Goal: Task Accomplishment & Management: Manage account settings

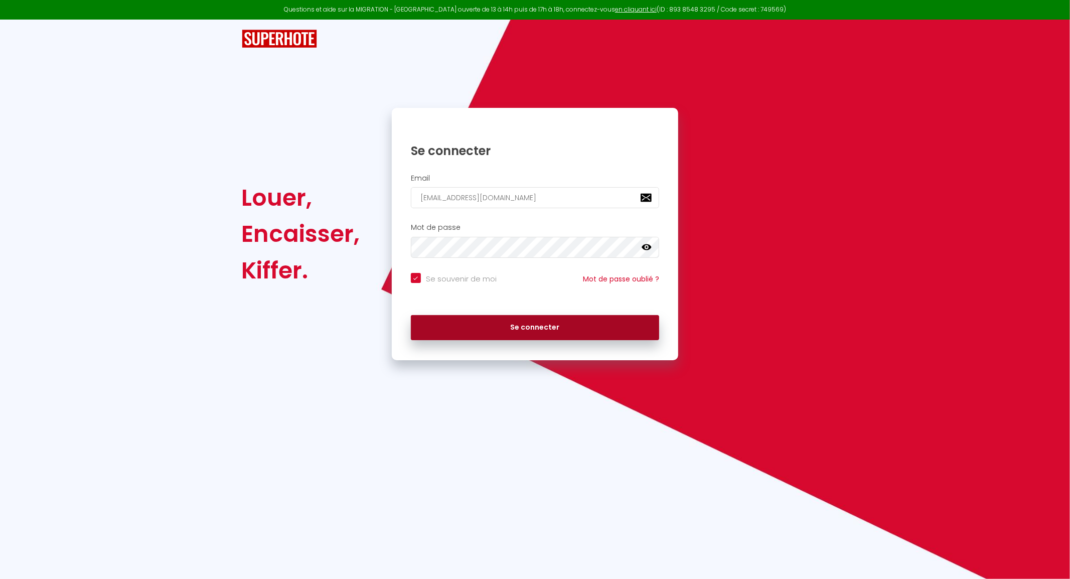
click at [442, 324] on button "Se connecter" at bounding box center [535, 327] width 249 height 25
checkbox input "true"
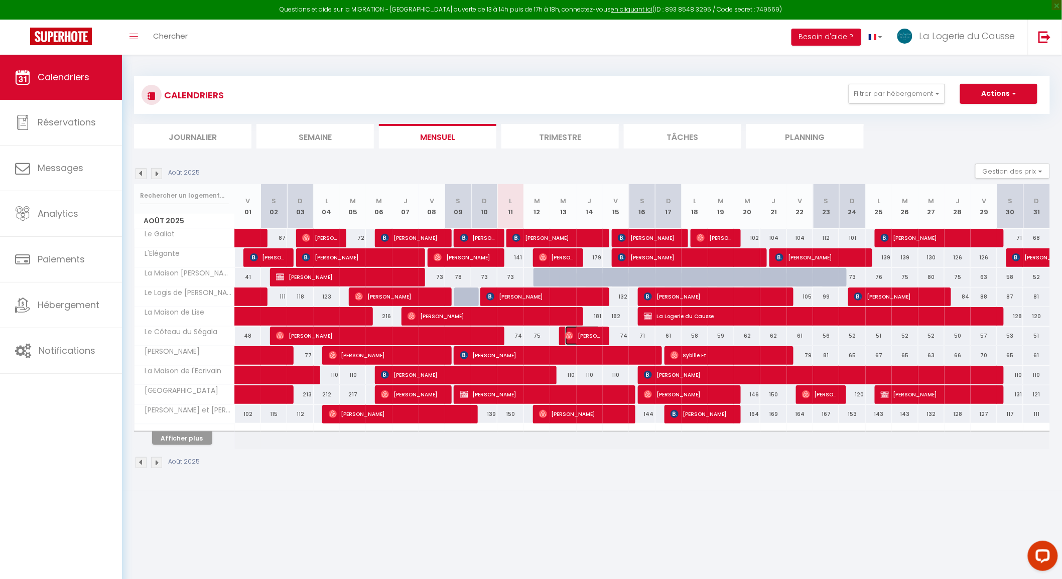
click at [586, 331] on span "[PERSON_NAME]" at bounding box center [582, 335] width 35 height 19
select select "OK"
select select "0"
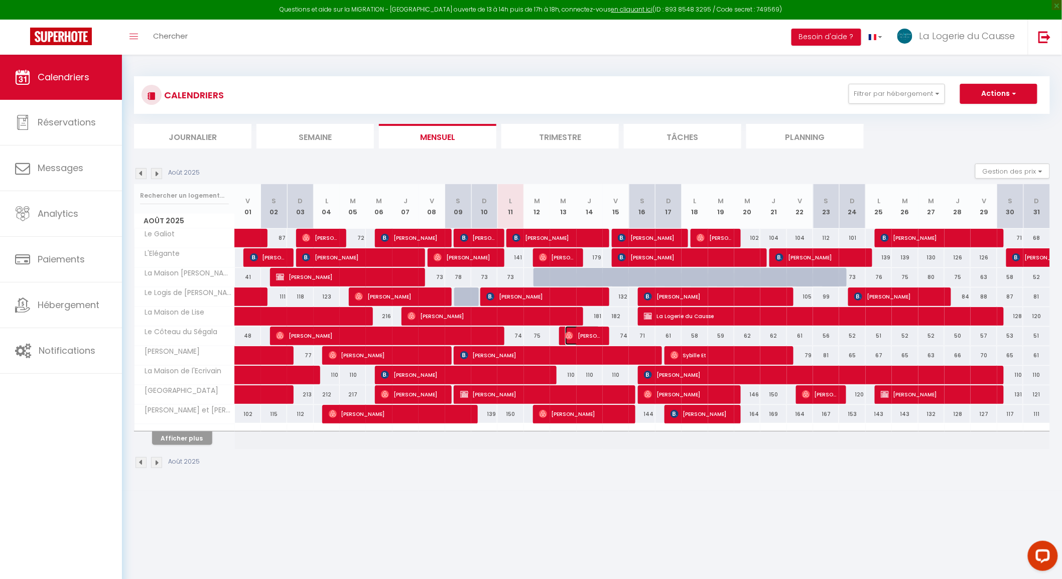
select select "1"
select select
select select "28195"
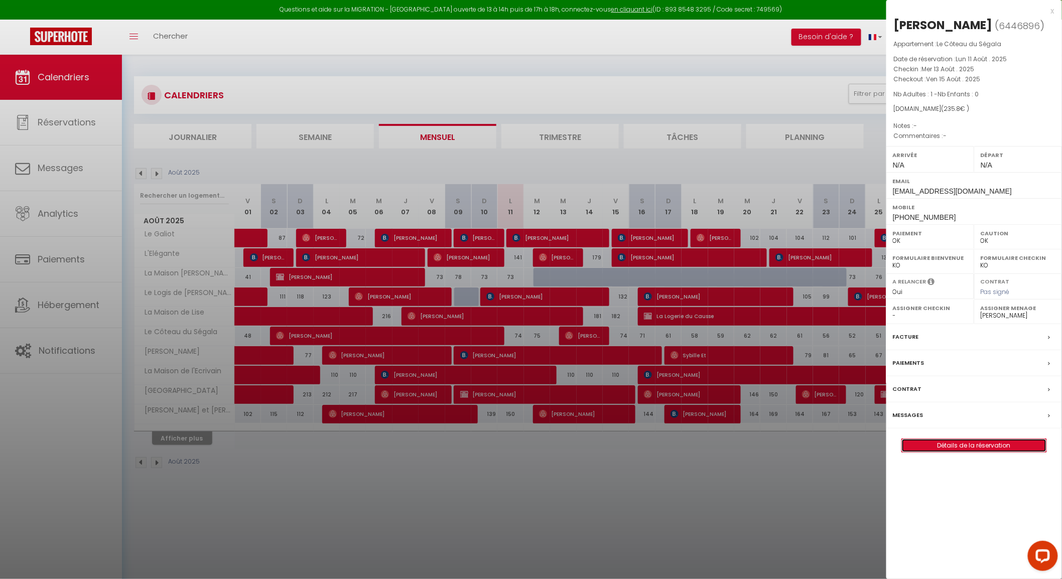
click at [971, 445] on link "Détails de la réservation" at bounding box center [974, 445] width 144 height 13
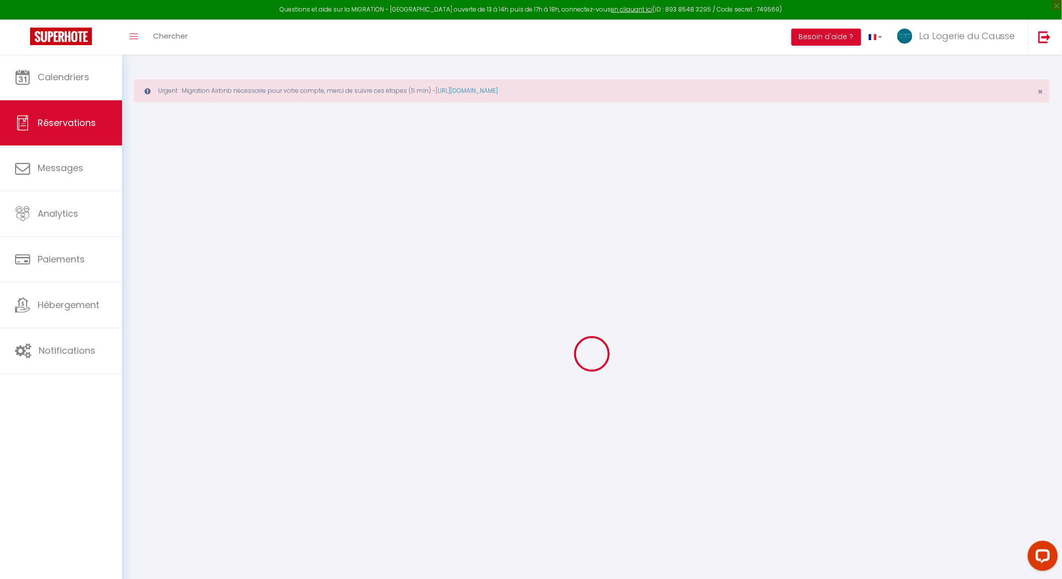
type input "[PERSON_NAME]"
type input "Gout"
type input "[EMAIL_ADDRESS][DOMAIN_NAME]"
type input "[PHONE_NUMBER]"
select select
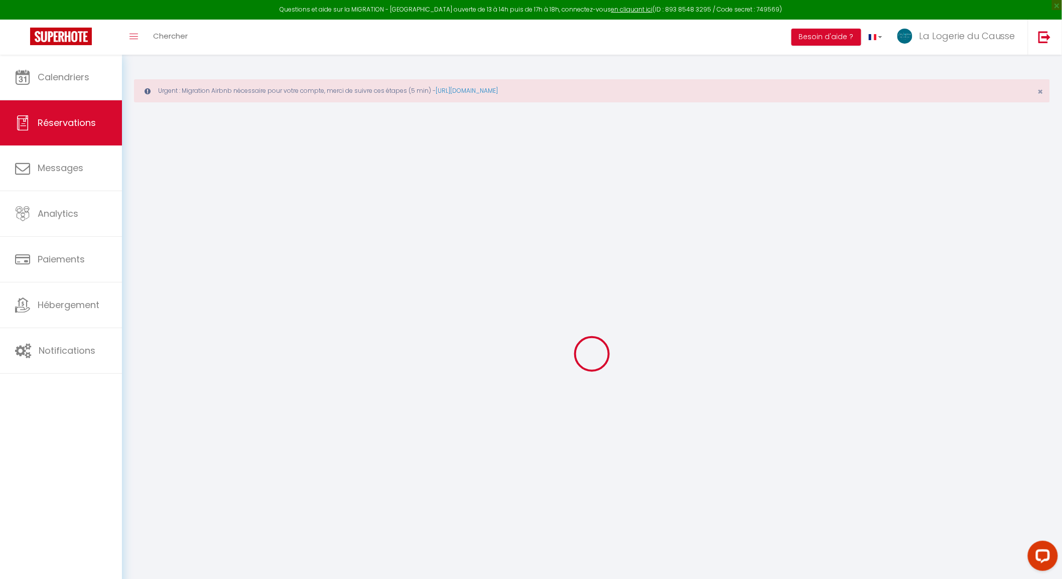
type input "8.17"
select select "65536"
select select "1"
select select
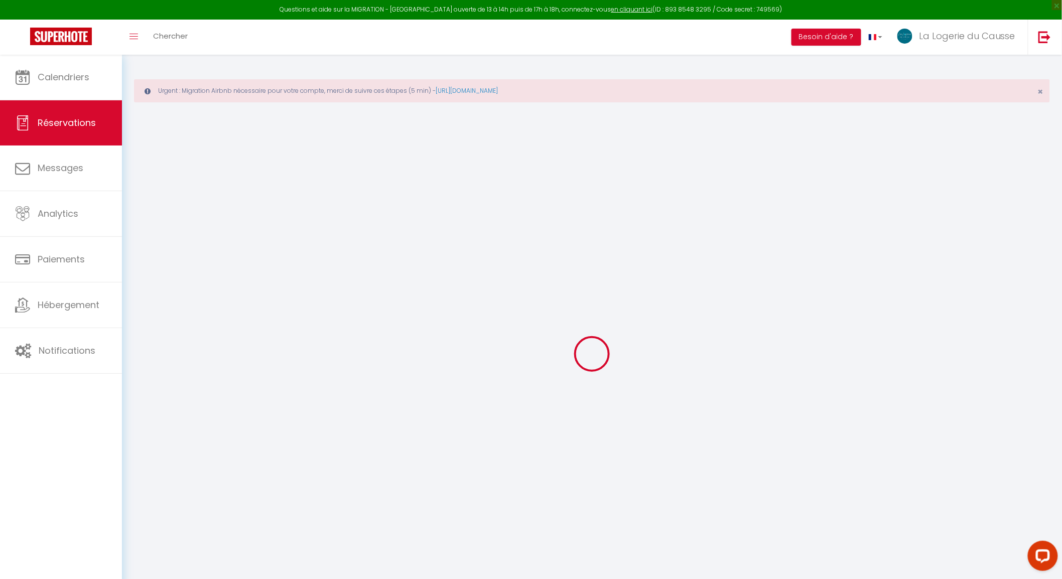
type input "1"
select select "12"
select select
type input "168"
checkbox input "false"
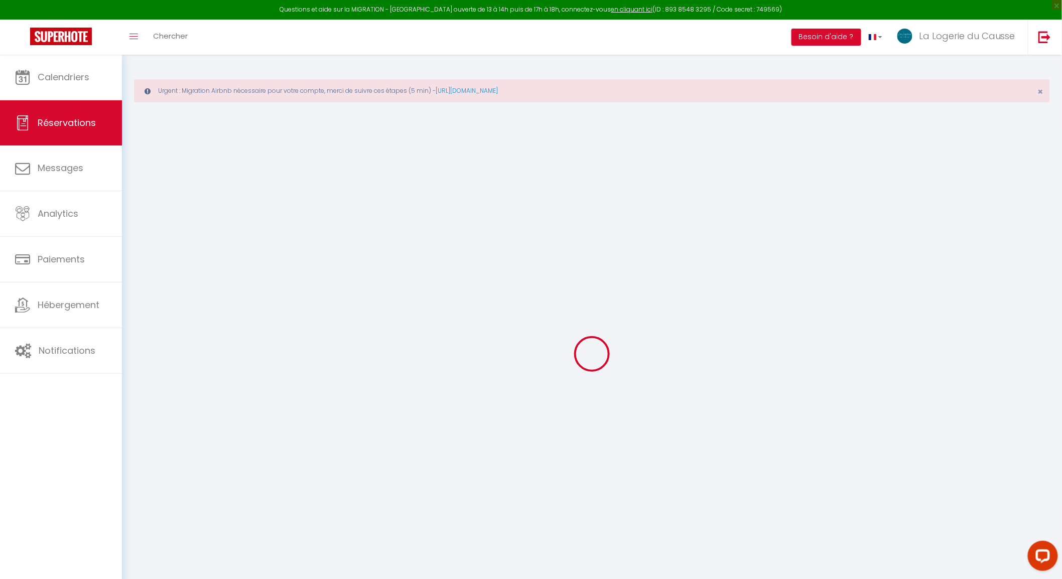
type input "0"
select select "1"
type input "59"
type input "0"
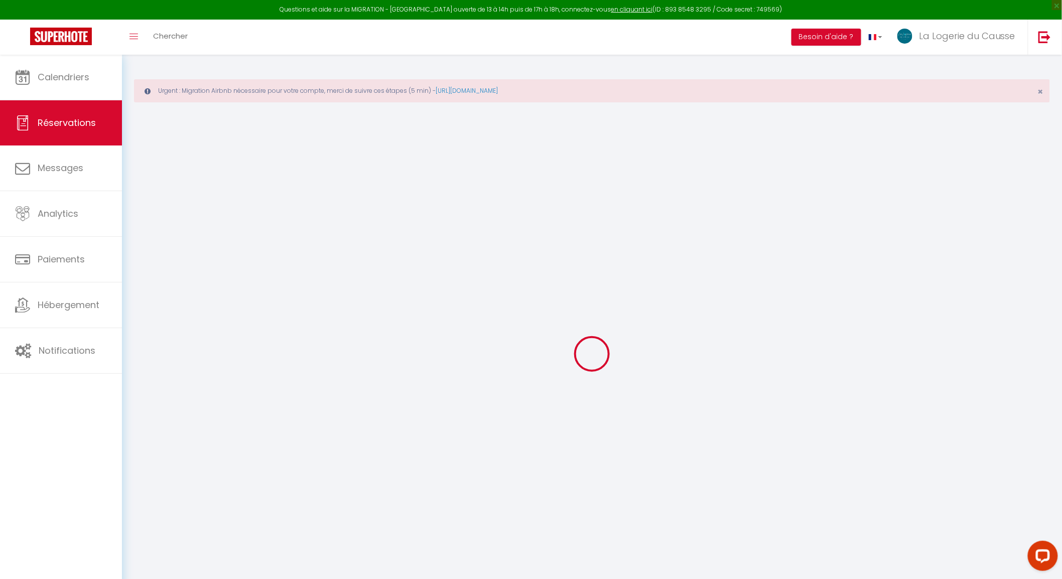
select select
select select "15"
checkbox input "false"
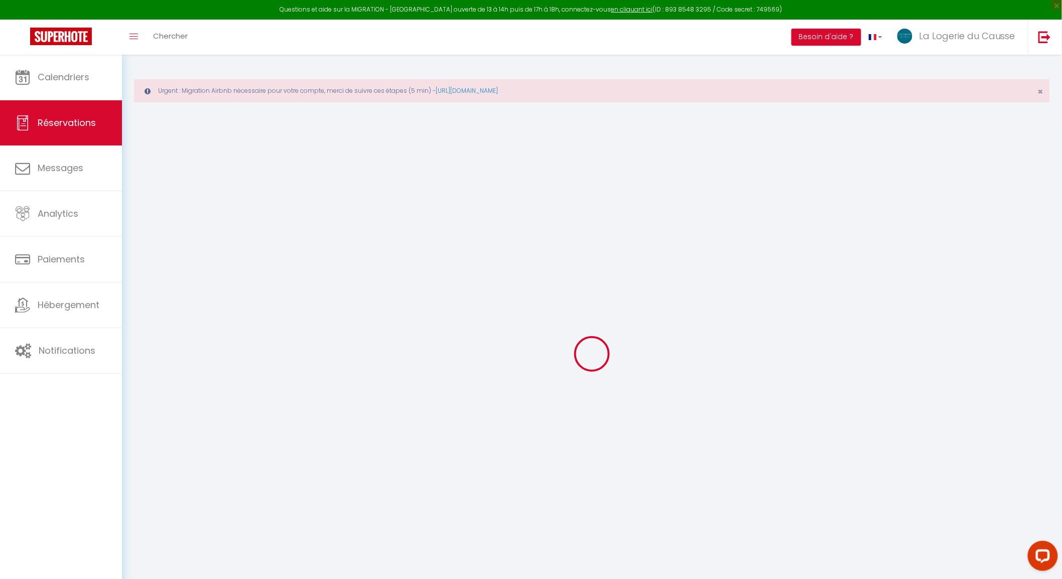
select select
checkbox input "false"
select select
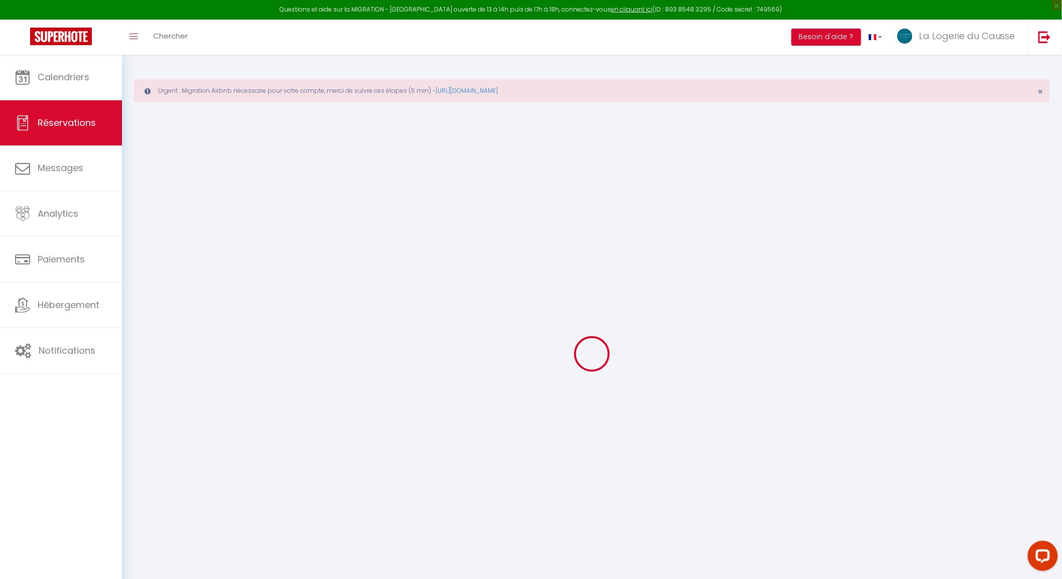
select select
checkbox input "false"
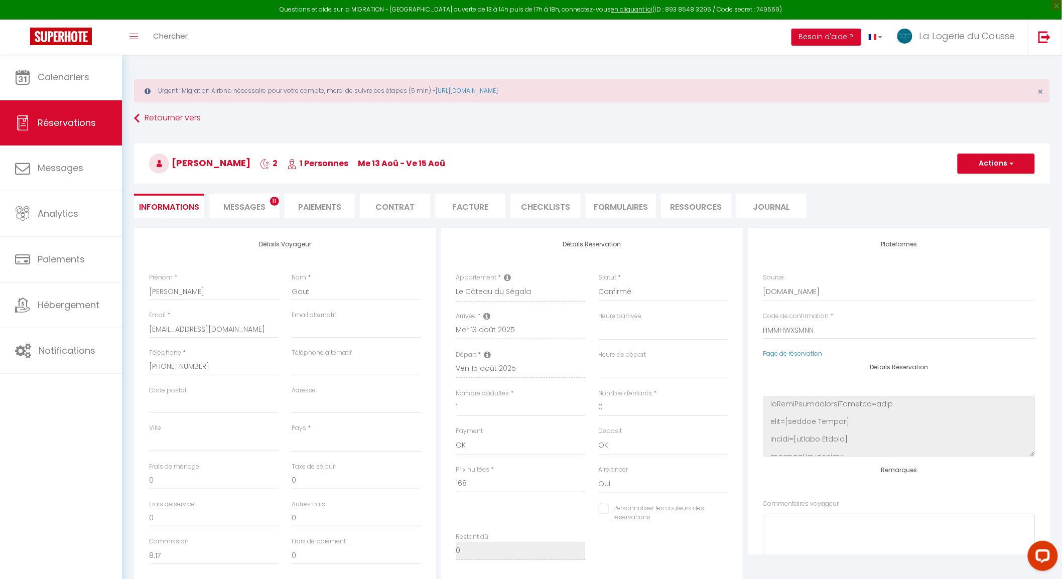
select select
type input "59"
type input "8.8"
select select
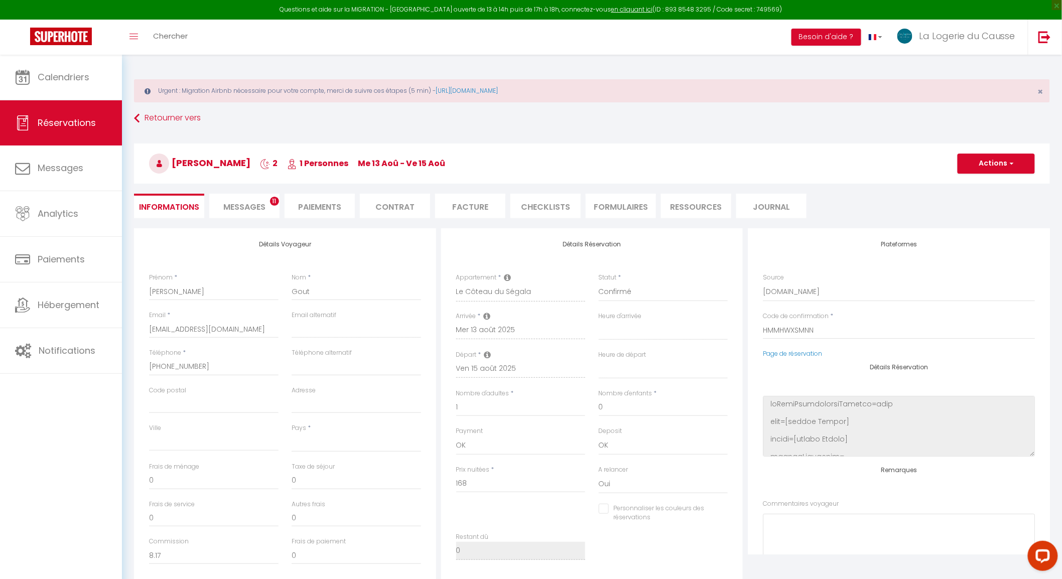
checkbox input "false"
select select
checkbox input "false"
select select
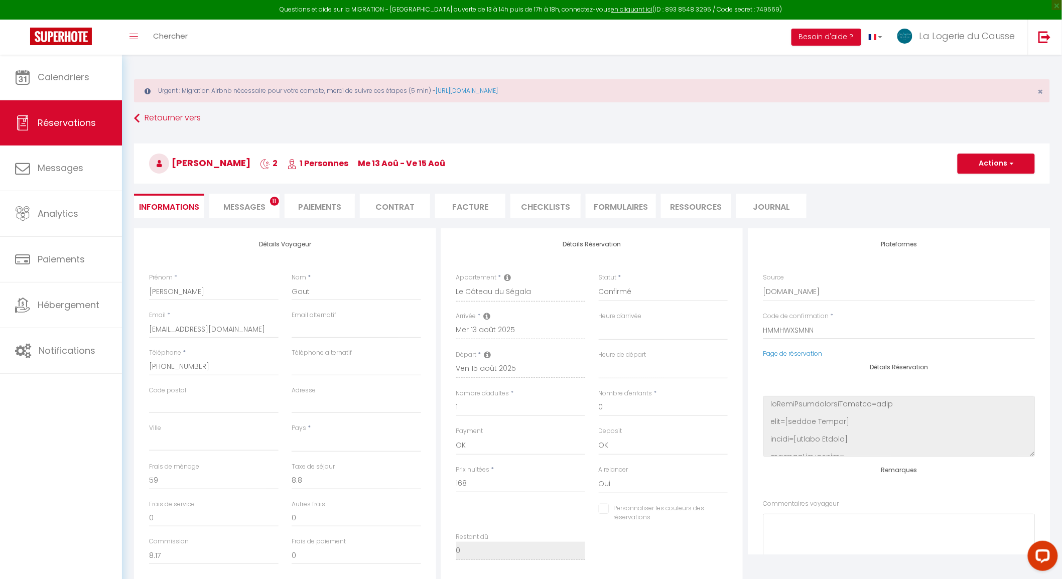
click at [249, 201] on span "Messages" at bounding box center [244, 207] width 42 height 12
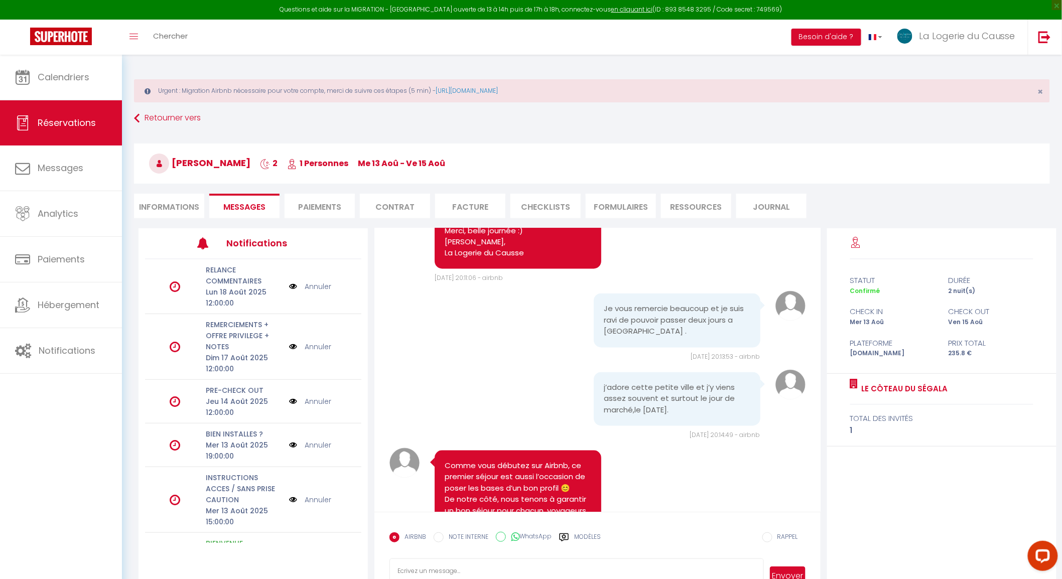
scroll to position [877, 0]
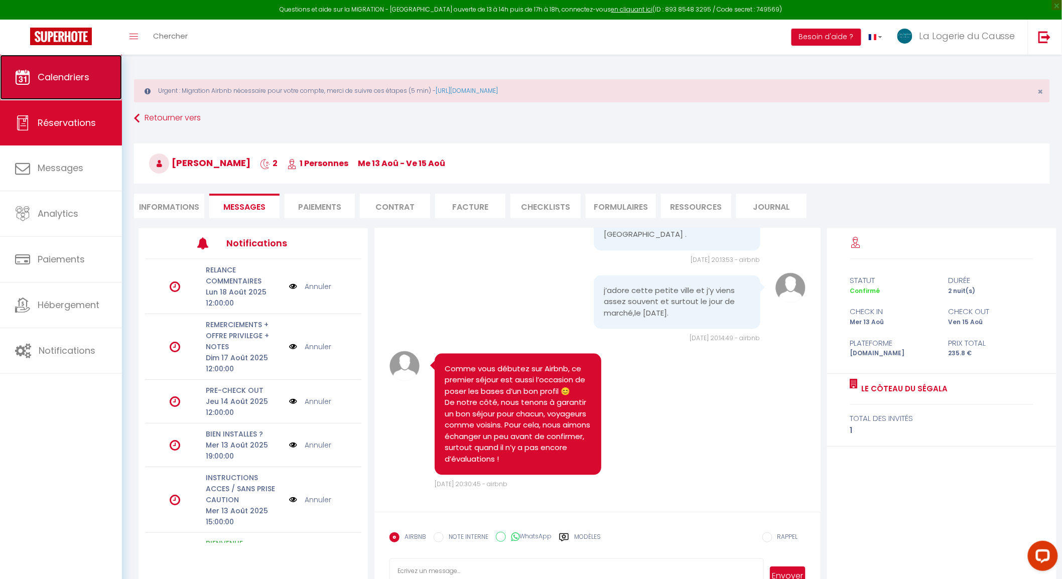
click at [51, 86] on link "Calendriers" at bounding box center [61, 77] width 122 height 45
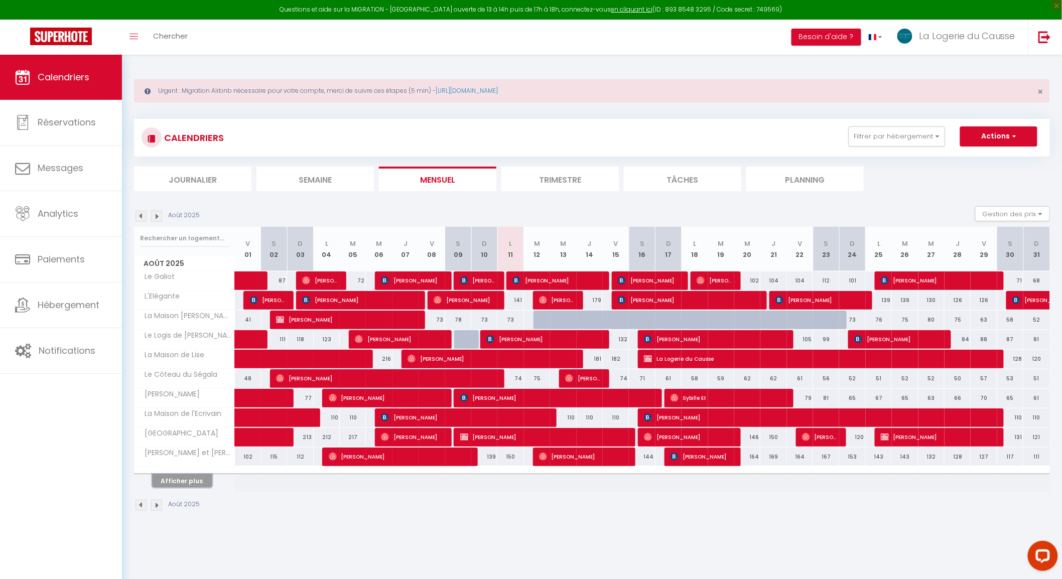
click at [182, 482] on button "Afficher plus" at bounding box center [182, 481] width 60 height 14
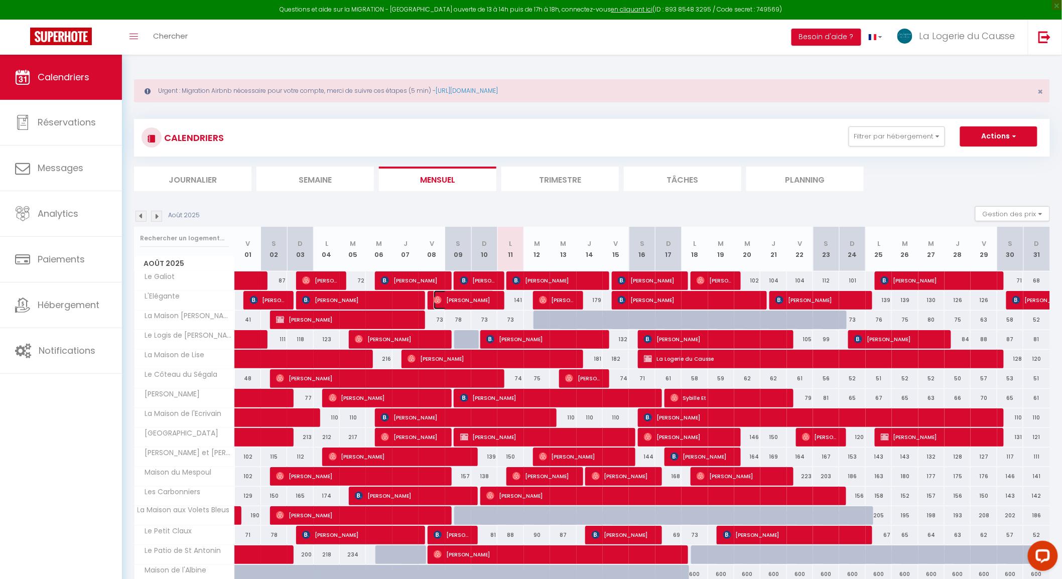
click at [470, 300] on span "[PERSON_NAME]" at bounding box center [463, 300] width 61 height 19
select select "OK"
select select "0"
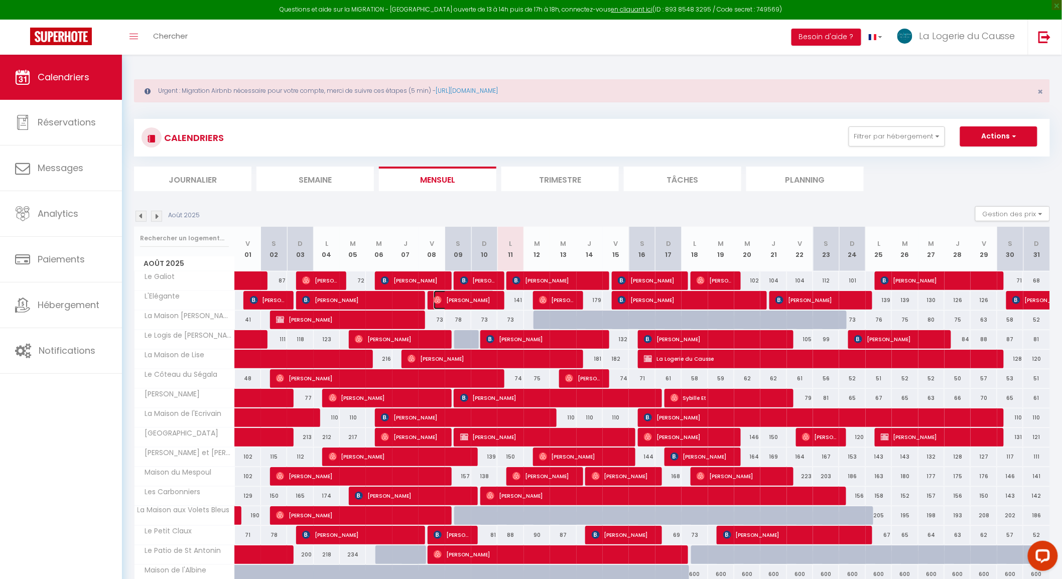
select select "1"
select select
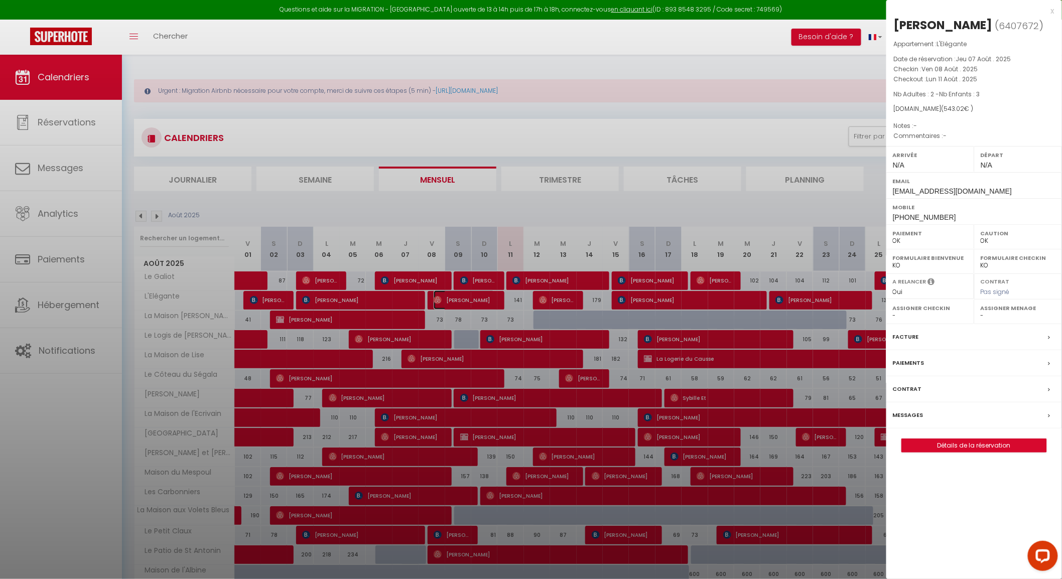
select select "49737"
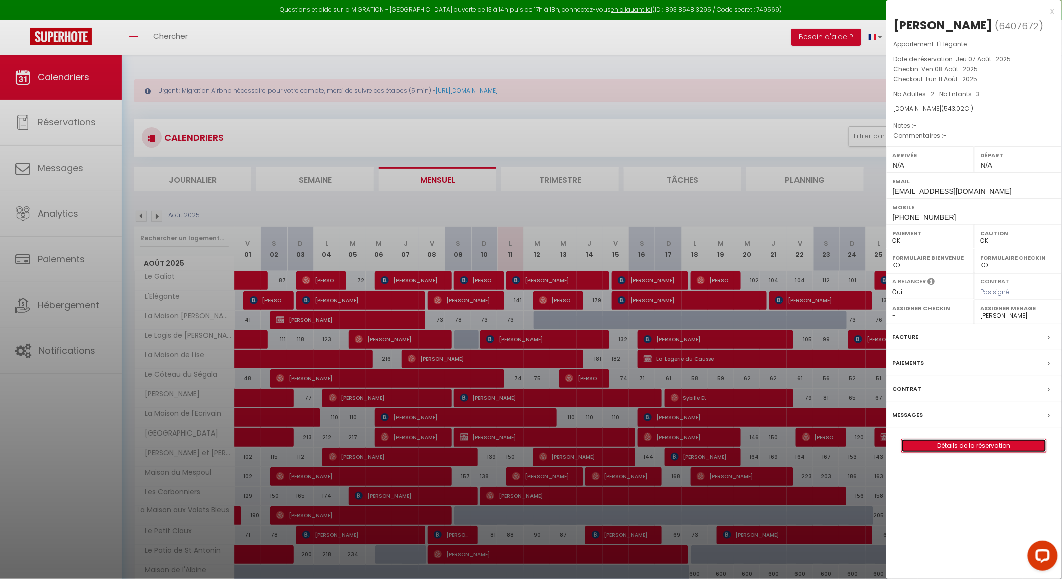
click at [949, 444] on link "Détails de la réservation" at bounding box center [974, 445] width 144 height 13
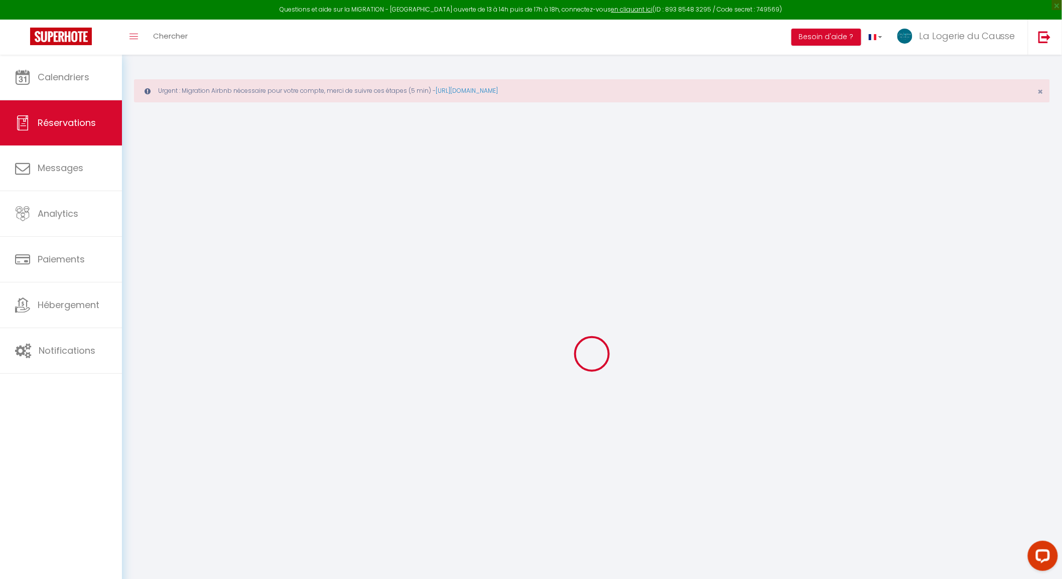
type input "[PERSON_NAME]"
type input "Terrioux"
type input "[EMAIL_ADDRESS][DOMAIN_NAME]"
type input "[PHONE_NUMBER]"
select select
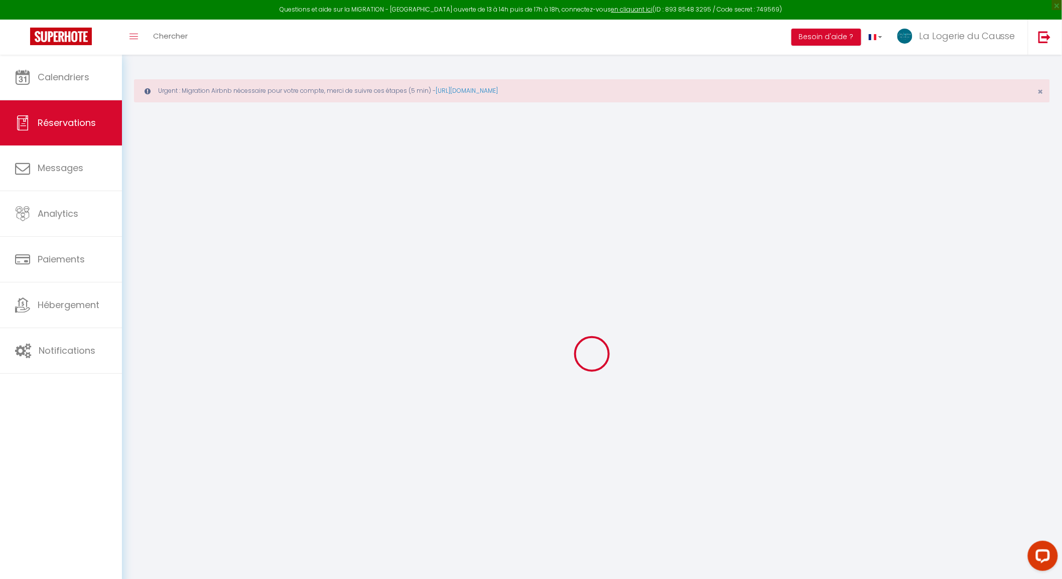
type input "19.18"
select select "39167"
select select "1"
select select
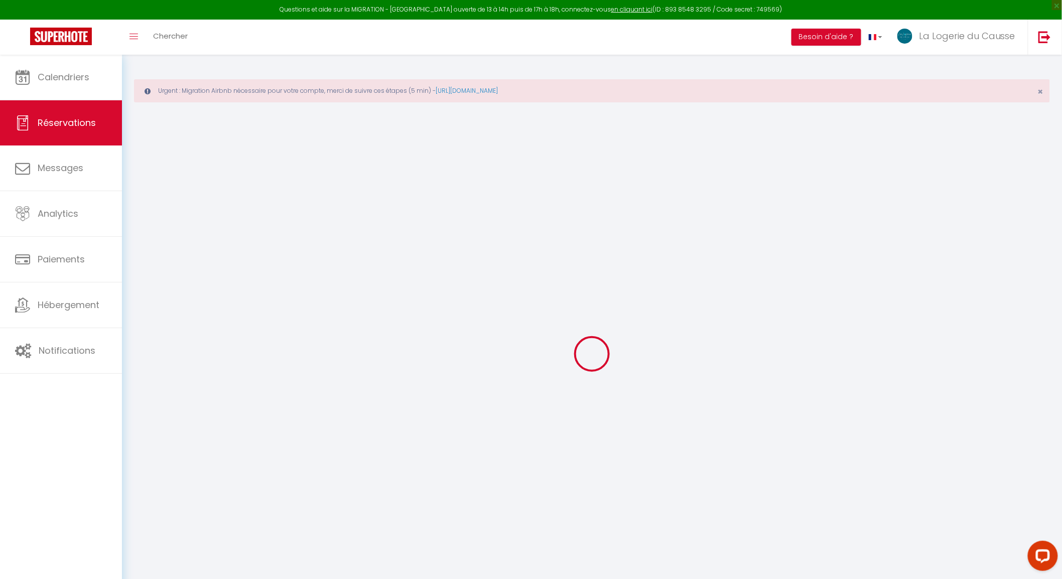
type input "2"
type input "3"
select select "12"
select select
type input "443.65"
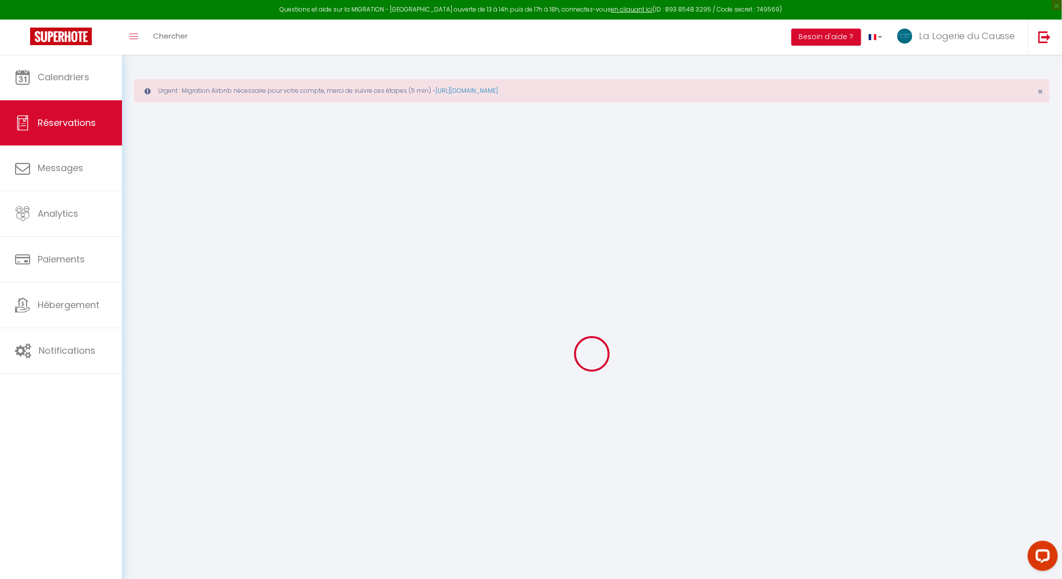
checkbox input "false"
type input "0"
select select "1"
type input "89"
type input "0"
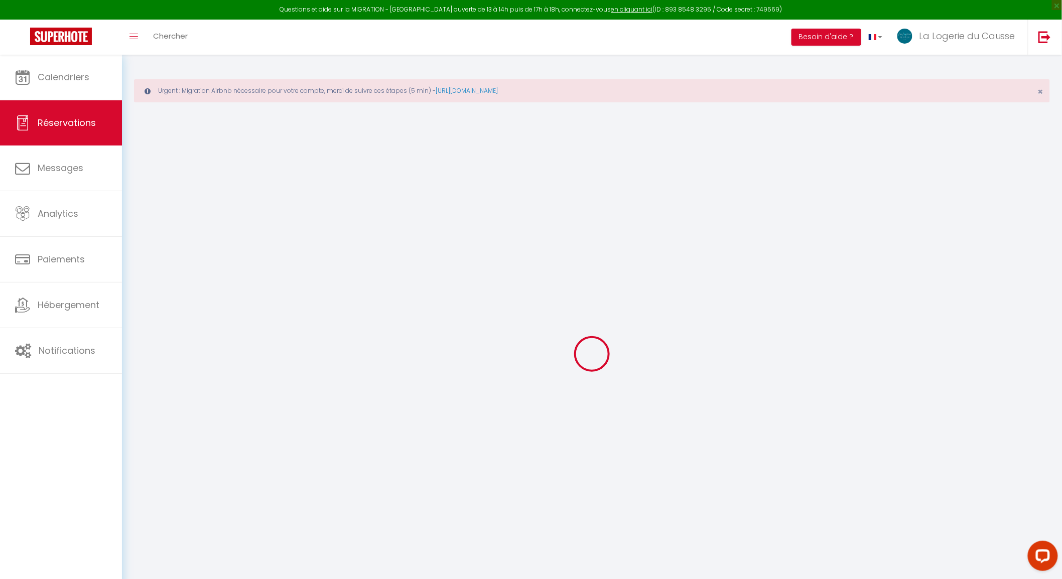
type input "0"
select select
select select "15"
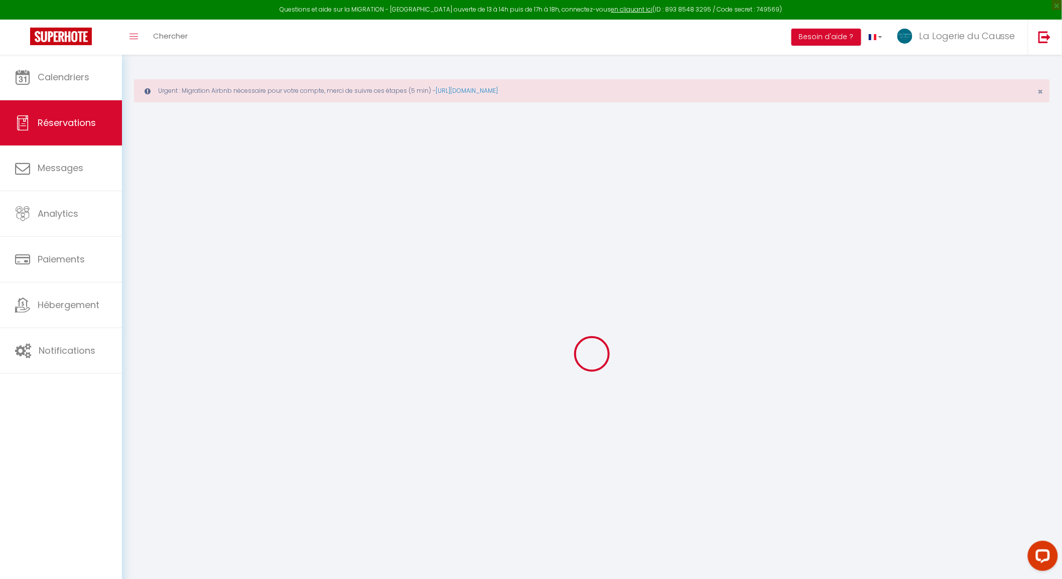
checkbox input "false"
type textarea "loRemiPsumdolorsiTametco=adip elit=[seddoe Tempor] incidi=[utlabo Etdolo] magna…"
select select
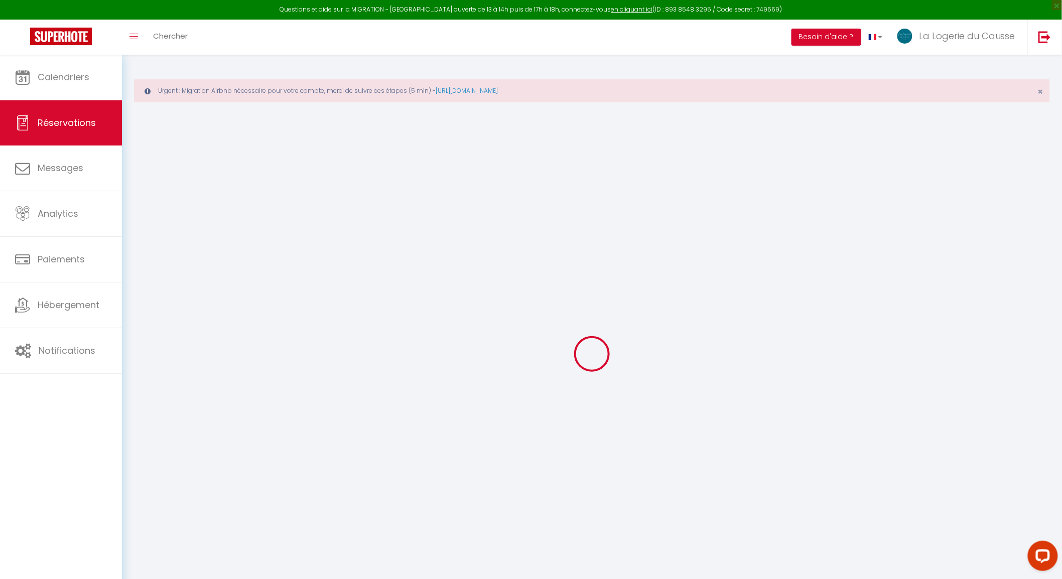
checkbox input "false"
type textarea "loRemiPsumdolorsiTametco=adip elit=[seddoe Tempor] incidi=[utlabo Etdolo] magna…"
select select
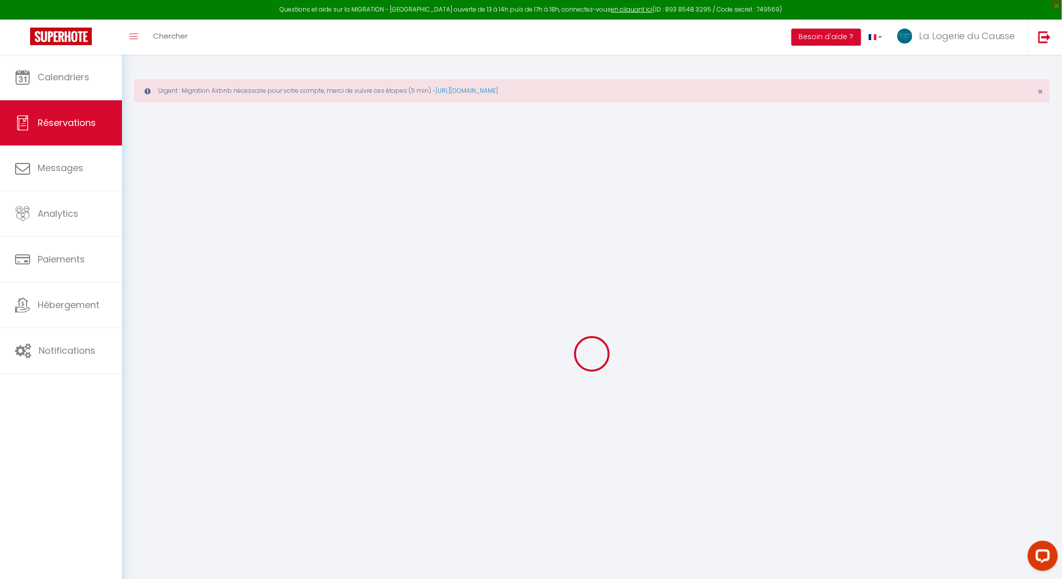
checkbox input "false"
type textarea "loRemiPsumdolorsiTametco=adip elit=[seddoe Tempor] incidi=[utlabo Etdolo] magna…"
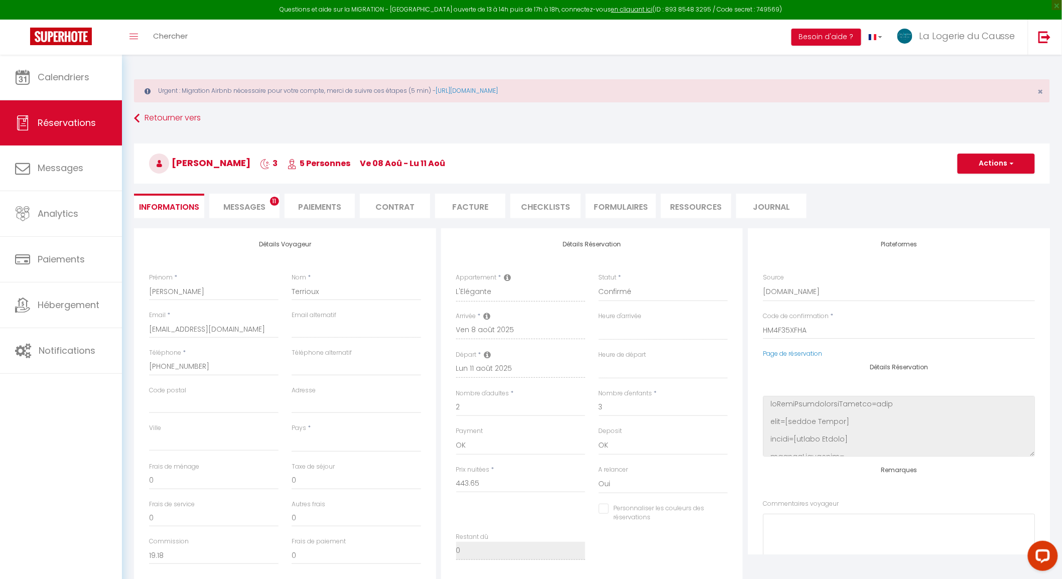
select select
type input "89"
type input "10.37"
select select
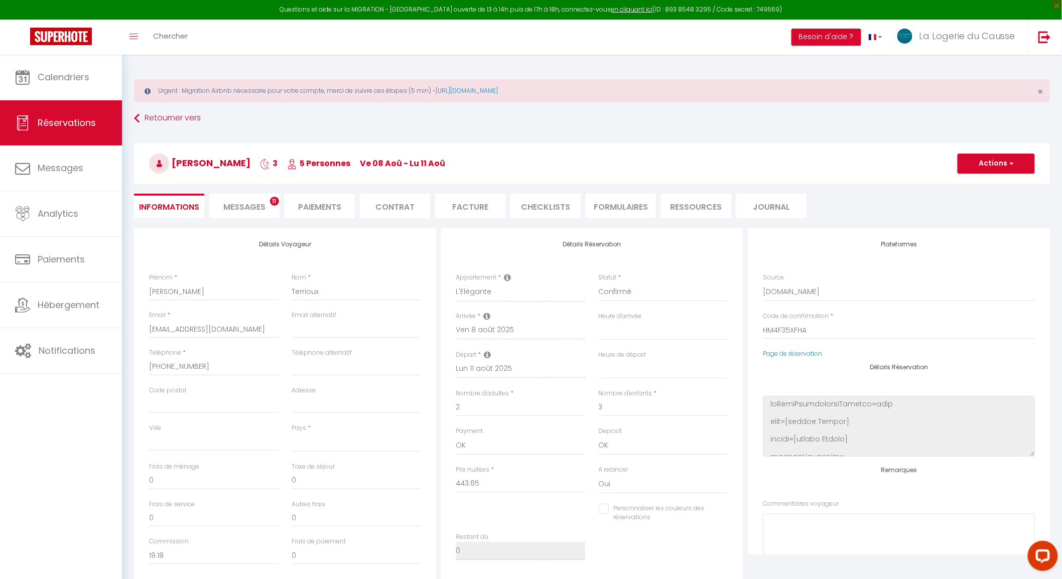
checkbox input "false"
type textarea "loRemiPsumdolorsiTametco=adip elit=[seddoe Tempor] incidi=[utlabo Etdolo] magna…"
select select
checkbox input "false"
type textarea "loRemiPsumdolorsiTametco=adip elit=[seddoe Tempor] incidi=[utlabo Etdolo] magna…"
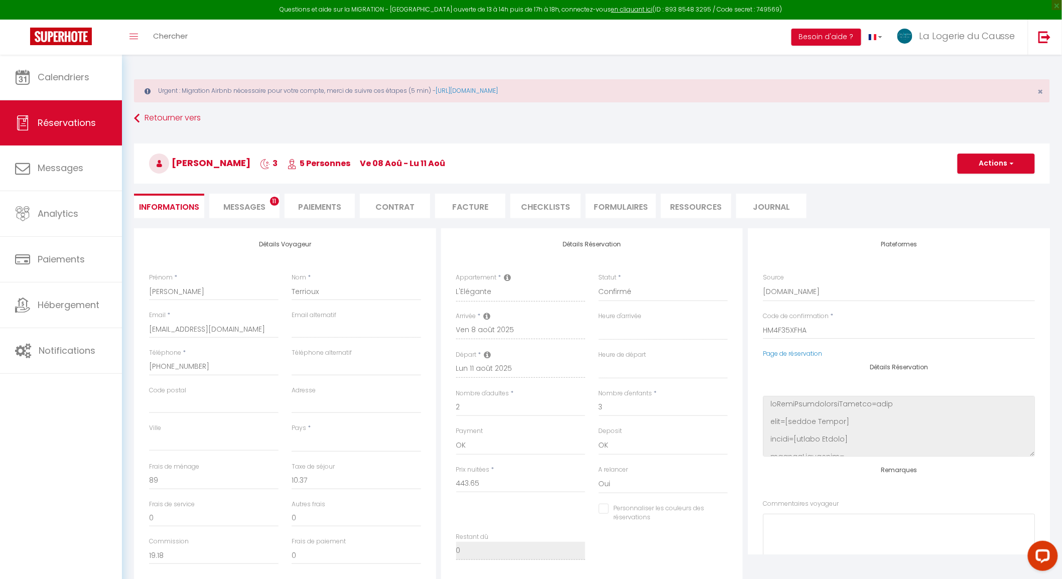
select select
click at [550, 202] on li "CHECKLISTS" at bounding box center [545, 206] width 70 height 25
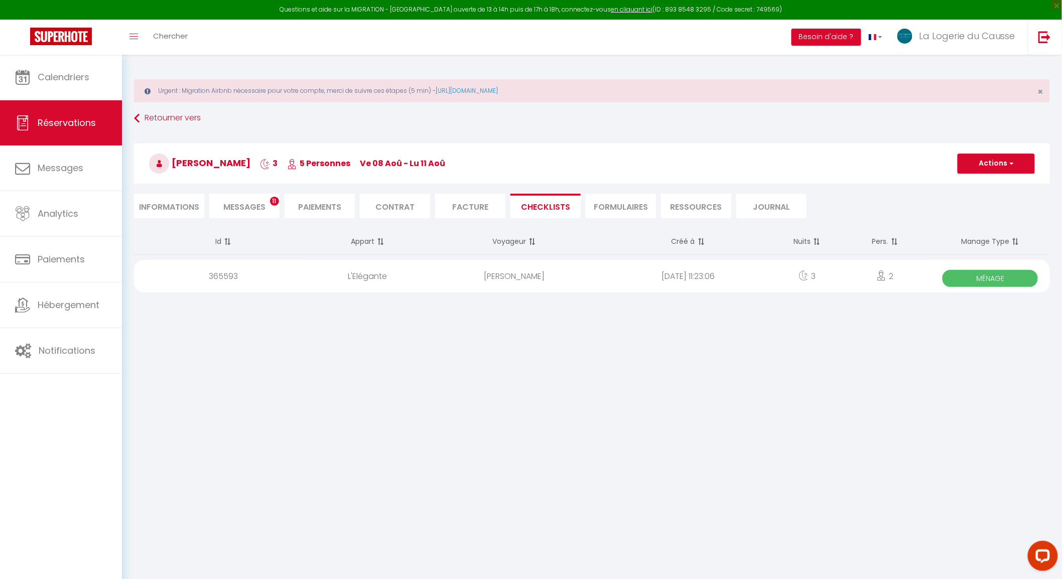
click at [997, 282] on span "Ménage" at bounding box center [989, 278] width 95 height 17
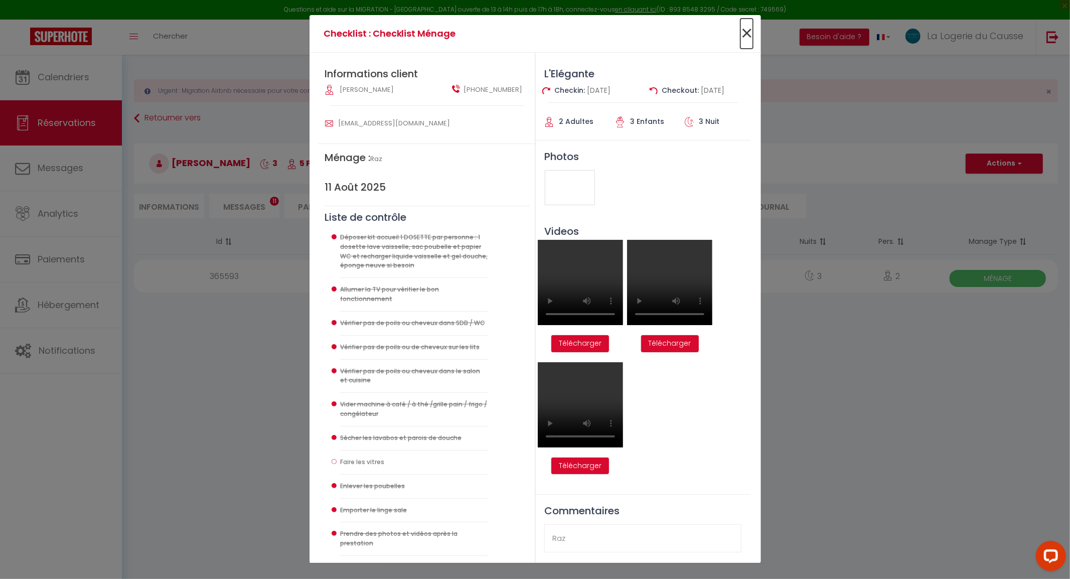
click at [751, 37] on span "×" at bounding box center [747, 34] width 13 height 30
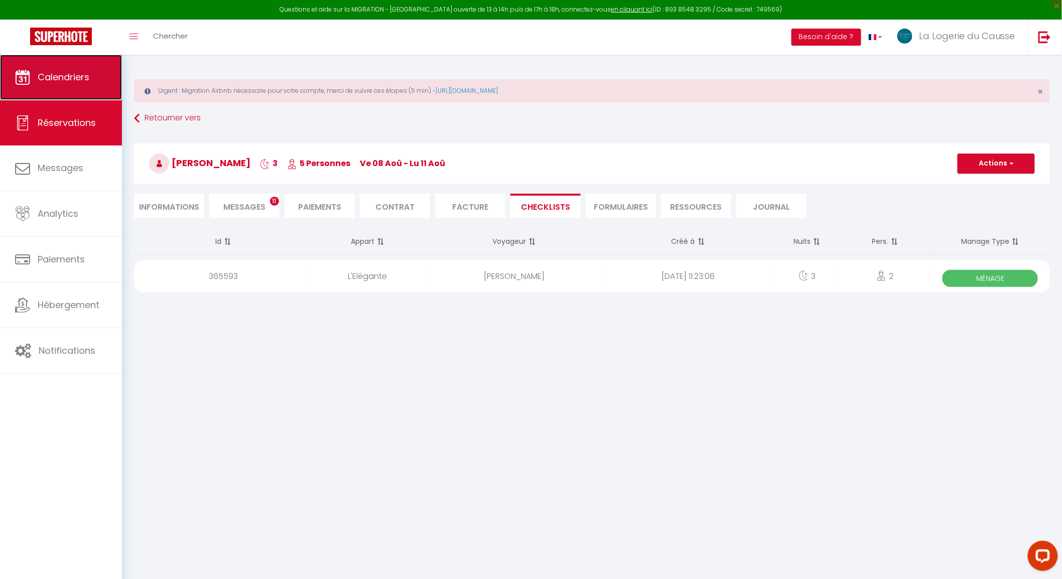
click at [83, 82] on span "Calendriers" at bounding box center [64, 77] width 52 height 13
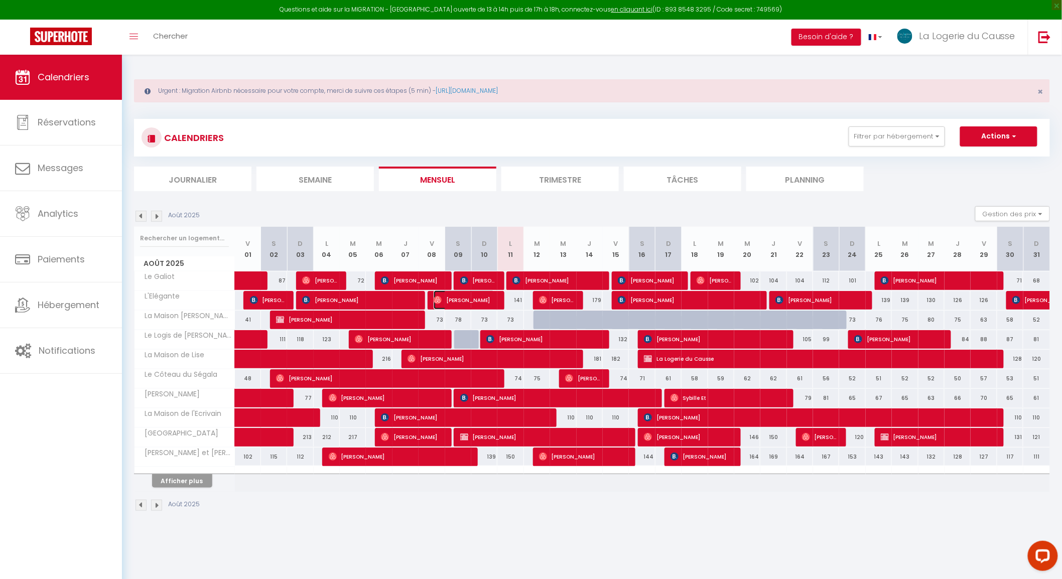
click at [467, 302] on span "[PERSON_NAME]" at bounding box center [463, 300] width 61 height 19
select select "OK"
select select "0"
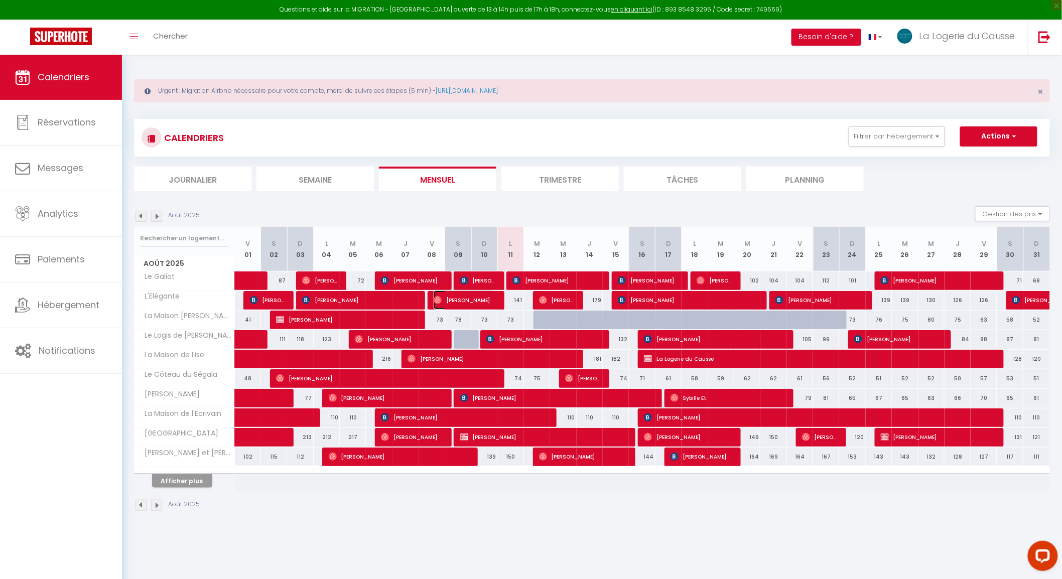
select select "1"
select select
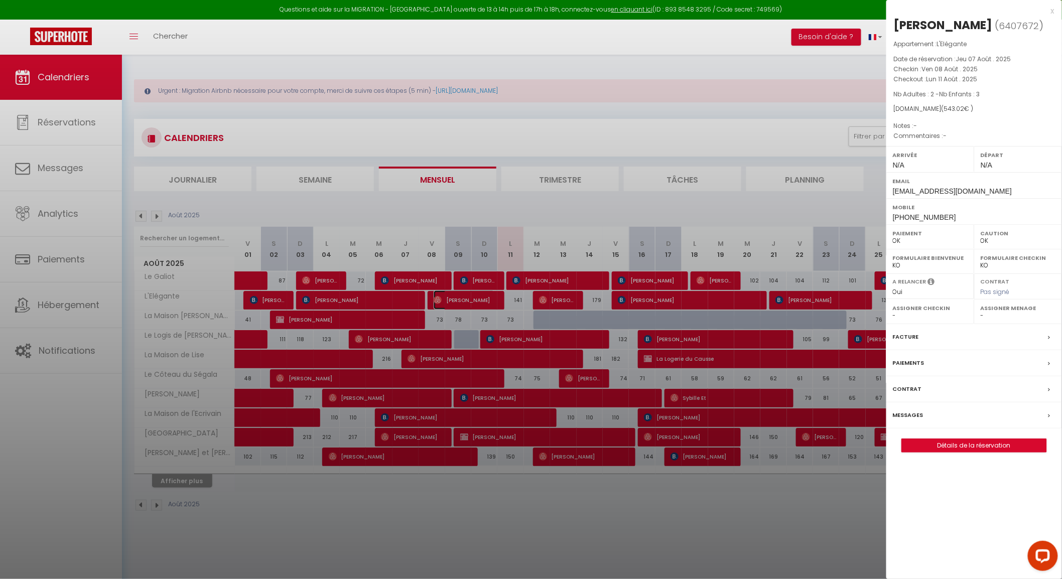
select select "49737"
click at [913, 419] on label "Messages" at bounding box center [908, 415] width 31 height 11
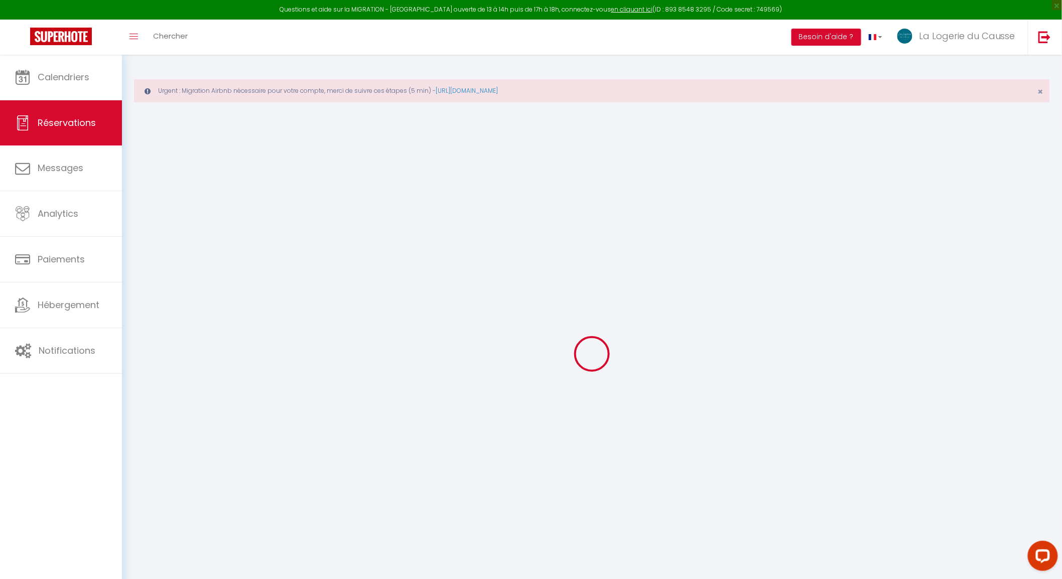
select select
checkbox input "false"
type textarea "loRemiPsumdolorsiTametco=adip elit=[seddoe Tempor] incidi=[utlabo Etdolo] magna…"
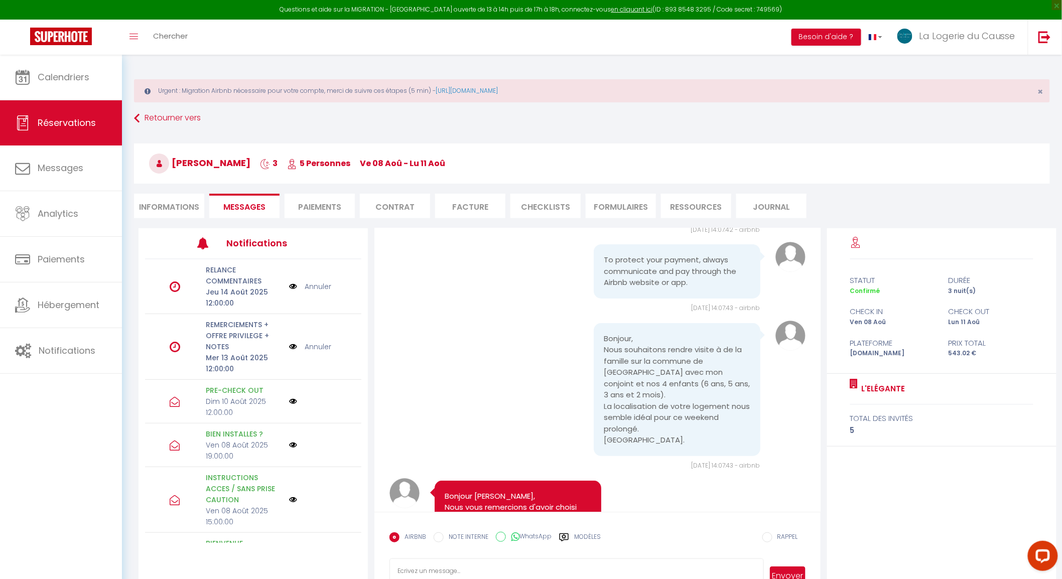
scroll to position [111, 0]
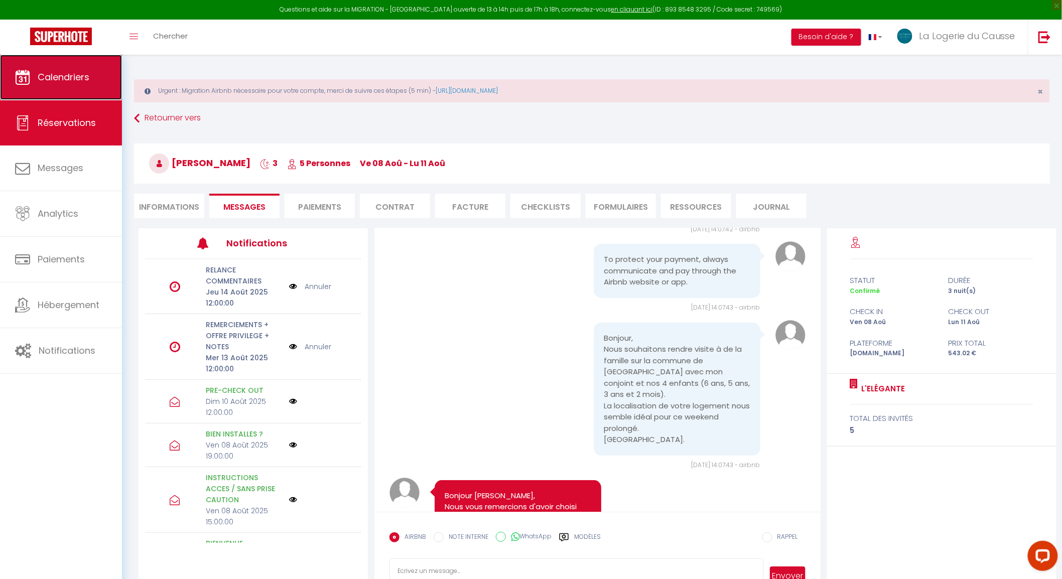
click at [45, 78] on span "Calendriers" at bounding box center [64, 77] width 52 height 13
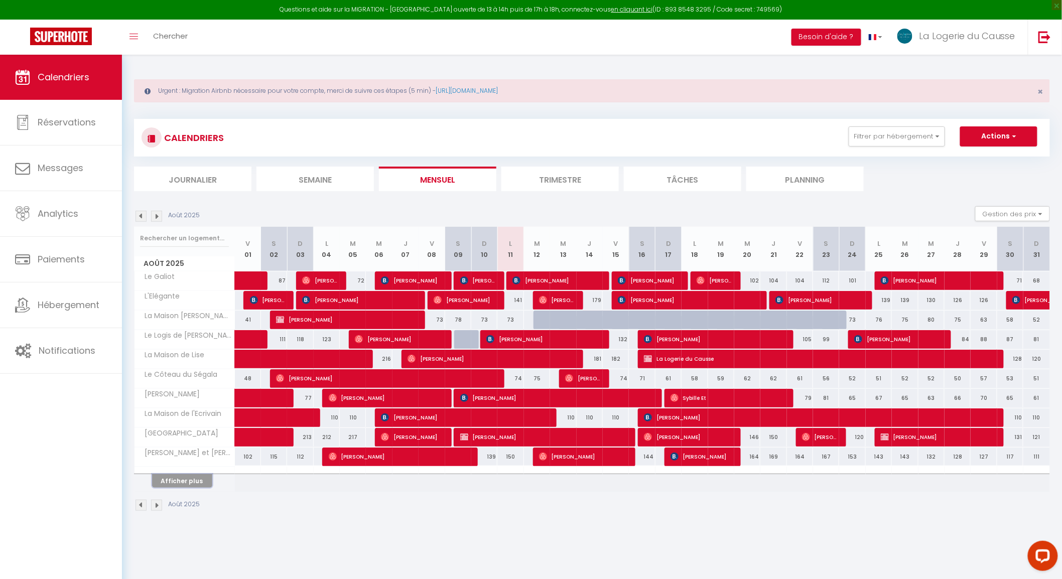
click at [163, 479] on button "Afficher plus" at bounding box center [182, 481] width 60 height 14
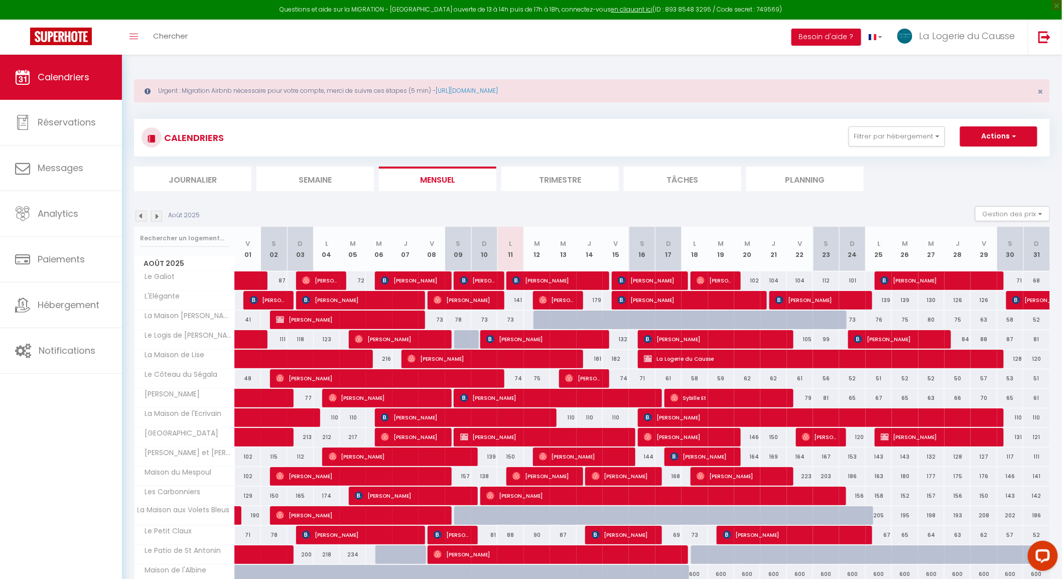
scroll to position [54, 0]
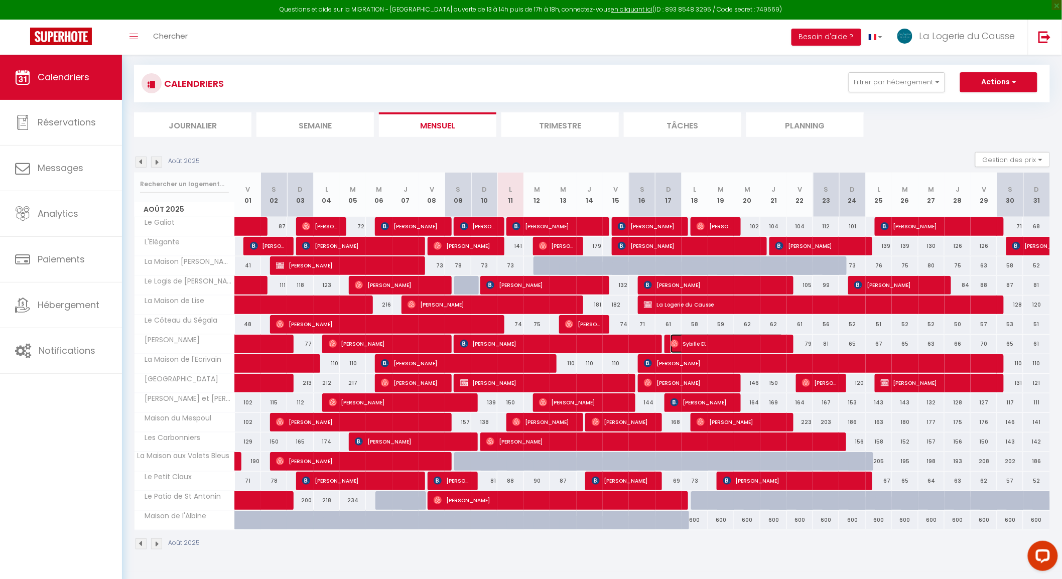
click at [719, 341] on span "Sybille Et" at bounding box center [726, 343] width 113 height 19
select select "OK"
select select "0"
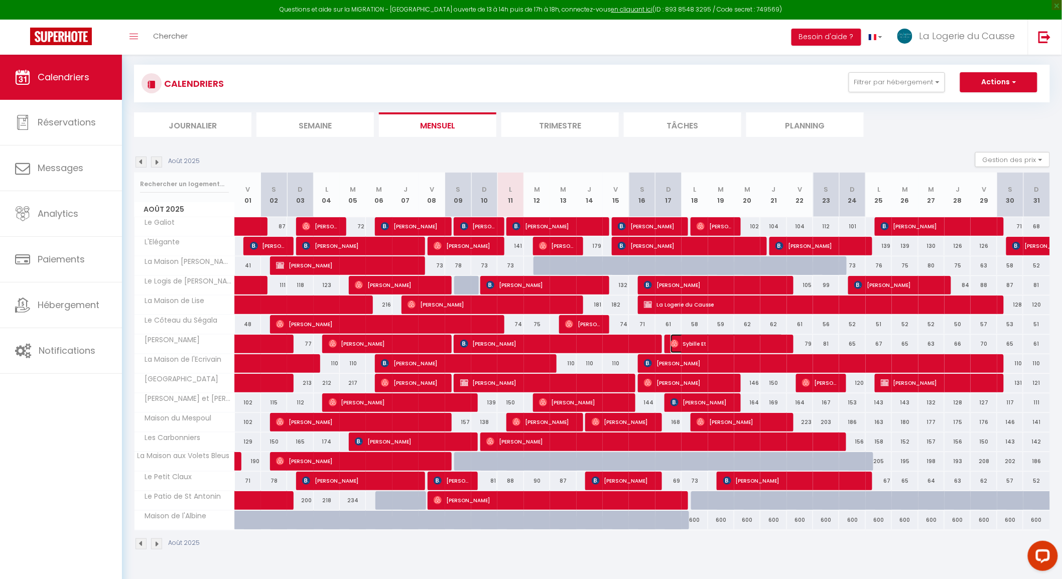
select select "1"
select select
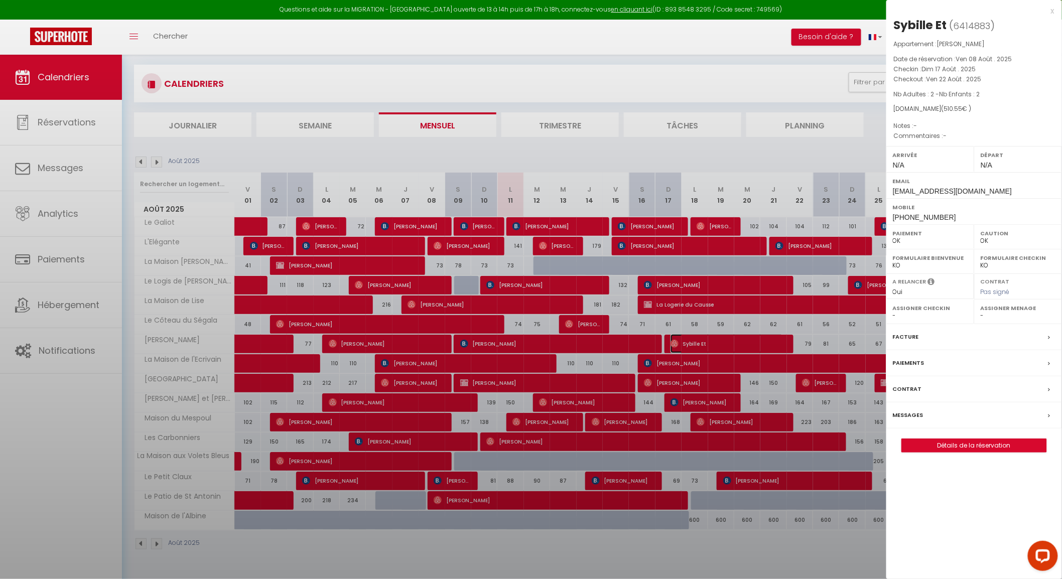
select select "37797"
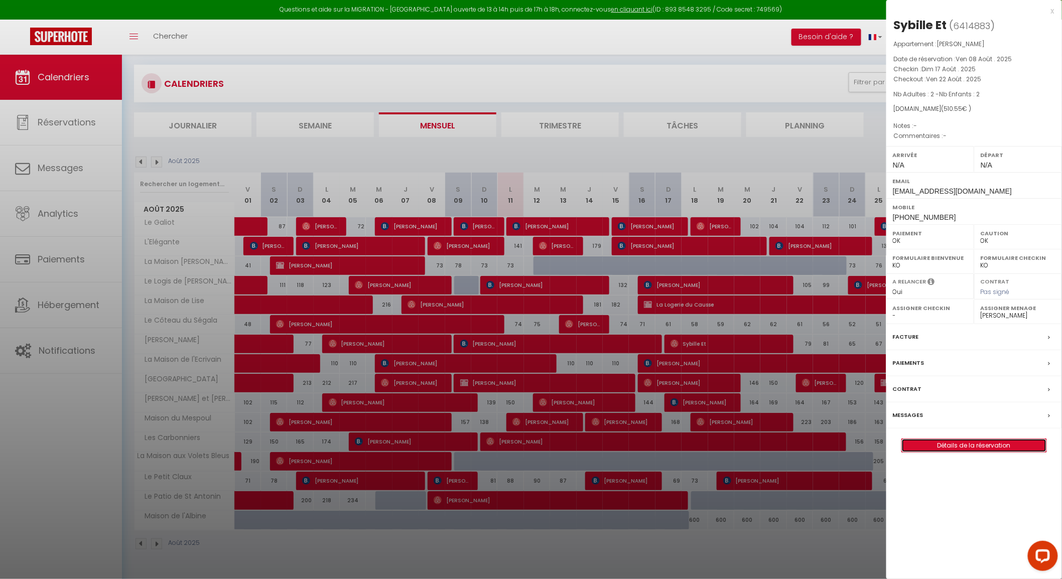
click at [1000, 448] on link "Détails de la réservation" at bounding box center [974, 445] width 144 height 13
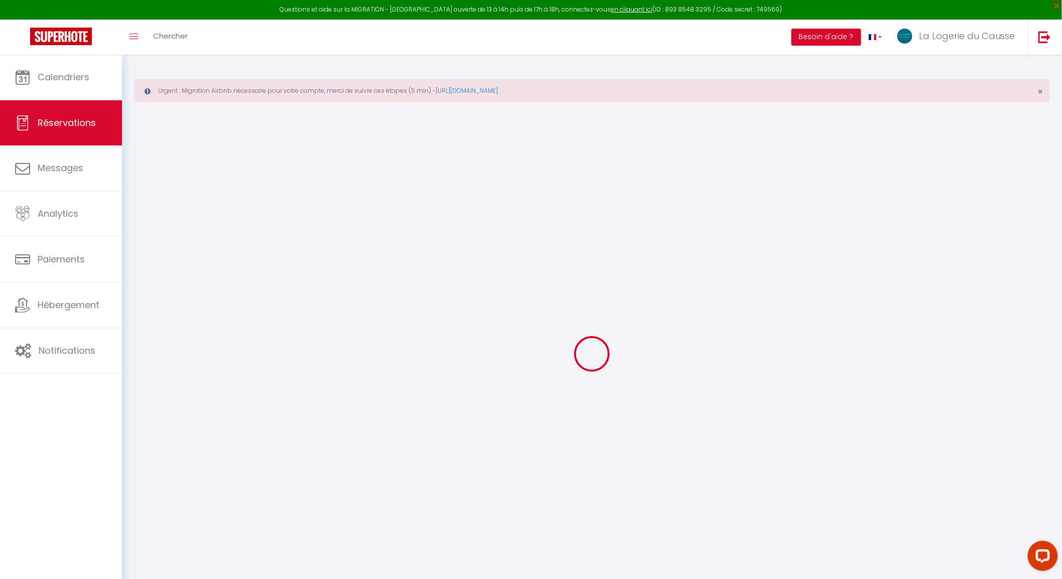
type input "Sybille"
type input "Et"
type input "[EMAIL_ADDRESS][DOMAIN_NAME]"
type input "[PHONE_NUMBER]"
select select
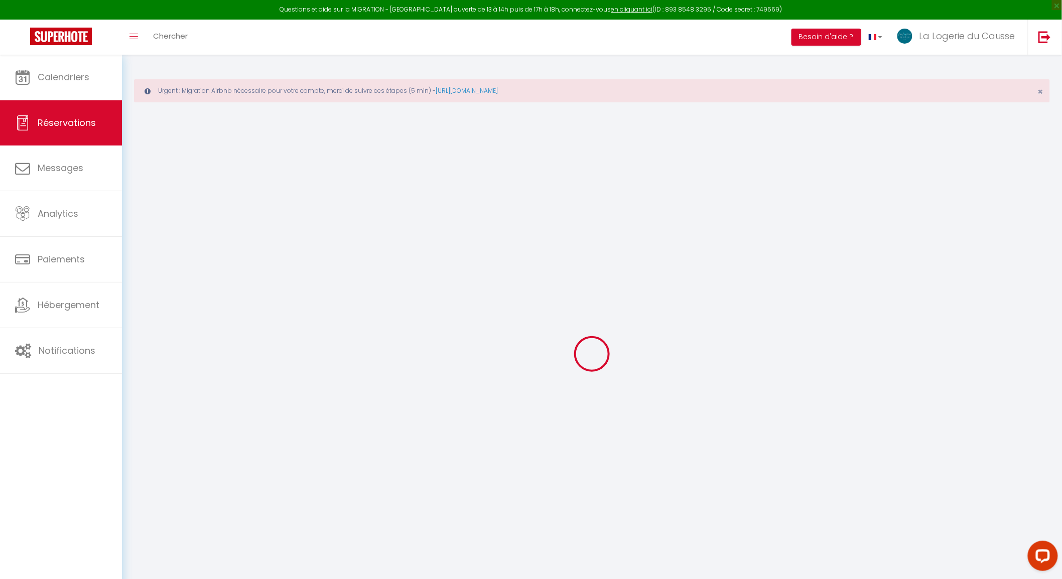
type input "17.96"
select select "56574"
select select "1"
select select
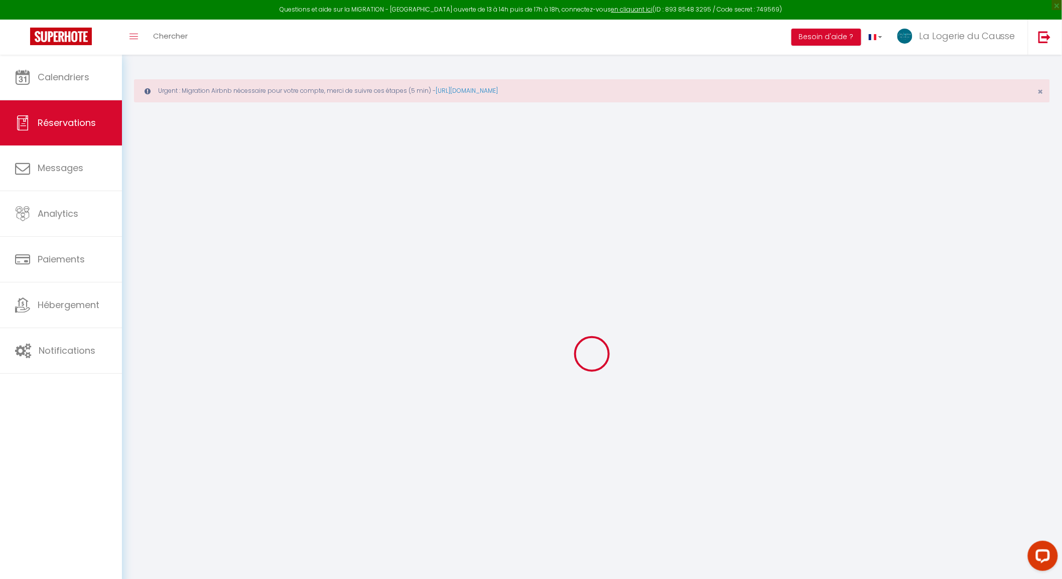
type input "2"
select select "12"
select select
type input "420"
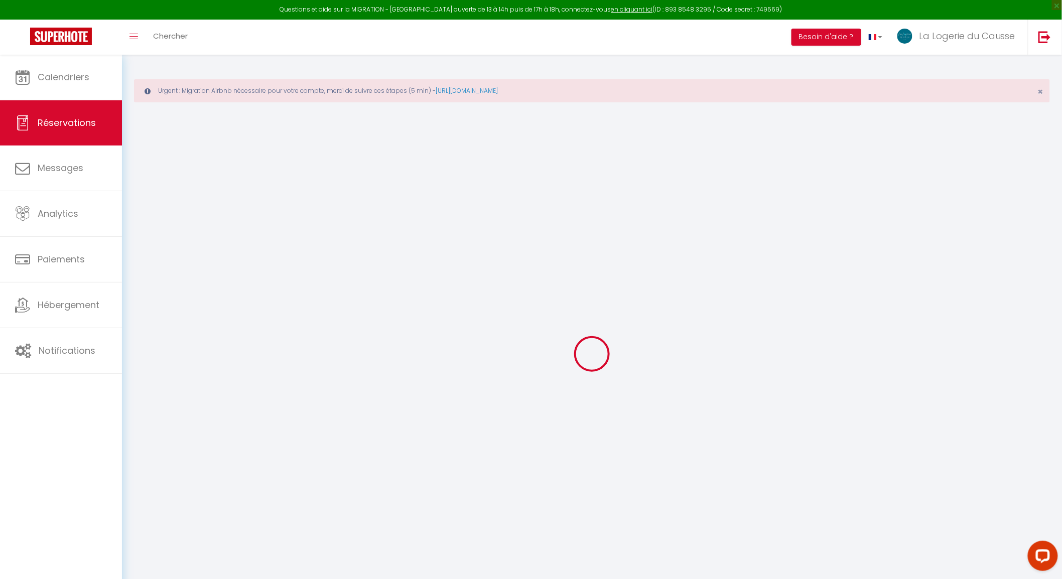
checkbox input "false"
type input "0"
select select "1"
type input "79"
type input "0"
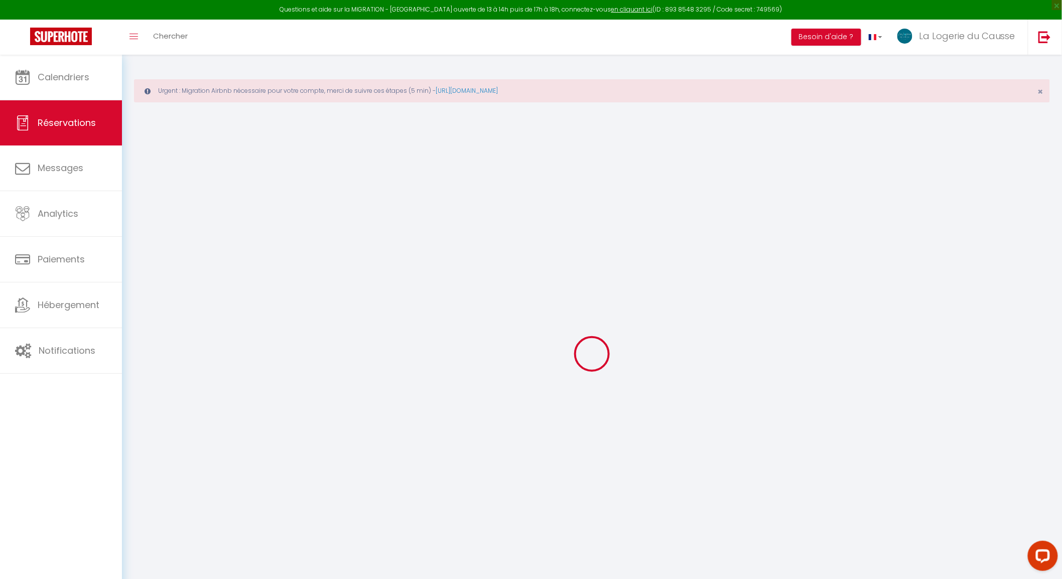
type input "0"
select select
select select "15"
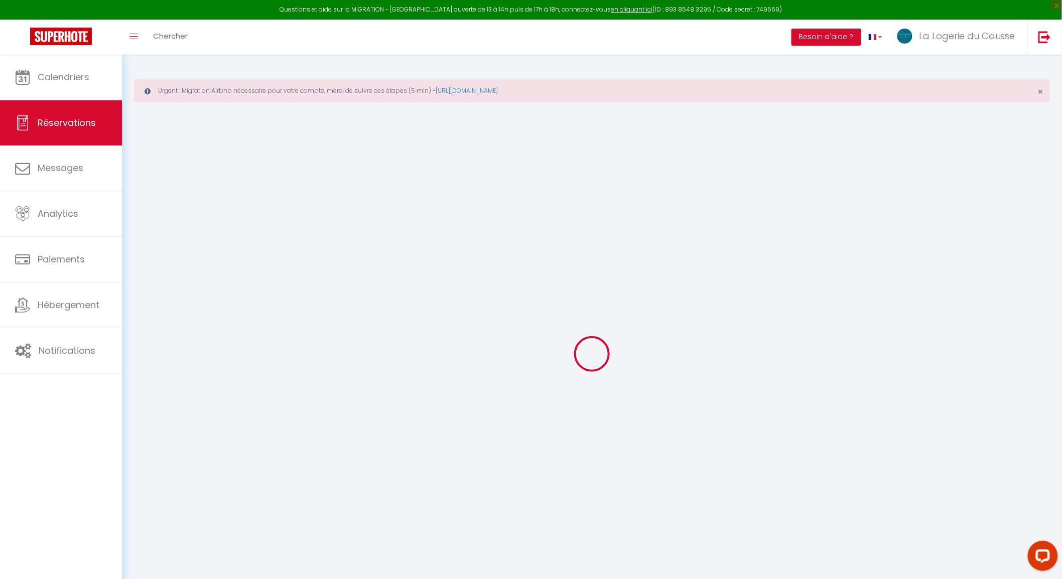
checkbox input "false"
select select
checkbox input "false"
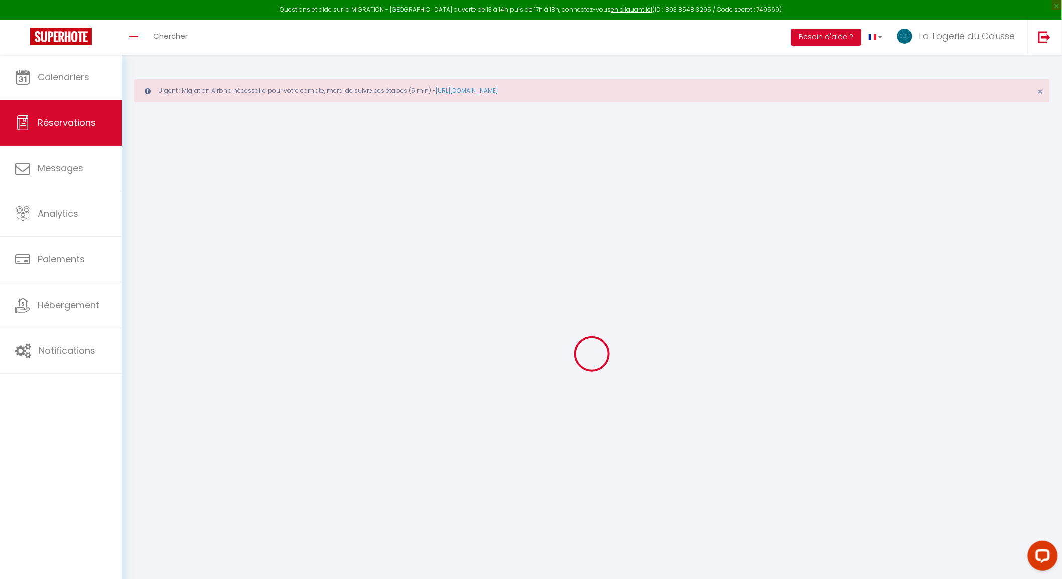
type textarea "loRemiPsumdolorsiTametco=adip elit=[seddoe Tempor] incidi=[utlabo Etdolo] magna…"
select select
checkbox input "false"
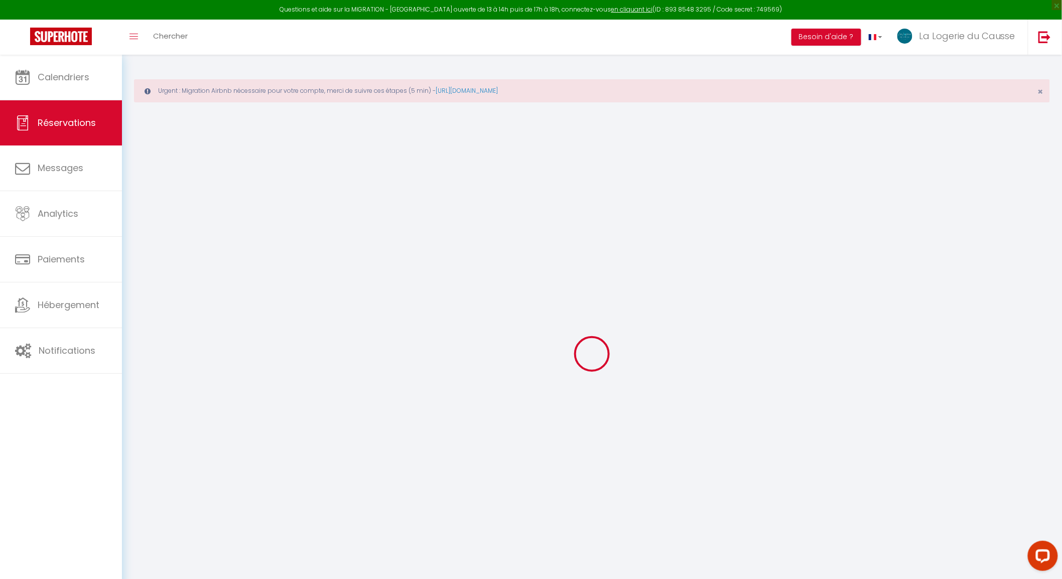
type textarea "loRemiPsumdolorsiTametco=adip elit=[seddoe Tempor] incidi=[utlabo Etdolo] magna…"
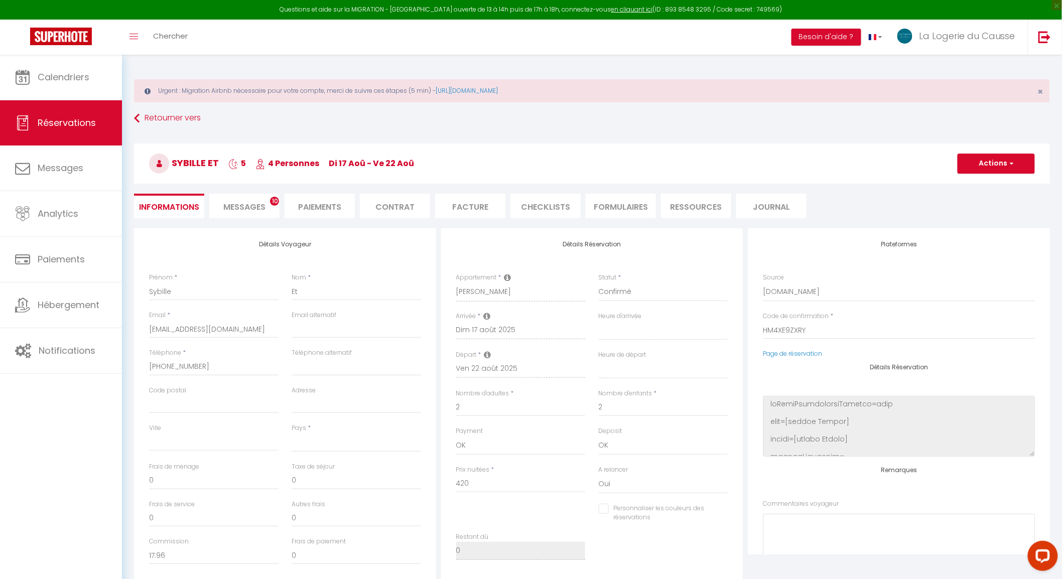
select select
type input "79"
type input "11.55"
select select
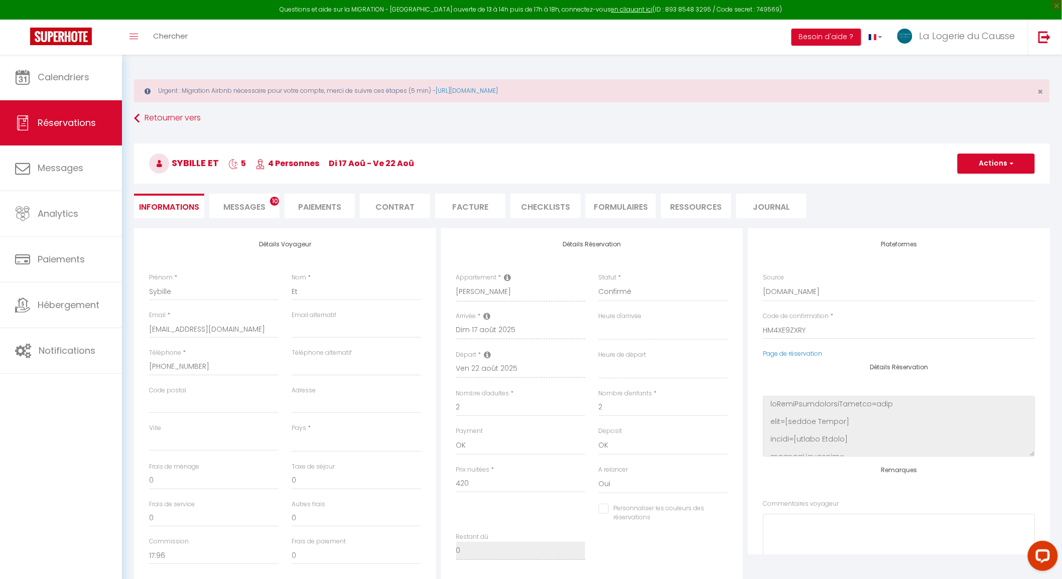
checkbox input "false"
type textarea "loRemiPsumdolorsiTametco=adip elit=[seddoe Tempor] incidi=[utlabo Etdolo] magna…"
select select
checkbox input "false"
type textarea "loRemiPsumdolorsiTametco=adip elit=[seddoe Tempor] incidi=[utlabo Etdolo] magna…"
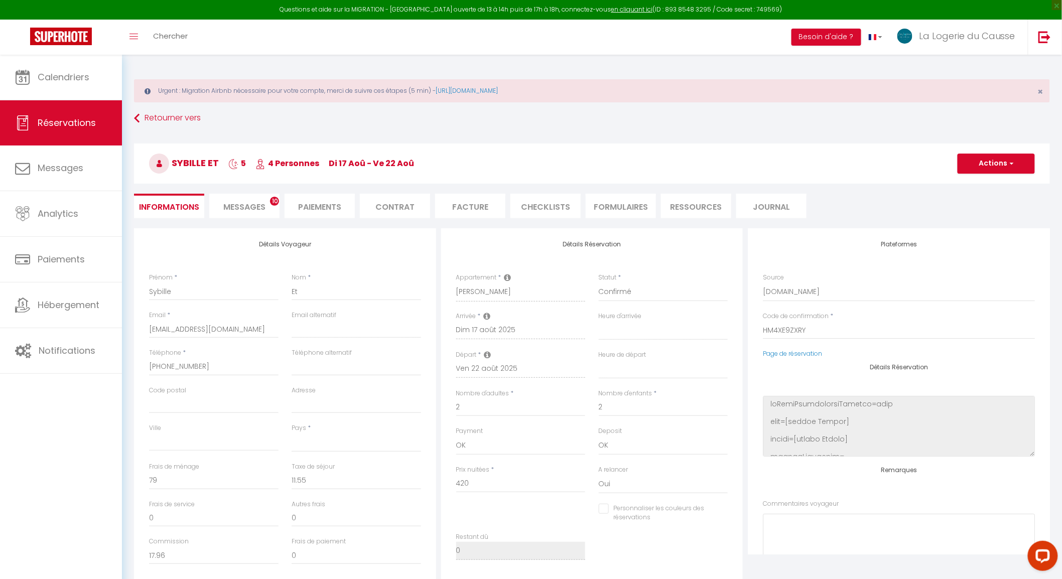
select select
drag, startPoint x: 320, startPoint y: 292, endPoint x: 276, endPoint y: 297, distance: 43.9
click at [276, 297] on div "Prénom * [PERSON_NAME] * Et" at bounding box center [284, 292] width 285 height 38
select select
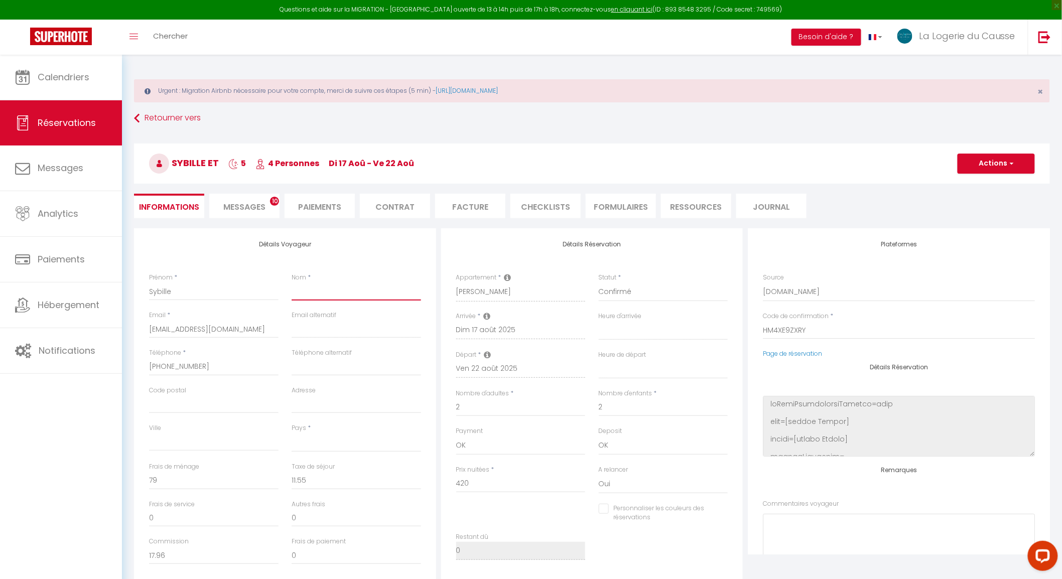
select select
checkbox input "false"
type textarea "loRemiPsumdolorsiTametco=adip elit=[seddoe Tempor] incidi=[utlabo Etdolo] magna…"
select select
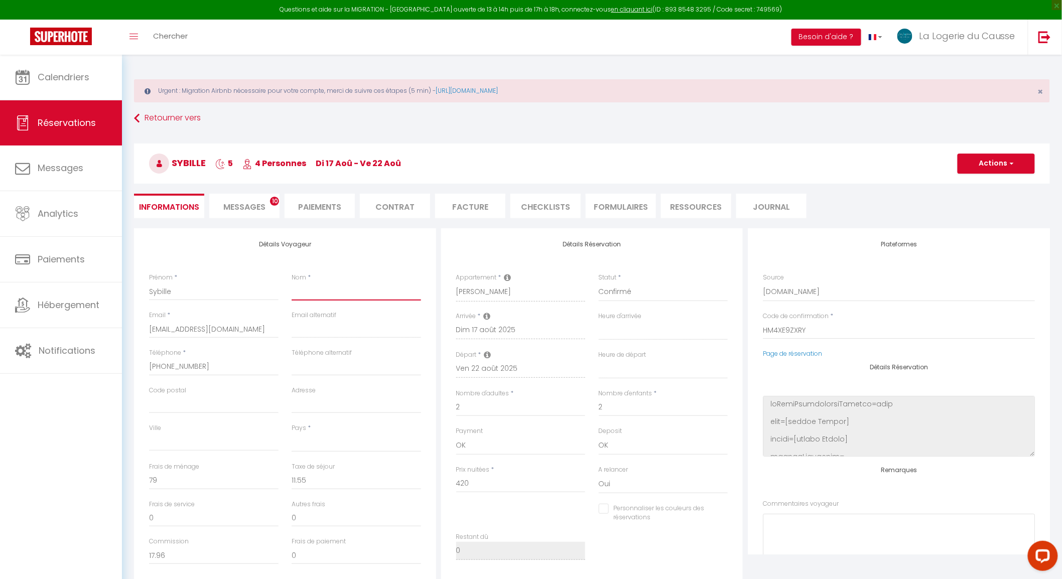
select select
checkbox input "false"
type textarea "loRemiPsumdolorsiTametco=adip elit=[seddoe Tempor] incidi=[utlabo Etdolo] magna…"
click at [320, 300] on input "Nom" at bounding box center [356, 291] width 129 height 18
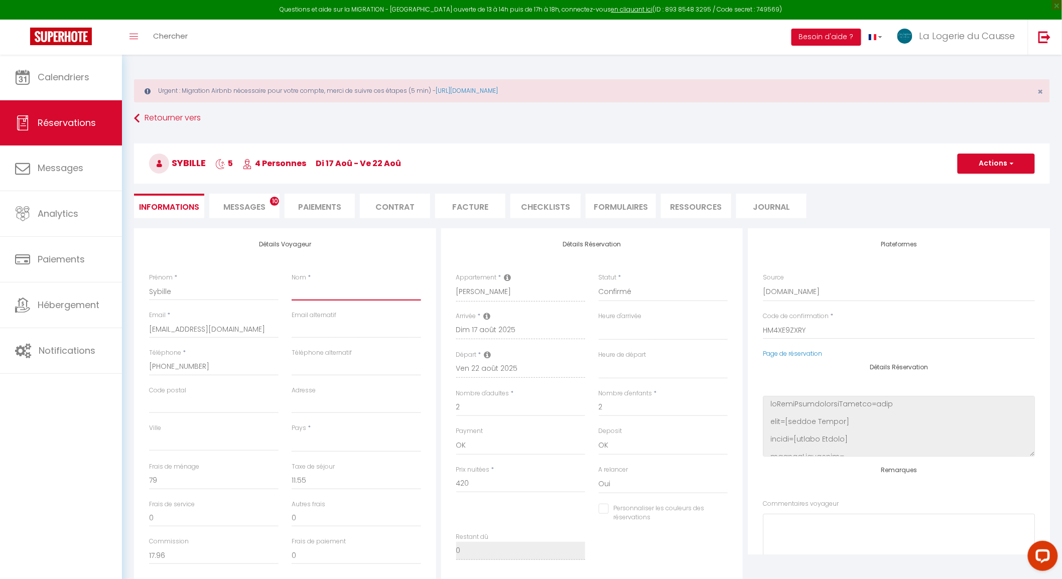
type input "e"
select select
checkbox input "false"
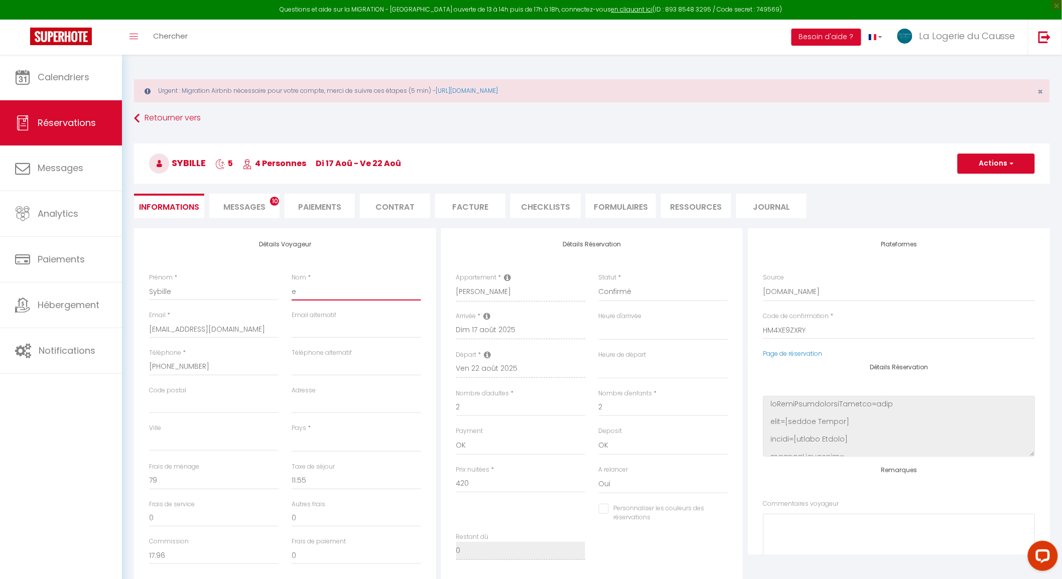
type textarea "loRemiPsumdolorsiTametco=adip elit=[seddoe Tempor] incidi=[utlabo Etdolo] magna…"
type input "et"
select select
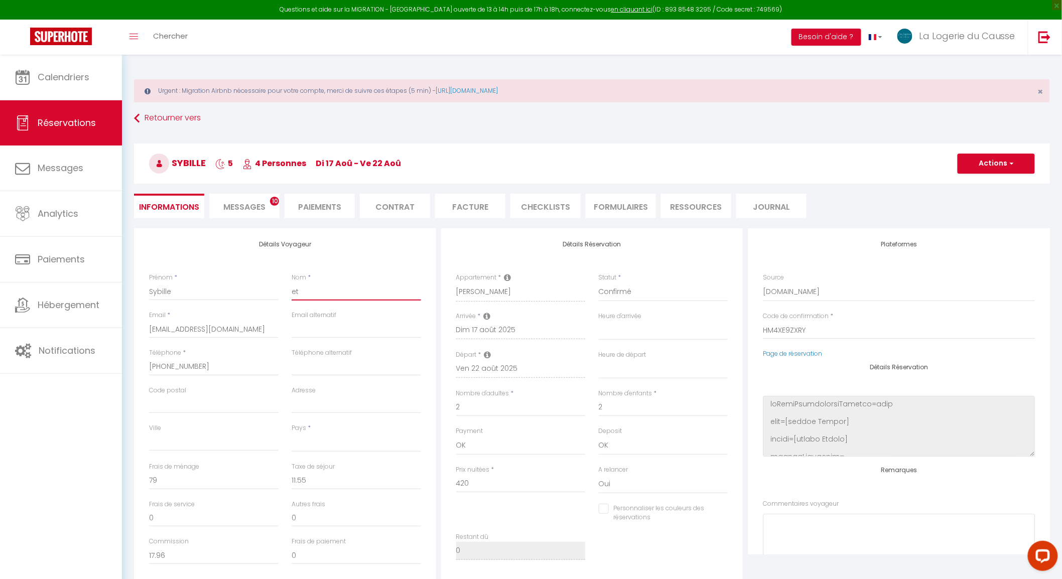
checkbox input "false"
type textarea "loRemiPsumdolorsiTametco=adip elit=[seddoe Tempor] incidi=[utlabo Etdolo] magna…"
type input "et"
select select
click at [977, 159] on button "Actions" at bounding box center [995, 164] width 77 height 20
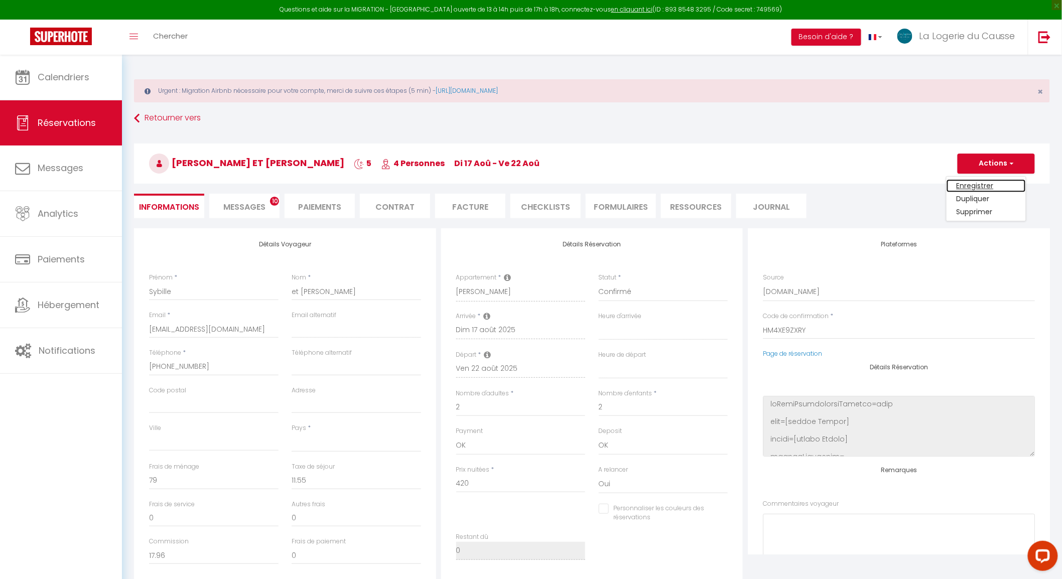
click at [977, 188] on link "Enregistrer" at bounding box center [985, 185] width 79 height 13
click at [977, 163] on button "Actions" at bounding box center [995, 164] width 77 height 20
click at [986, 179] on link "Enregistrer" at bounding box center [985, 185] width 79 height 13
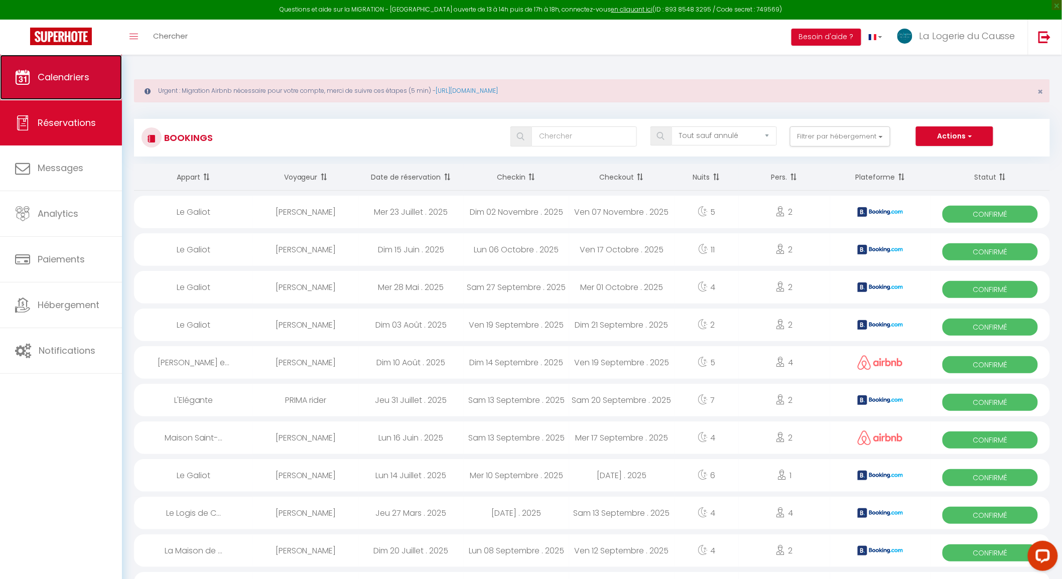
click at [52, 78] on span "Calendriers" at bounding box center [64, 77] width 52 height 13
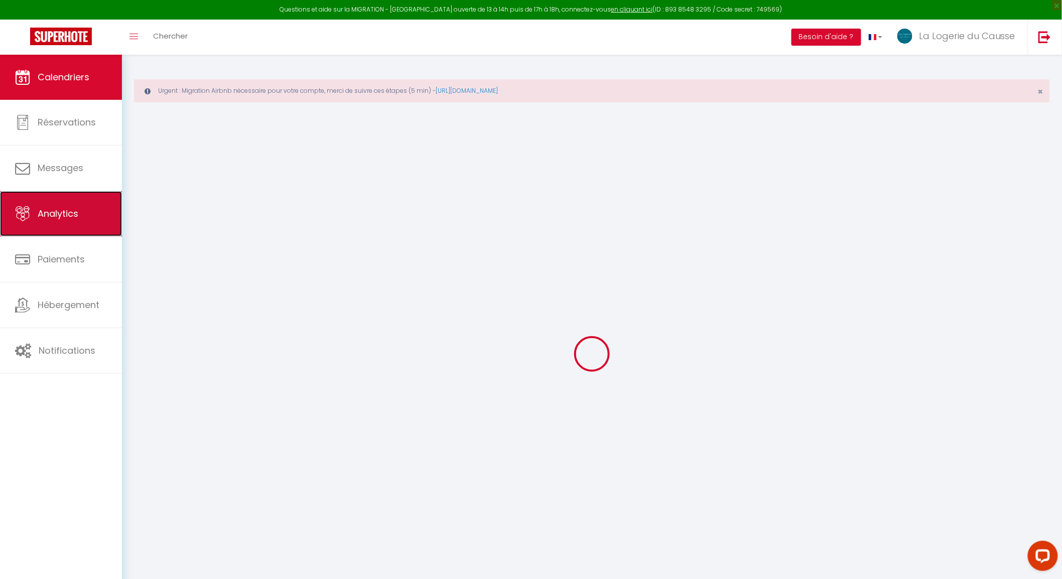
click at [61, 221] on link "Analytics" at bounding box center [61, 213] width 122 height 45
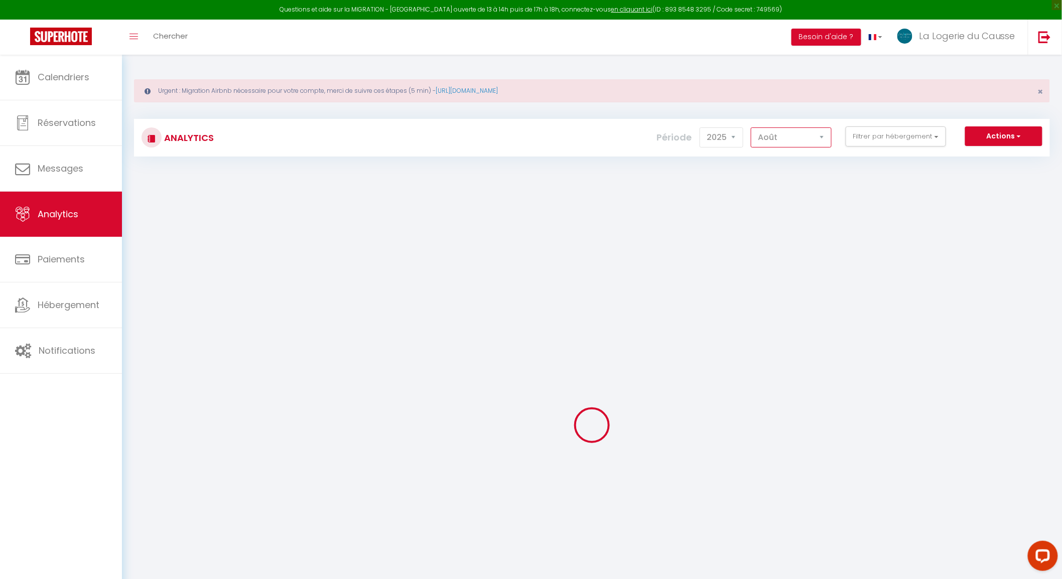
drag, startPoint x: 818, startPoint y: 134, endPoint x: 818, endPoint y: 144, distance: 10.0
click at [818, 134] on select "[PERSON_NAME] Mars Avril Mai Juin Juillet Août Septembre Octobre Novembre Décem…" at bounding box center [791, 137] width 81 height 20
click at [753, 127] on select "[PERSON_NAME] Mars Avril Mai Juin Juillet Août Septembre Octobre Novembre Décem…" at bounding box center [791, 137] width 81 height 20
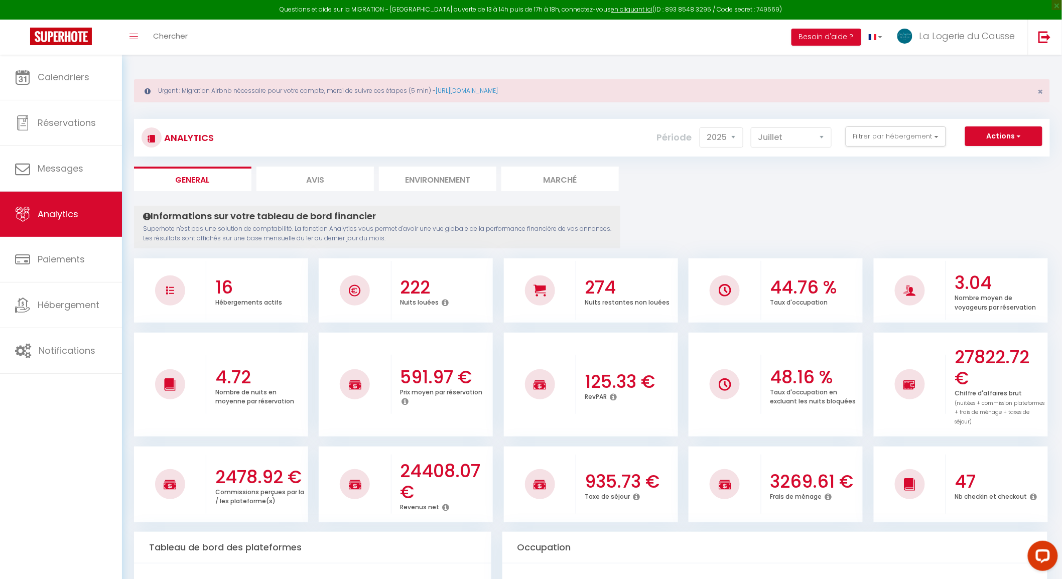
click at [712, 187] on ul "General Avis Environnement Marché" at bounding box center [592, 179] width 916 height 25
click at [806, 139] on select "[PERSON_NAME] Mars Avril Mai Juin Juillet Août Septembre Octobre Novembre Décem…" at bounding box center [791, 137] width 81 height 20
click at [753, 127] on select "[PERSON_NAME] Mars Avril Mai Juin Juillet Août Septembre Octobre Novembre Décem…" at bounding box center [791, 137] width 81 height 20
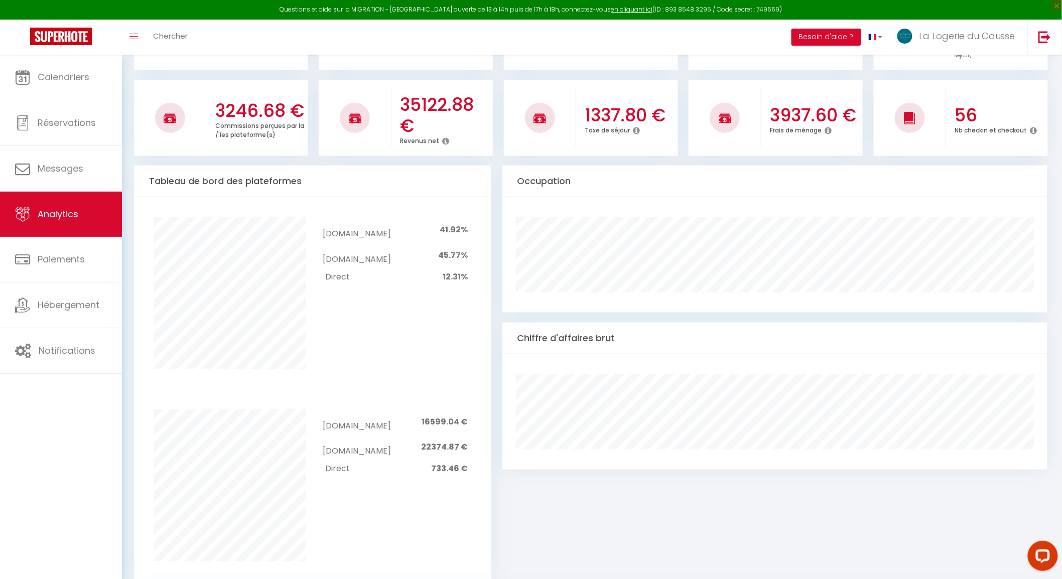
scroll to position [223, 0]
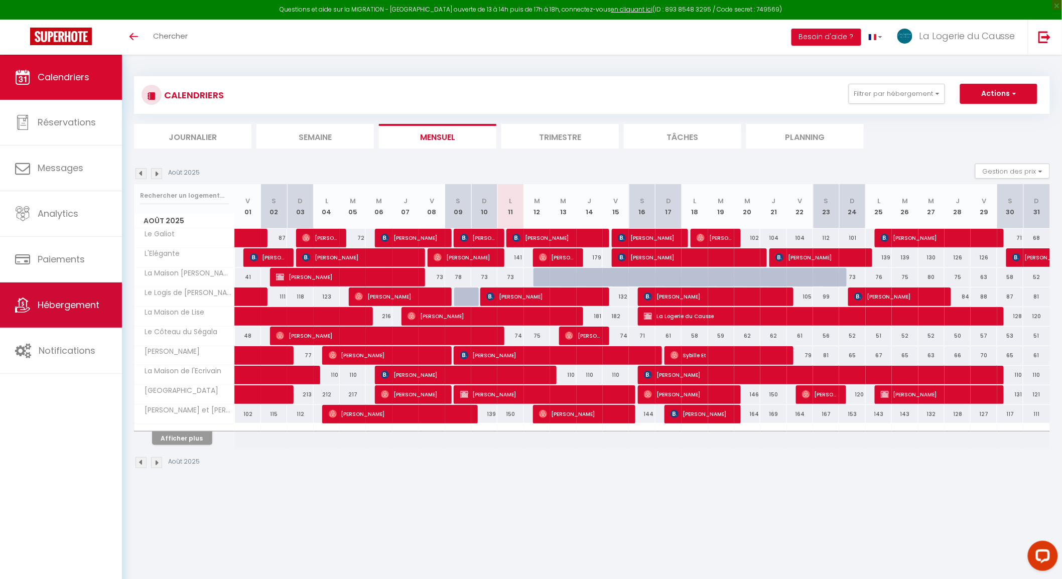
click at [64, 305] on span "Hébergement" at bounding box center [69, 305] width 62 height 13
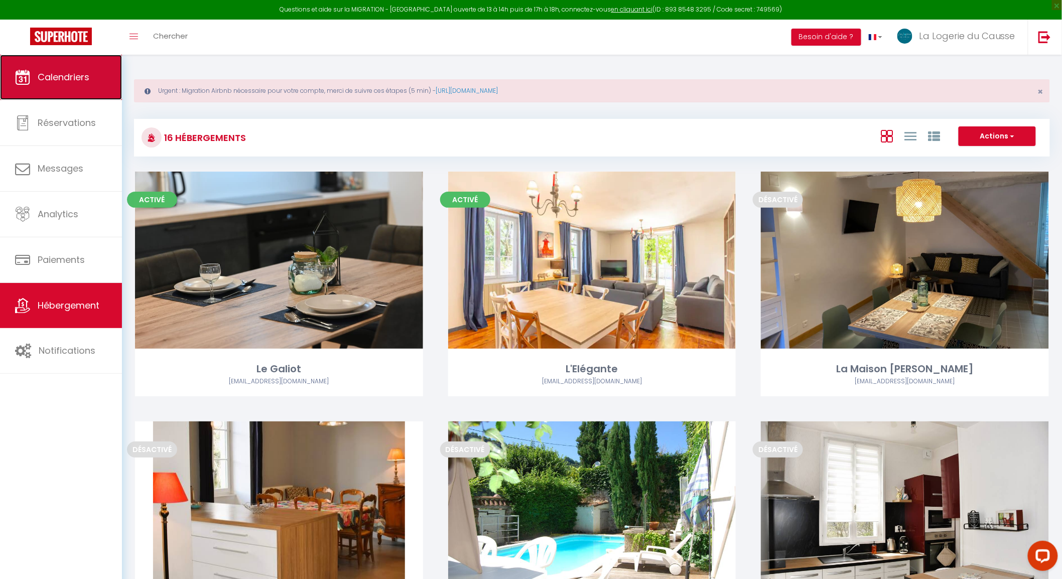
click at [101, 70] on link "Calendriers" at bounding box center [61, 77] width 122 height 45
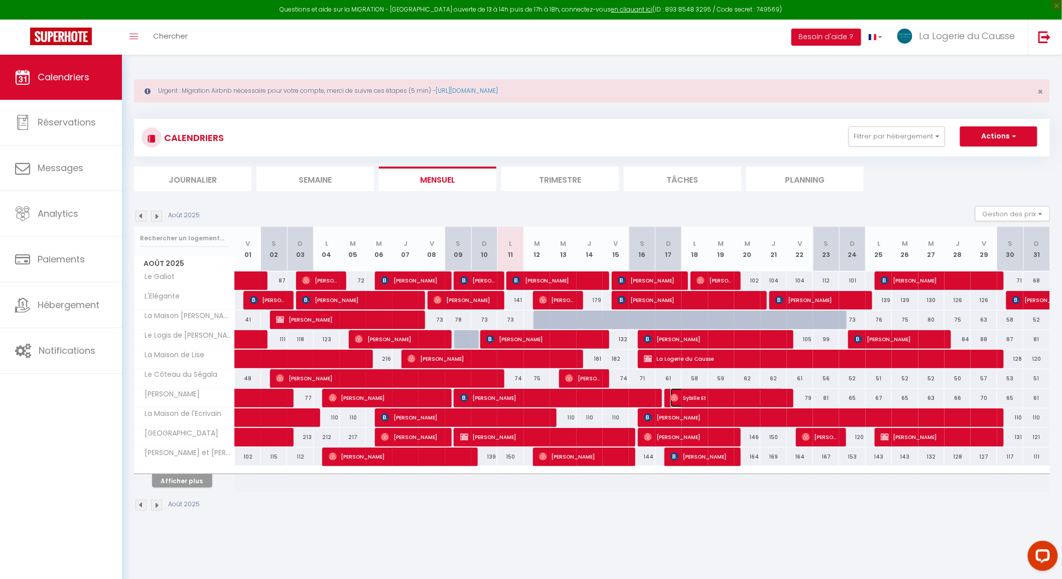
click at [708, 399] on span "Sybille Et" at bounding box center [726, 397] width 113 height 19
select select "OK"
select select "0"
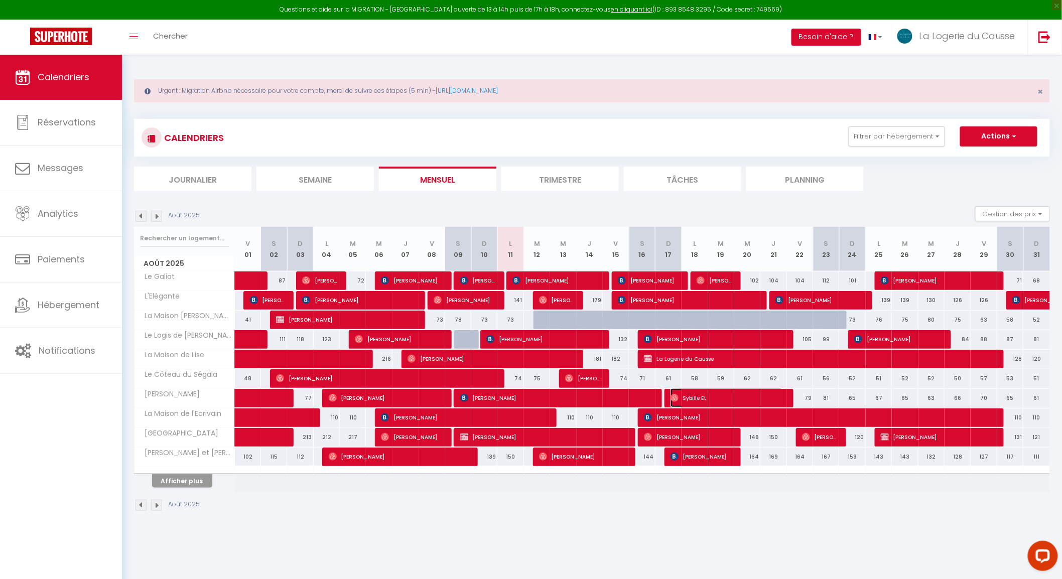
select select "1"
select select
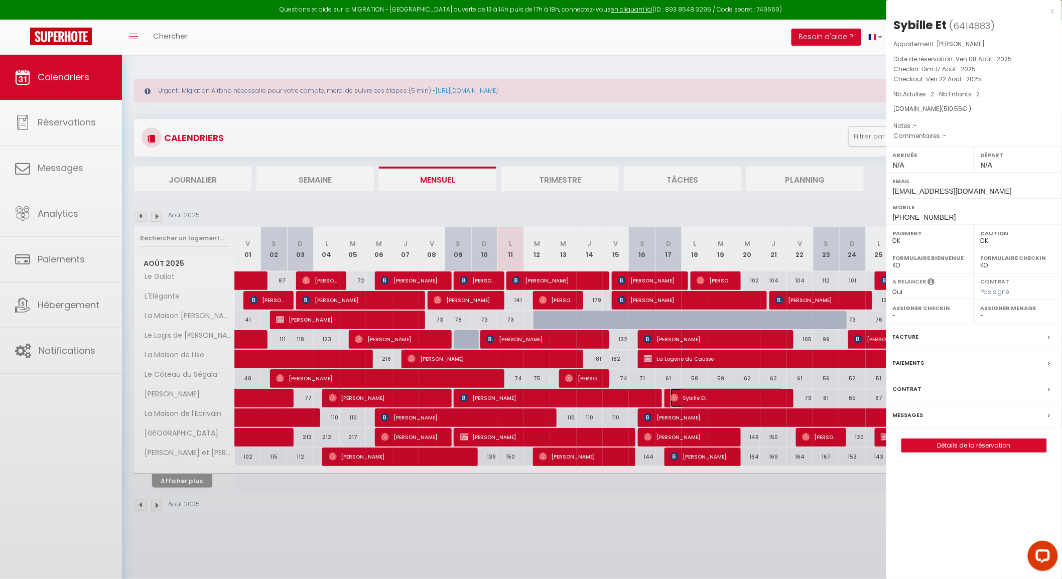
select select "37797"
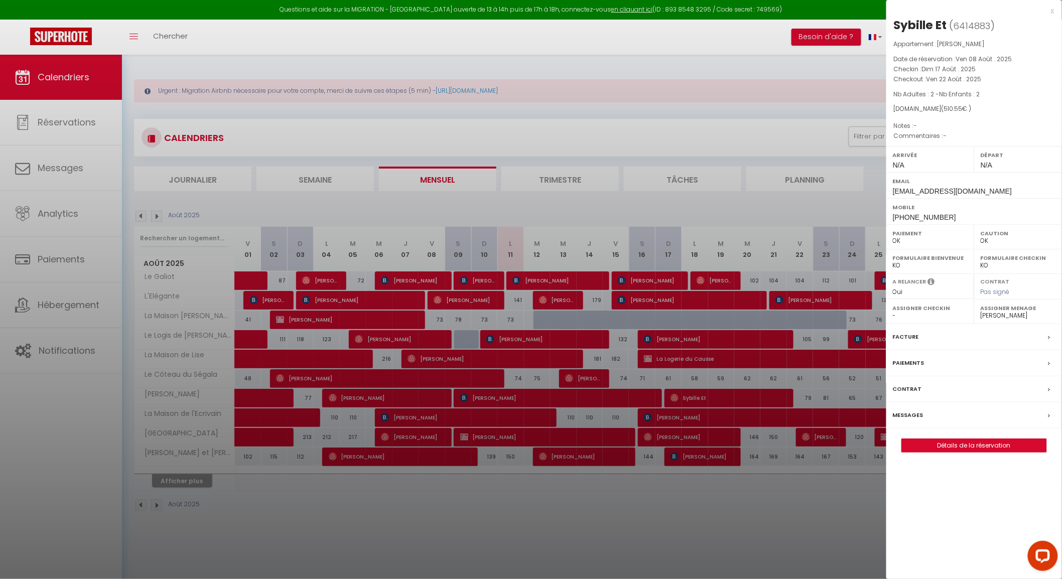
click at [18, 313] on div at bounding box center [531, 289] width 1062 height 579
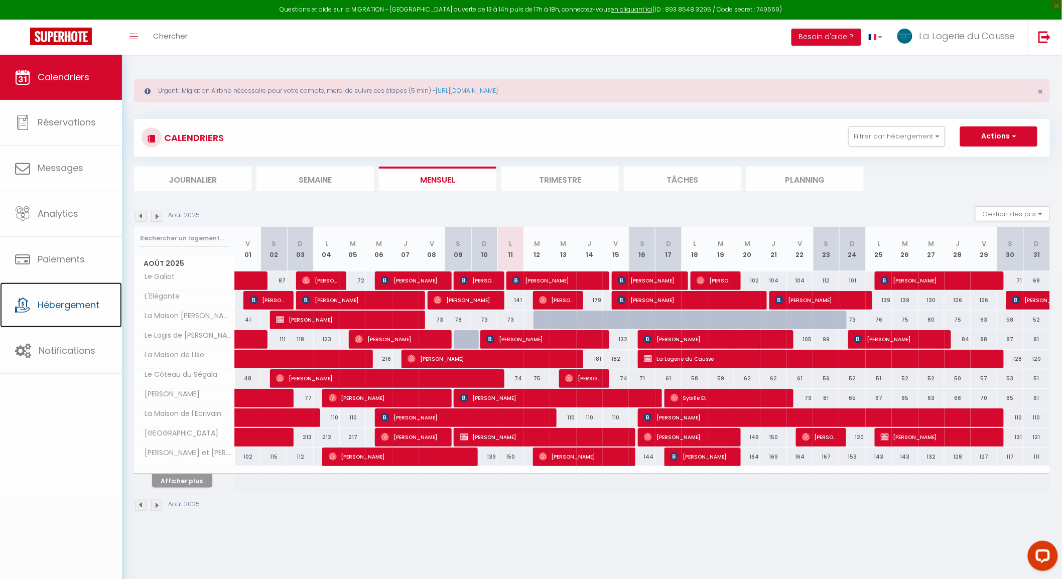
click at [81, 310] on span "Hébergement" at bounding box center [69, 305] width 62 height 13
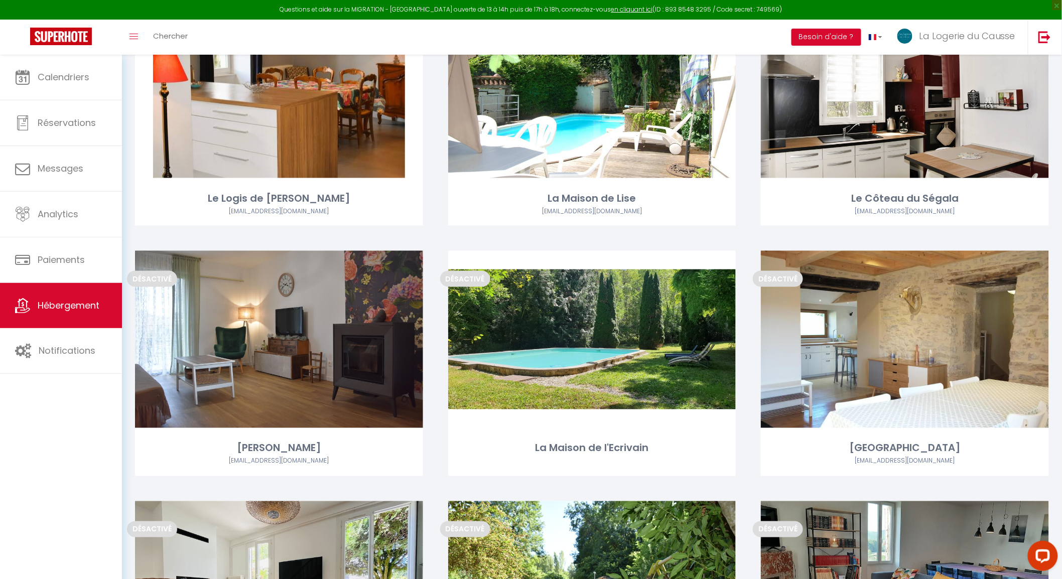
scroll to position [446, 0]
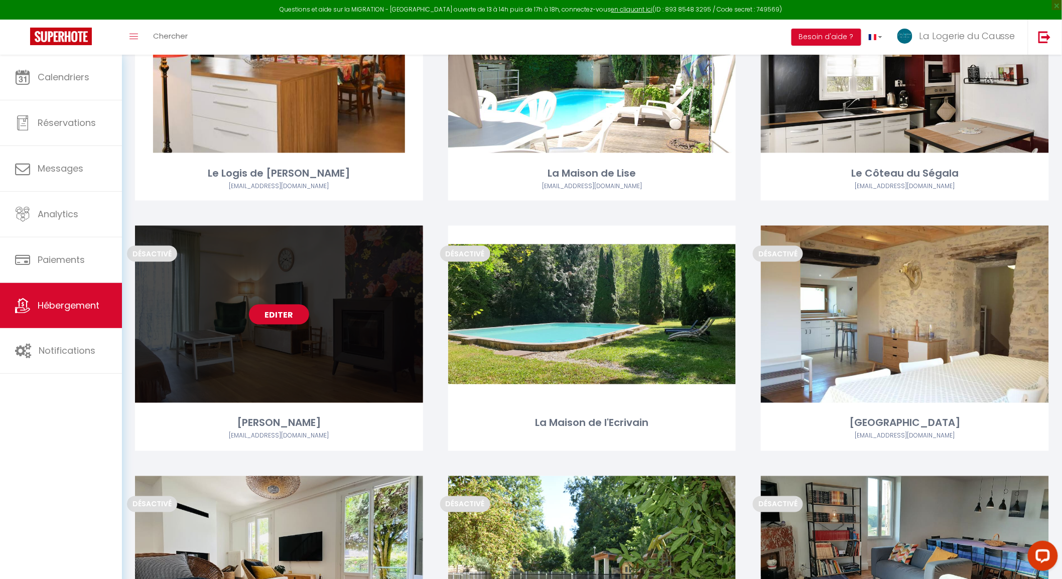
click at [279, 319] on link "Editer" at bounding box center [279, 315] width 60 height 20
select select "3"
select select "2"
select select "1"
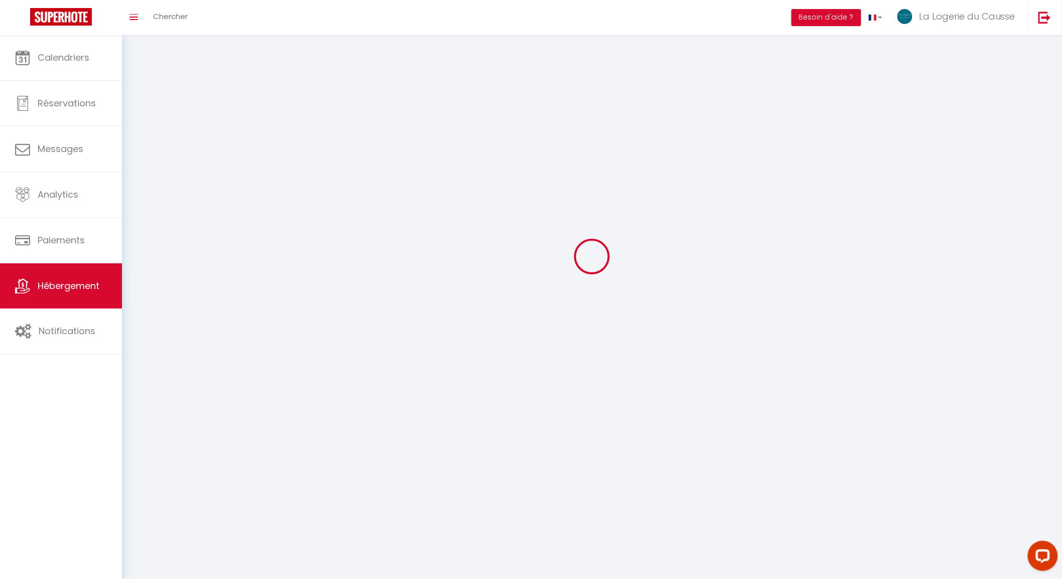
select select
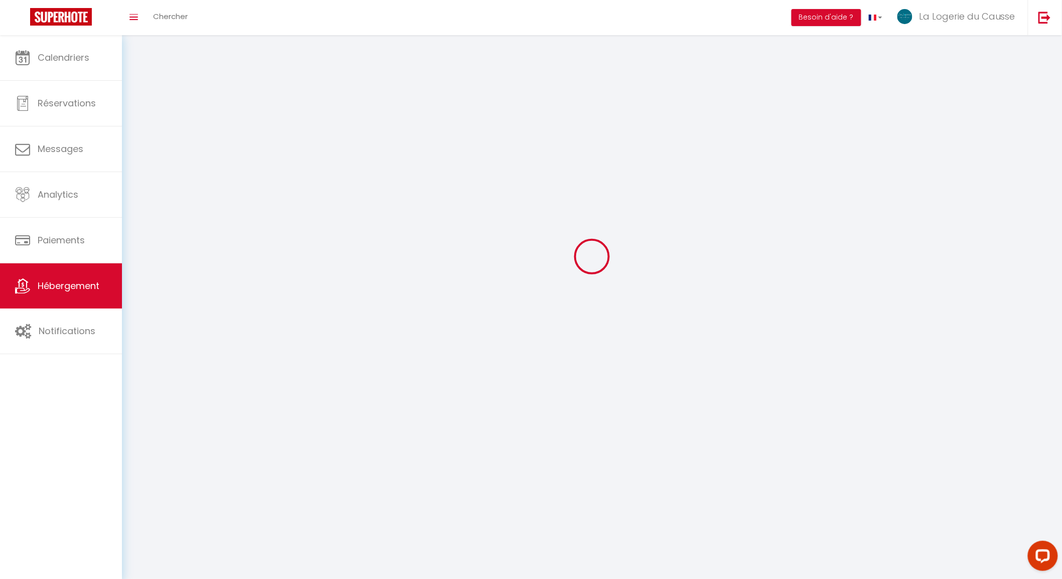
checkbox input "false"
select select
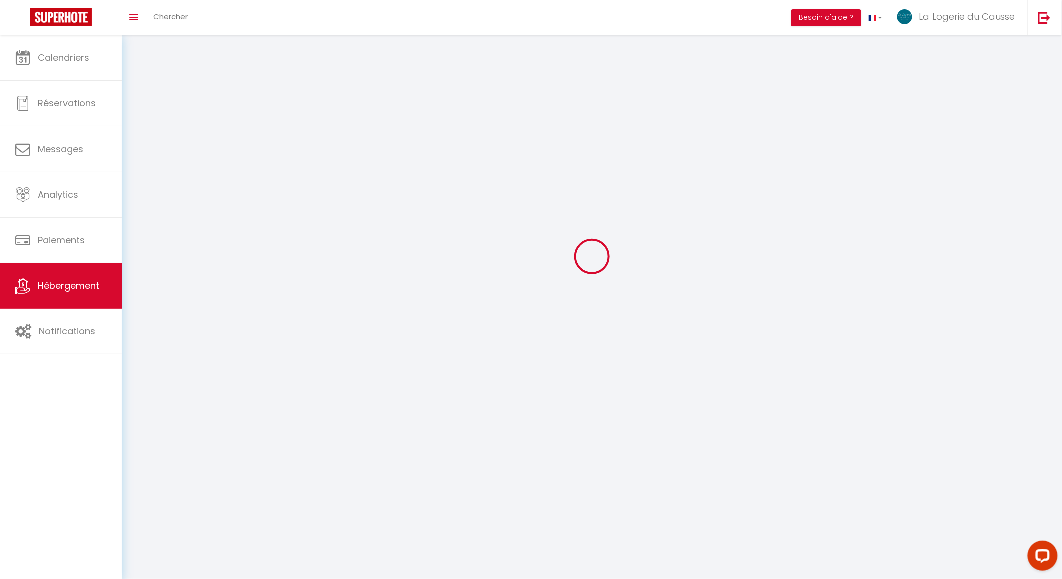
select select
select select "1"
select select
select select "28"
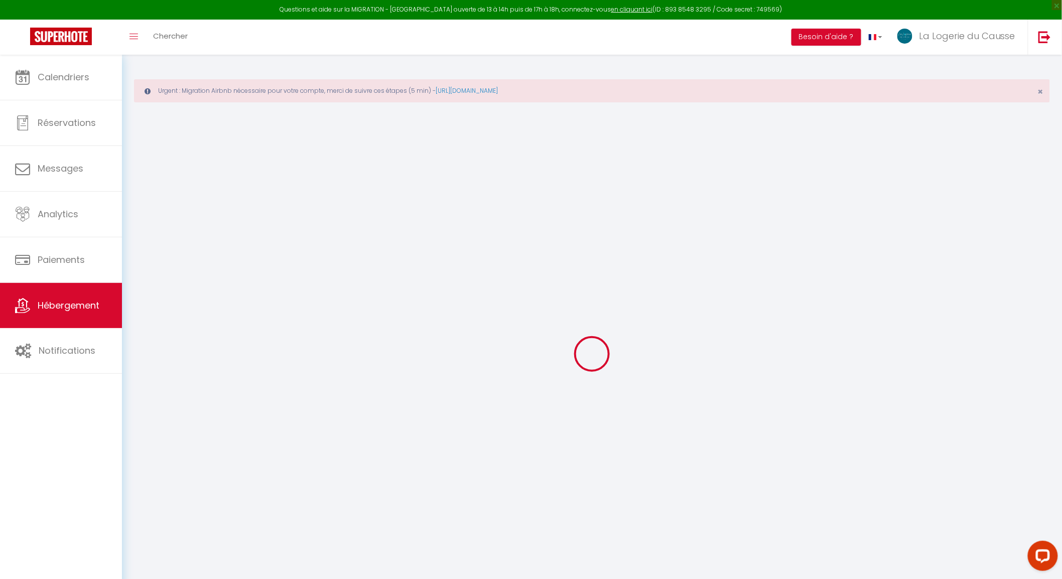
select select
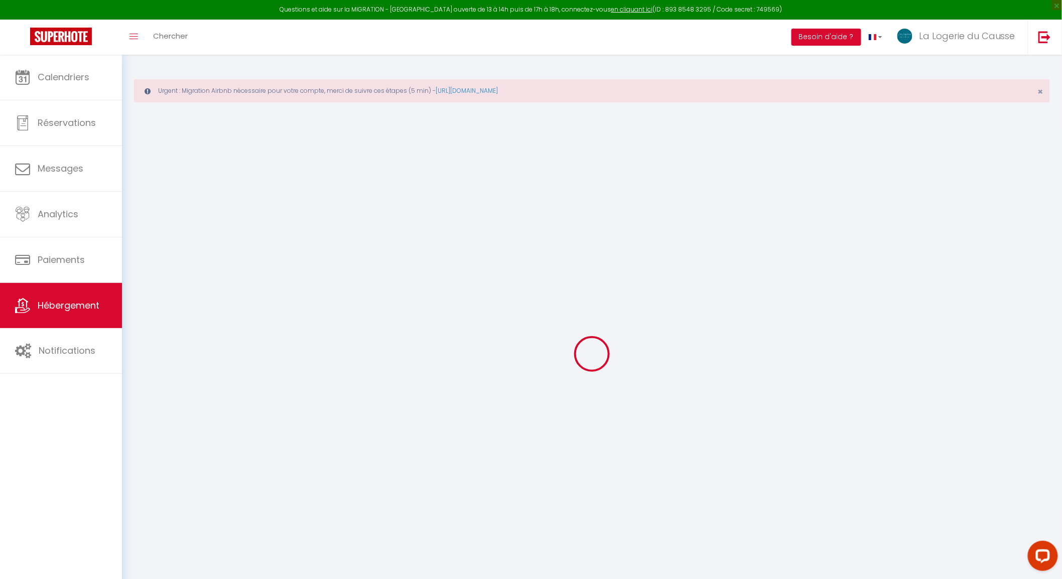
select select
checkbox input "false"
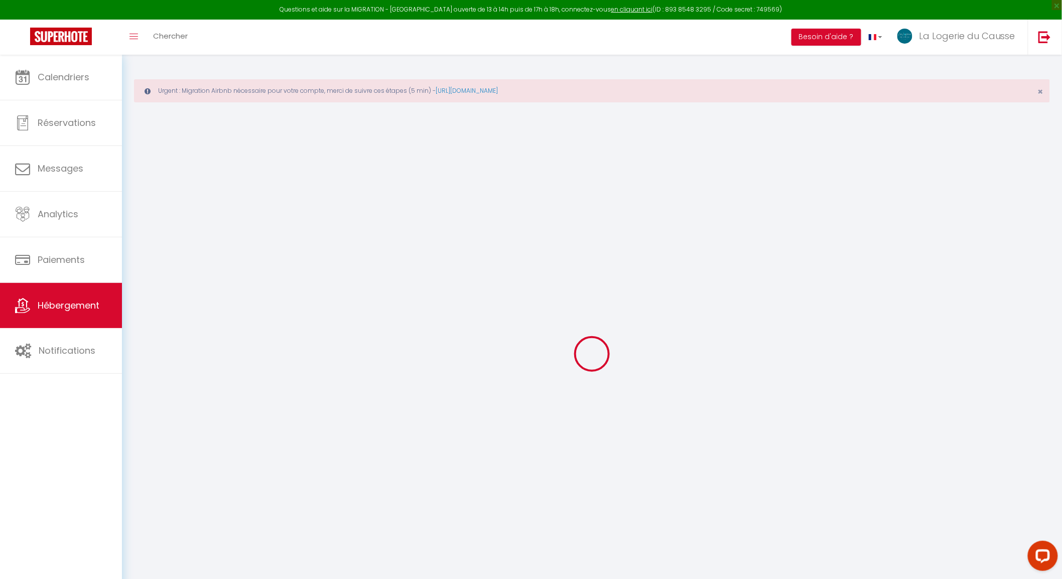
select select
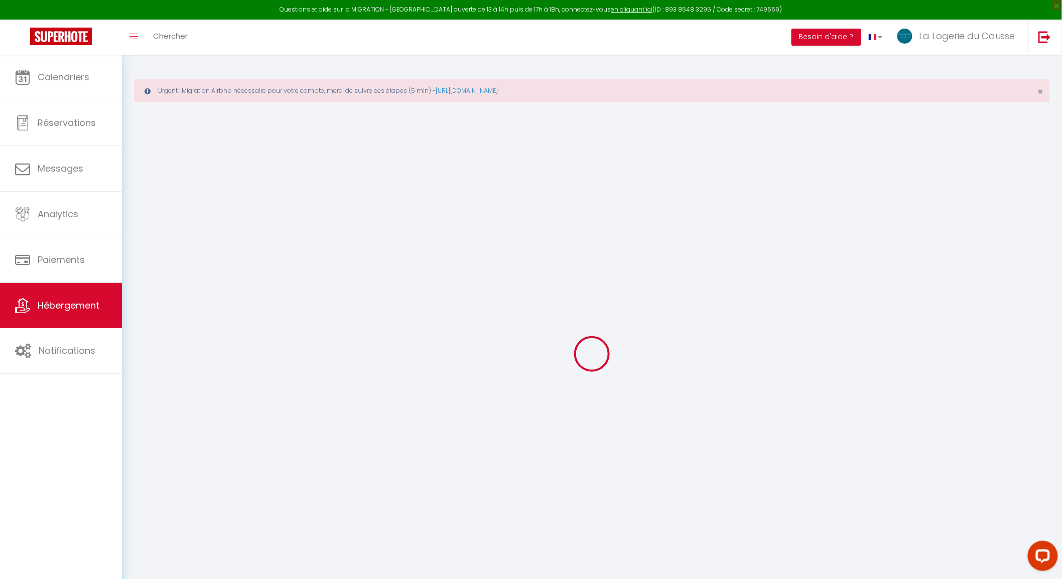
select select
checkbox input "false"
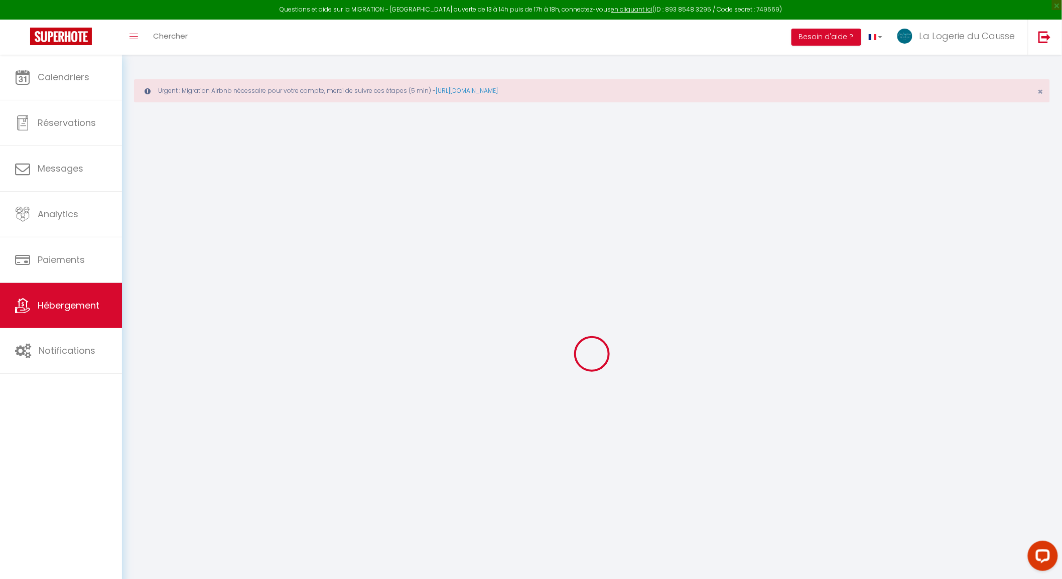
checkbox input "false"
select select
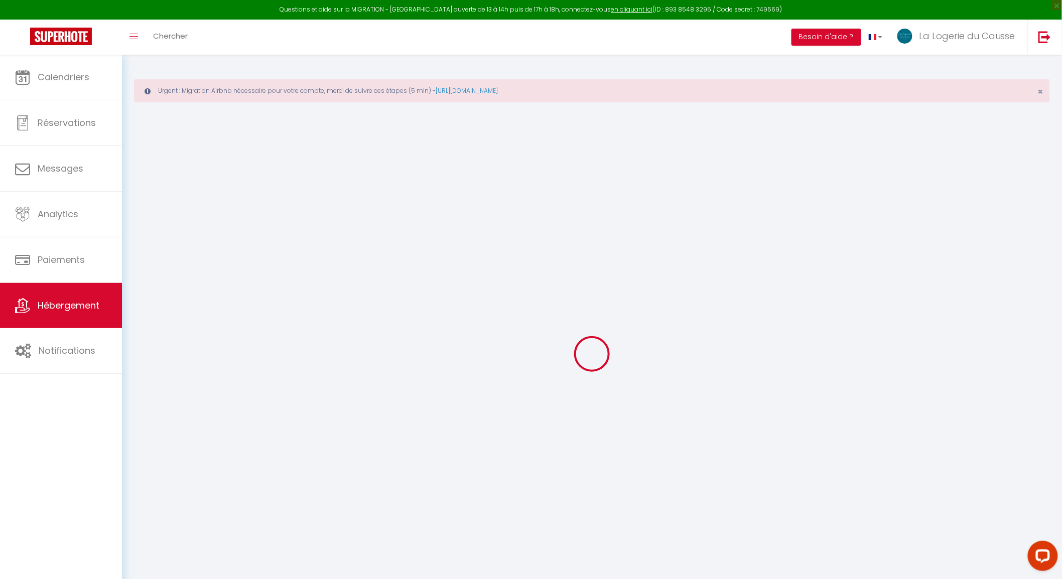
select select
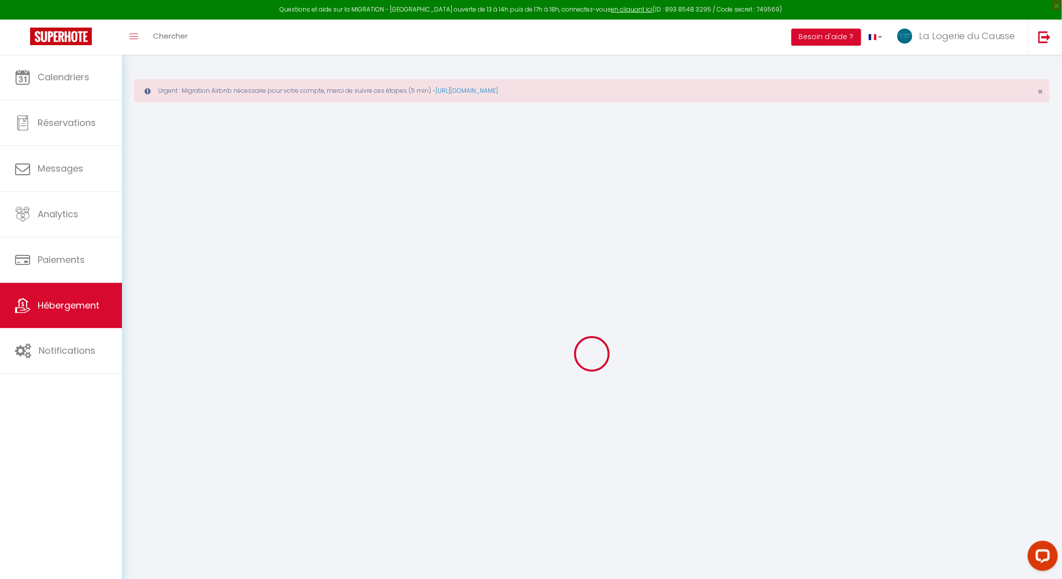
checkbox input "false"
select select
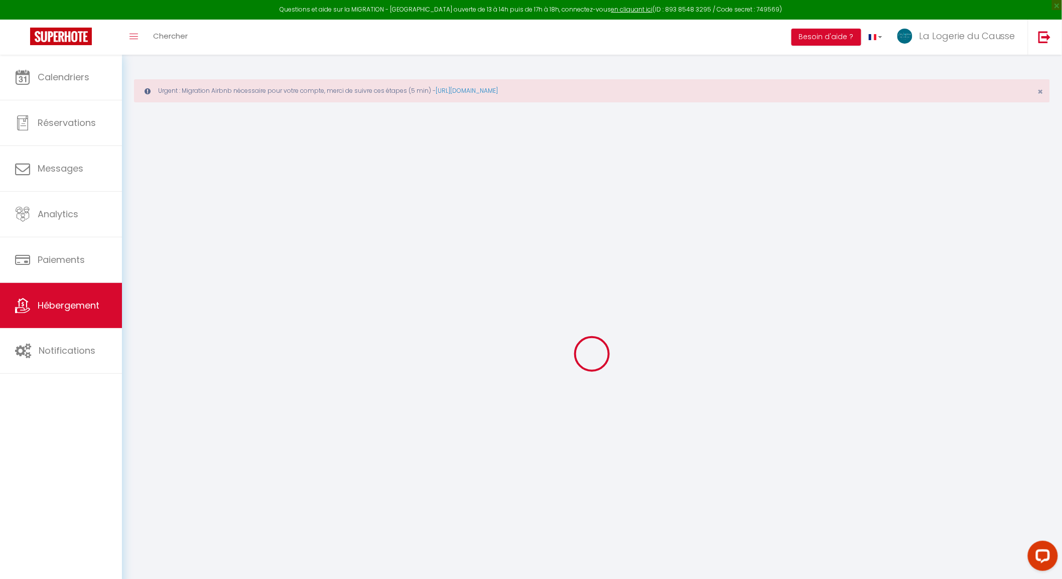
select select
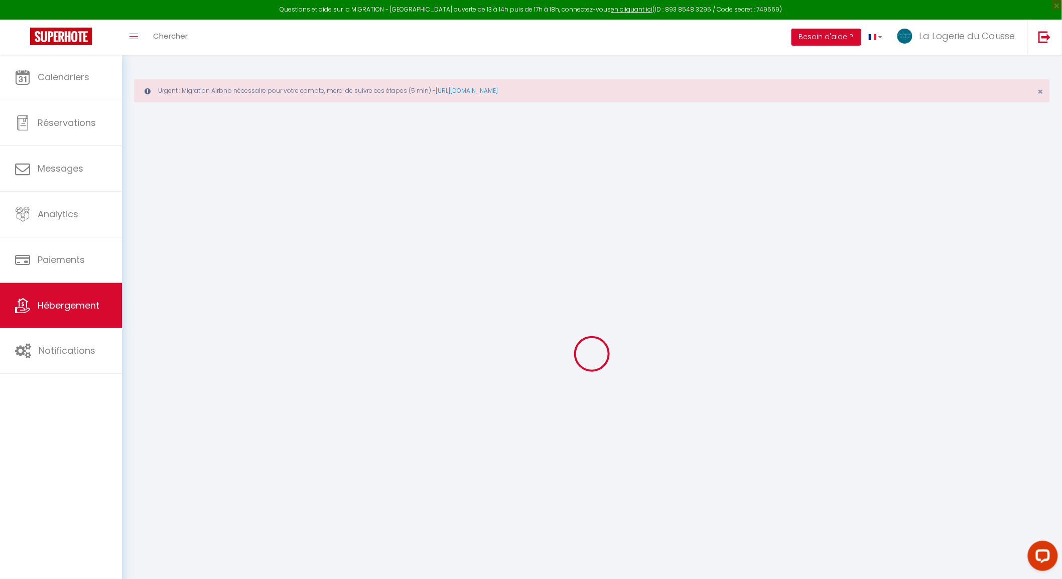
select select
checkbox input "false"
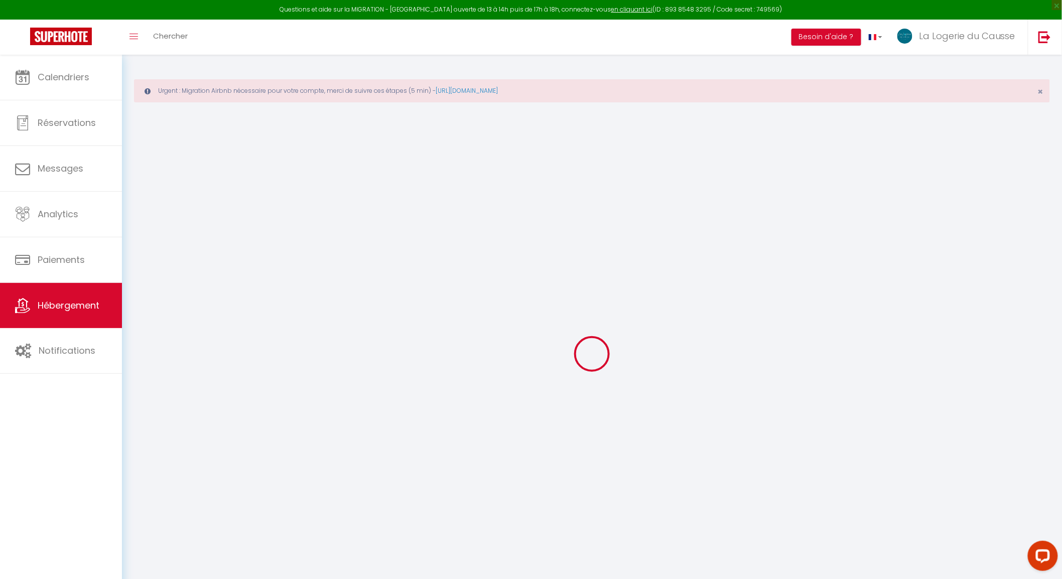
checkbox input "false"
select select
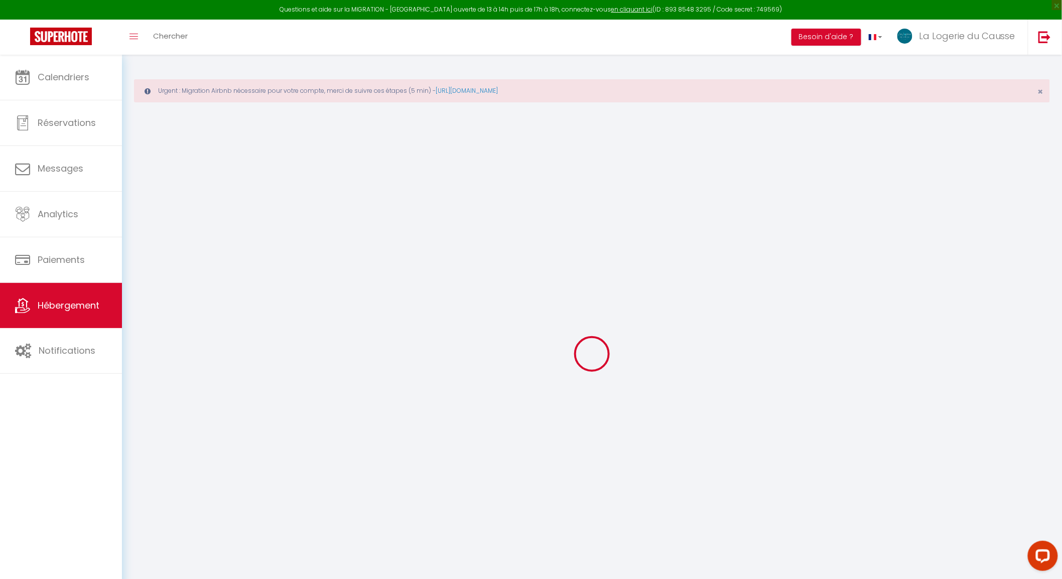
select select
checkbox input "false"
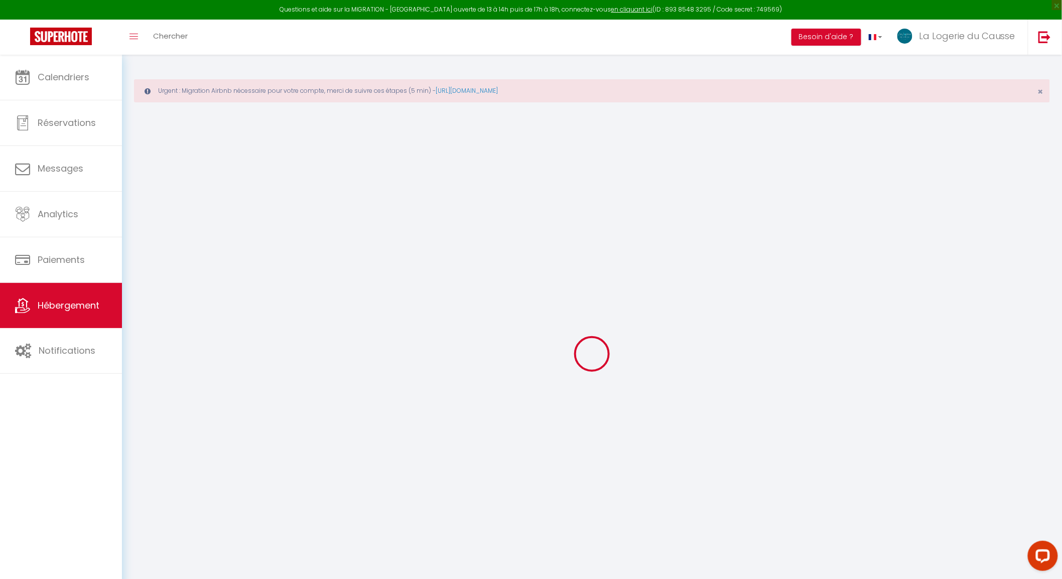
checkbox input "false"
select select
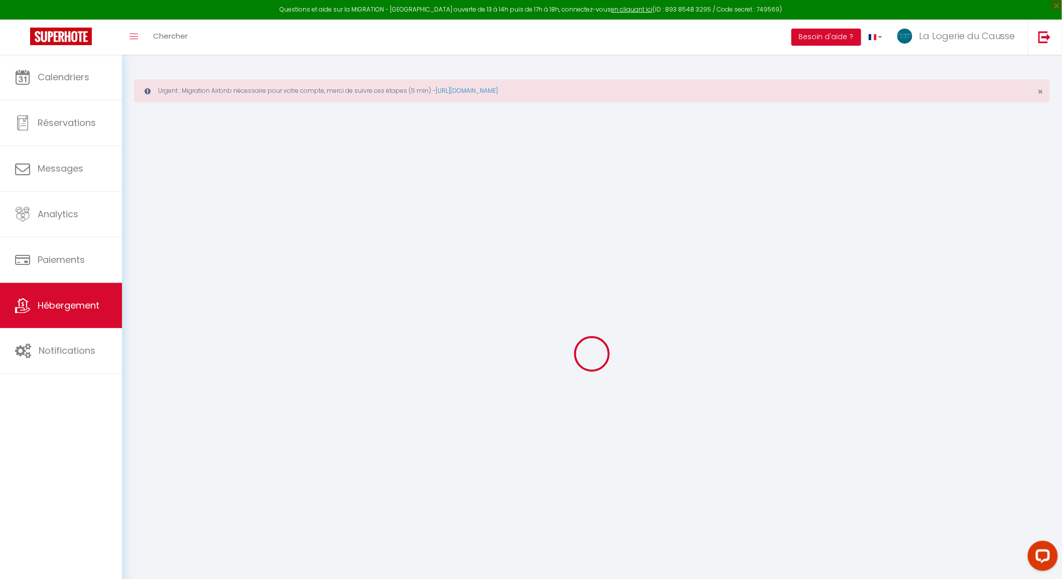
type input "[PERSON_NAME]"
type input "Emilie"
type input "Vialelles"
type input "2436 Route de la Diège"
type input "12260"
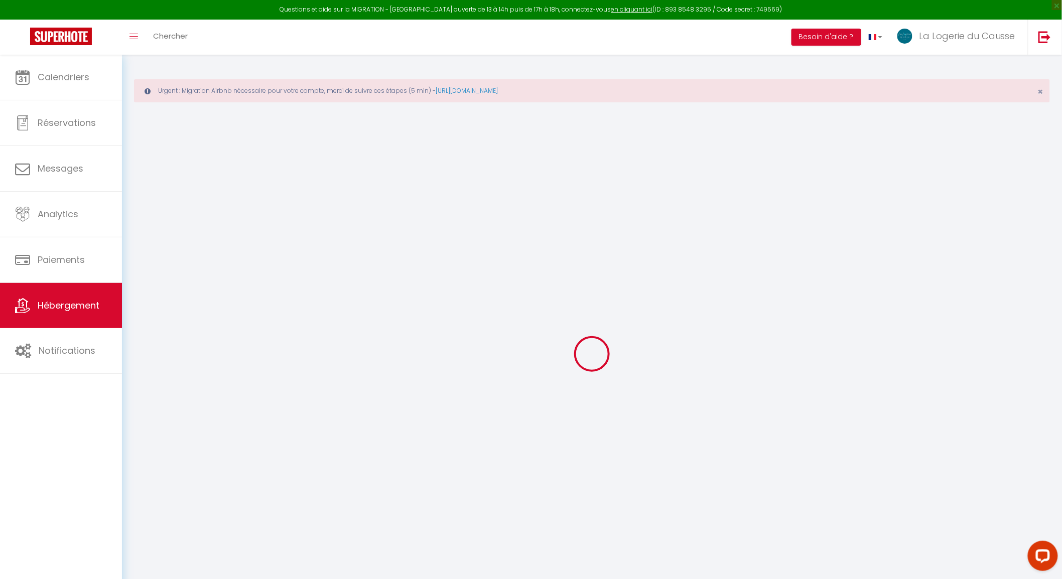
type input "Salles Courbaties"
select select "houses"
select select "2"
type input "72"
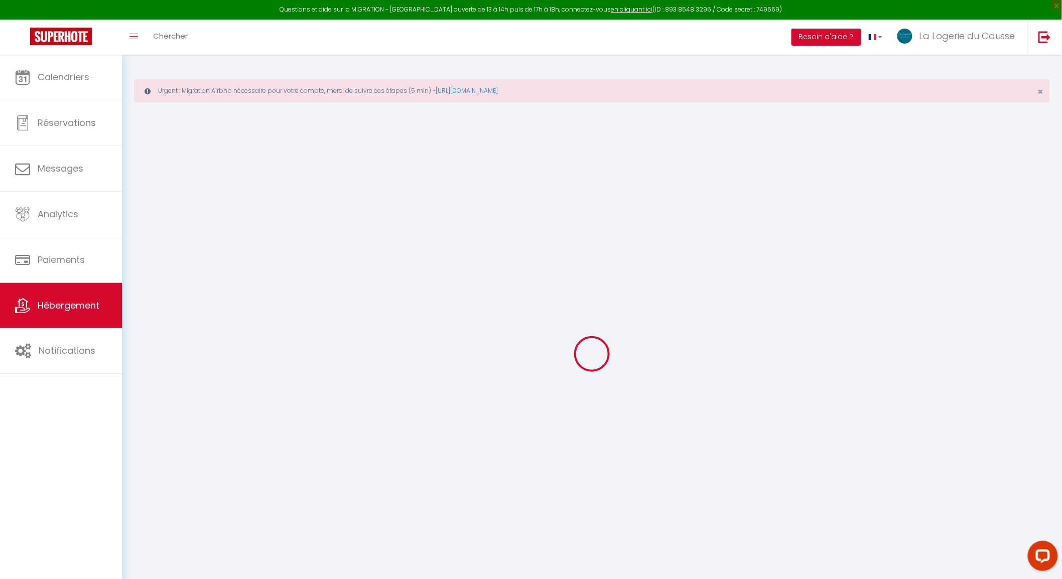
type input "79"
type input "7.20"
type input "5.76"
type input "800"
select select
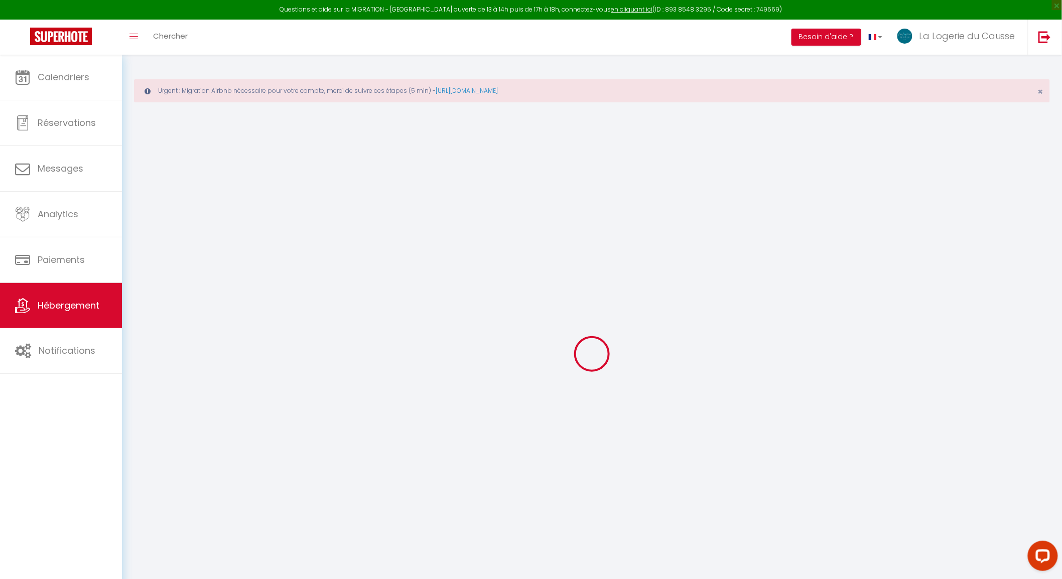
select select
type input "Centre"
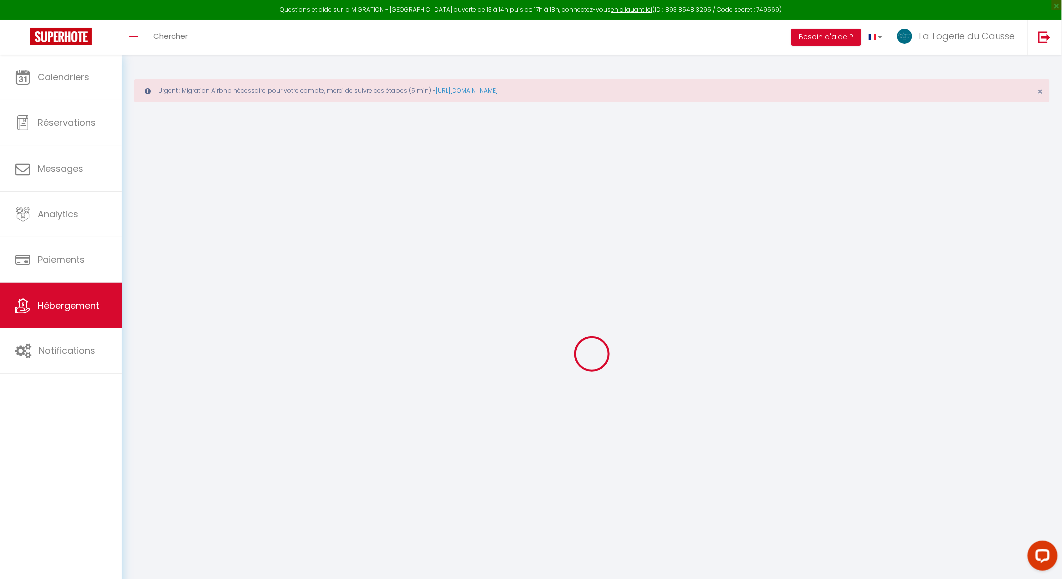
type input "12260"
type input "Salles-[GEOGRAPHIC_DATA]"
type input "[EMAIL_ADDRESS][DOMAIN_NAME]"
select select "11513"
checkbox input "false"
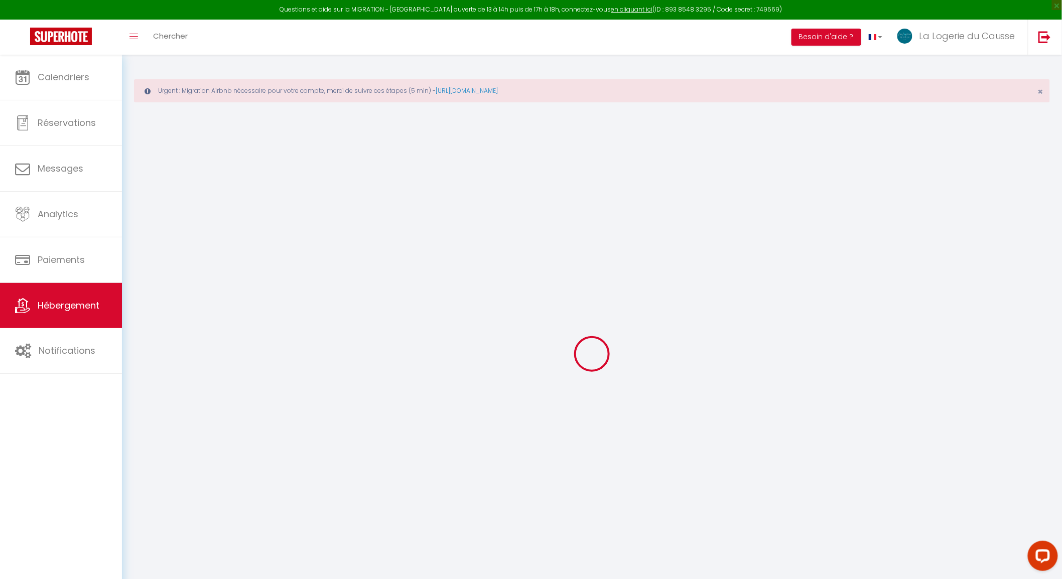
checkbox input "false"
radio input "true"
type input "22"
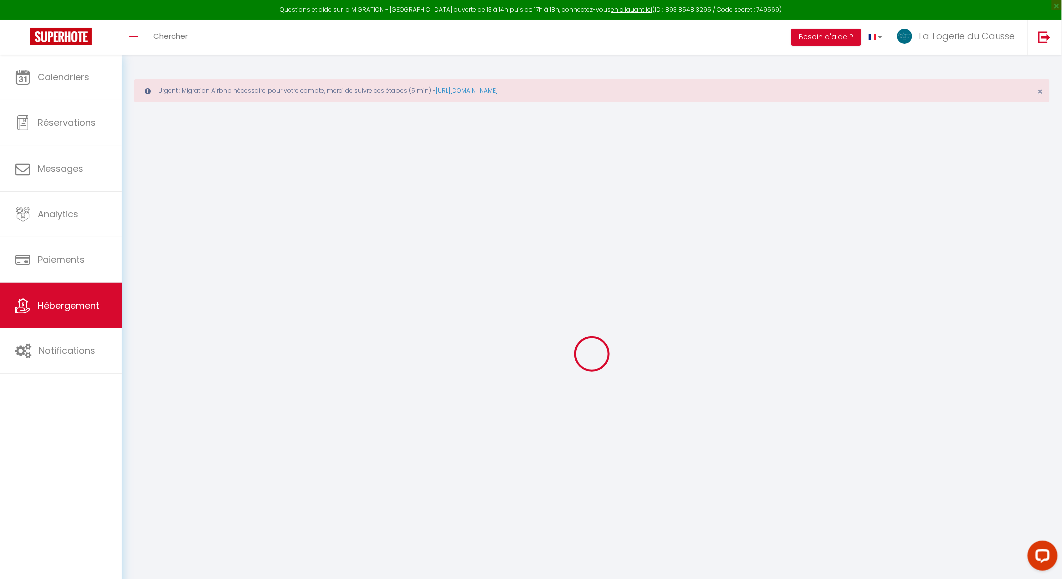
type input "79"
type input "0"
checkbox input "false"
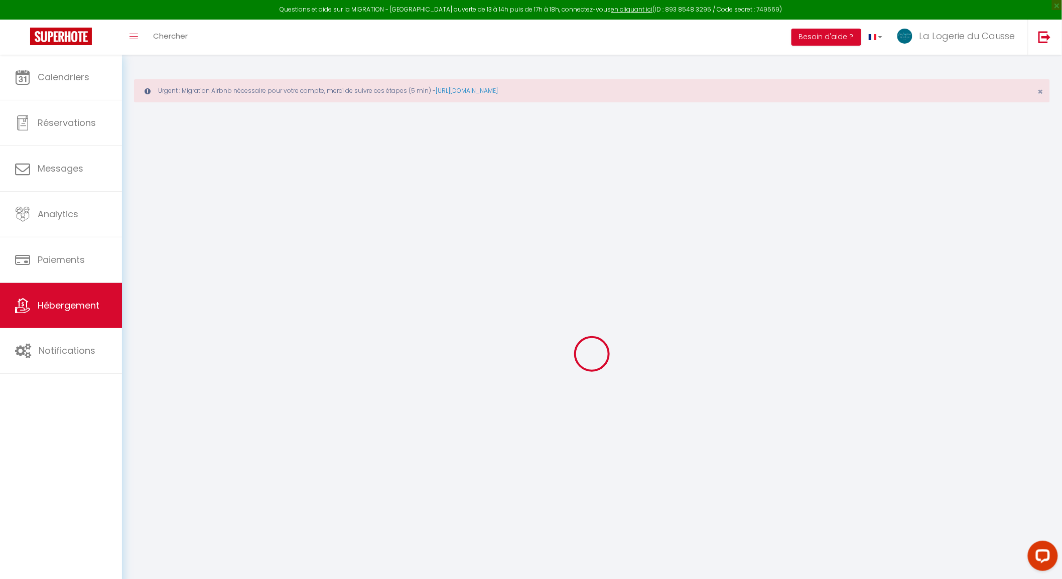
checkbox input "false"
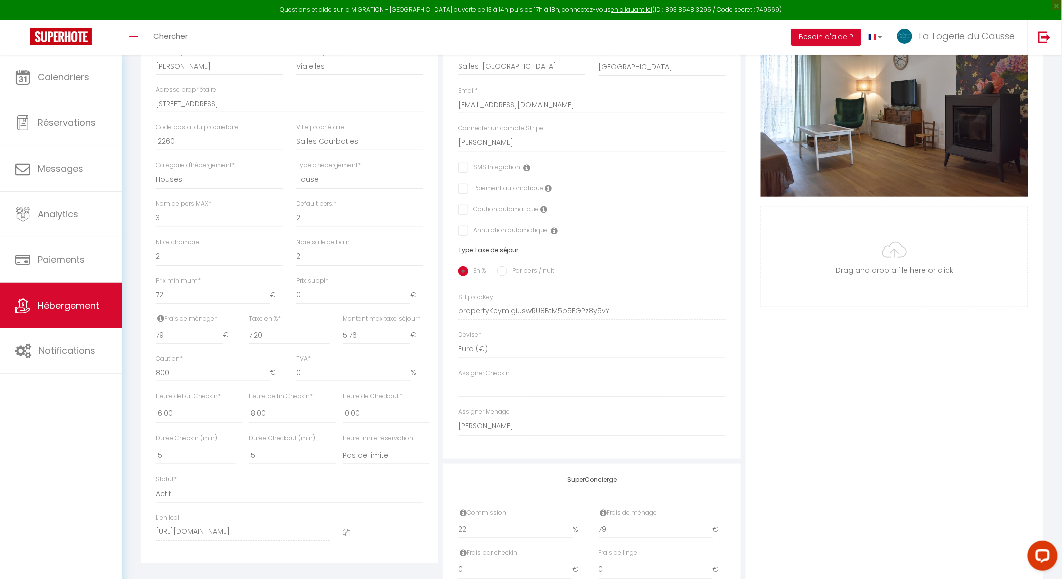
scroll to position [278, 0]
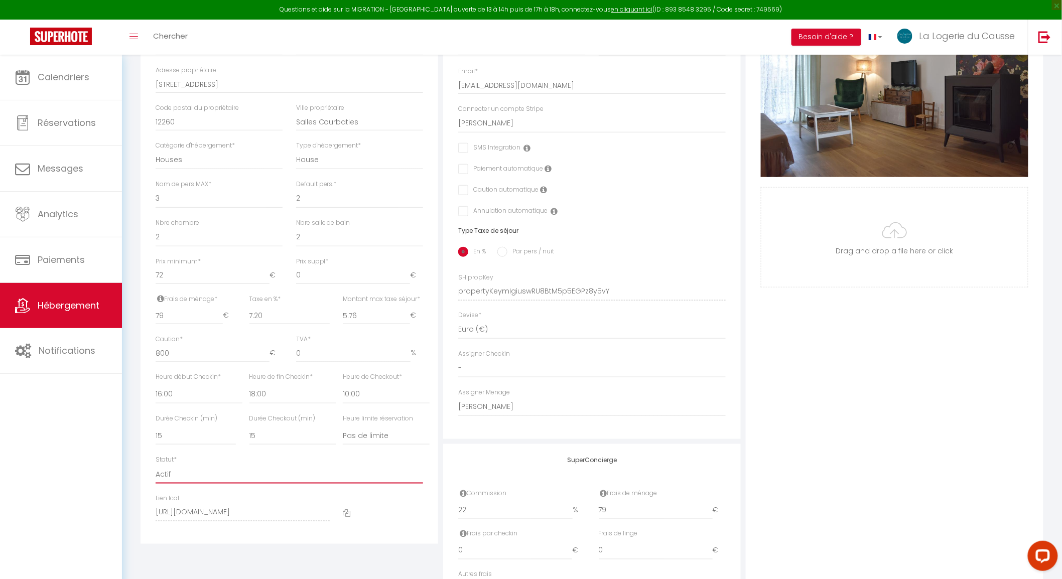
drag, startPoint x: 231, startPoint y: 472, endPoint x: 226, endPoint y: 478, distance: 7.5
click at [231, 472] on select "Actif Pas actif" at bounding box center [289, 474] width 267 height 19
select select "1"
click at [156, 465] on select "Actif Pas actif" at bounding box center [289, 474] width 267 height 19
checkbox input "false"
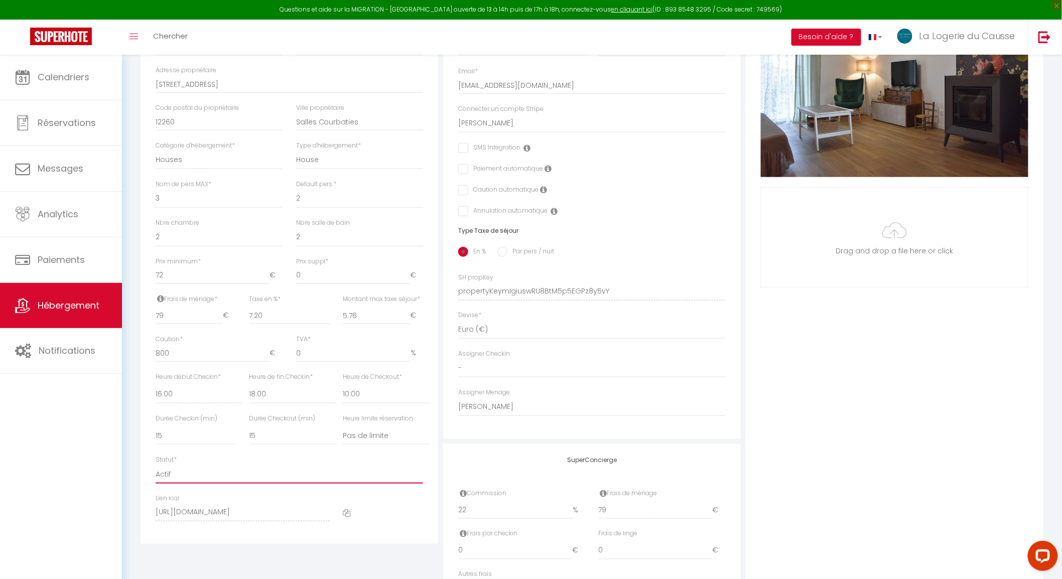
checkbox input "false"
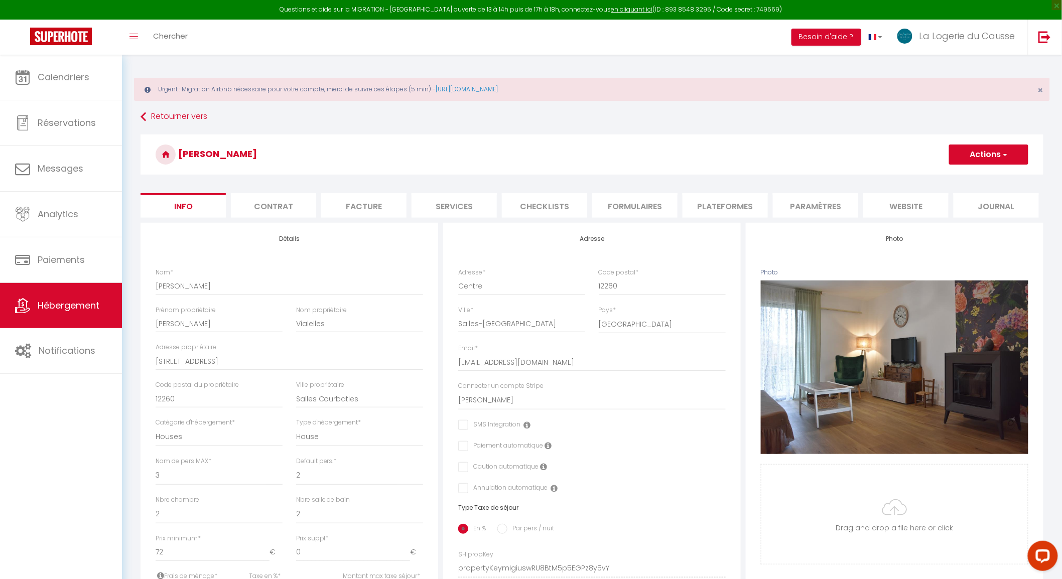
scroll to position [0, 0]
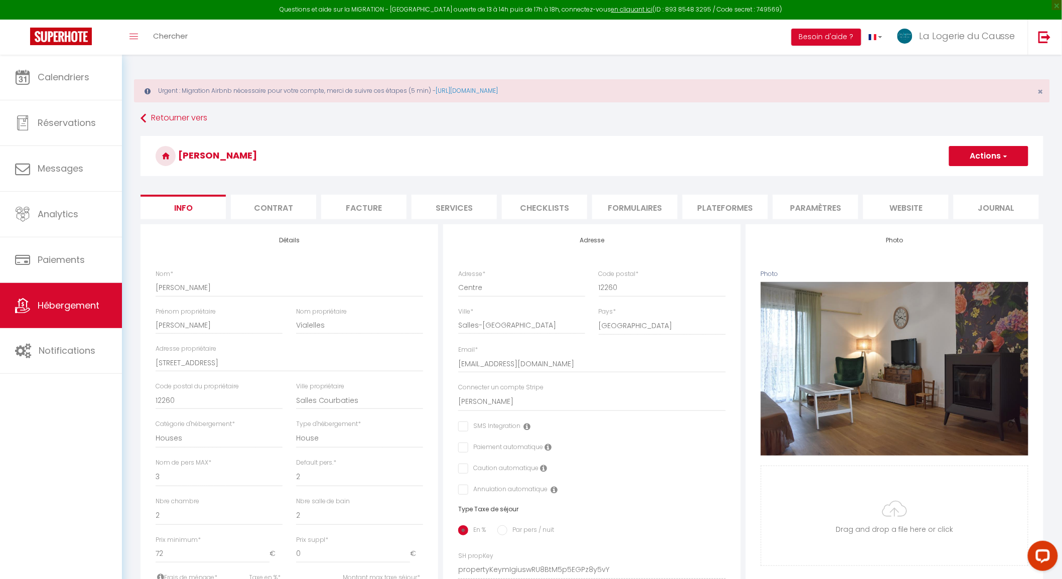
click at [999, 157] on button "Actions" at bounding box center [988, 156] width 79 height 20
click at [959, 178] on input "Enregistrer" at bounding box center [948, 178] width 37 height 10
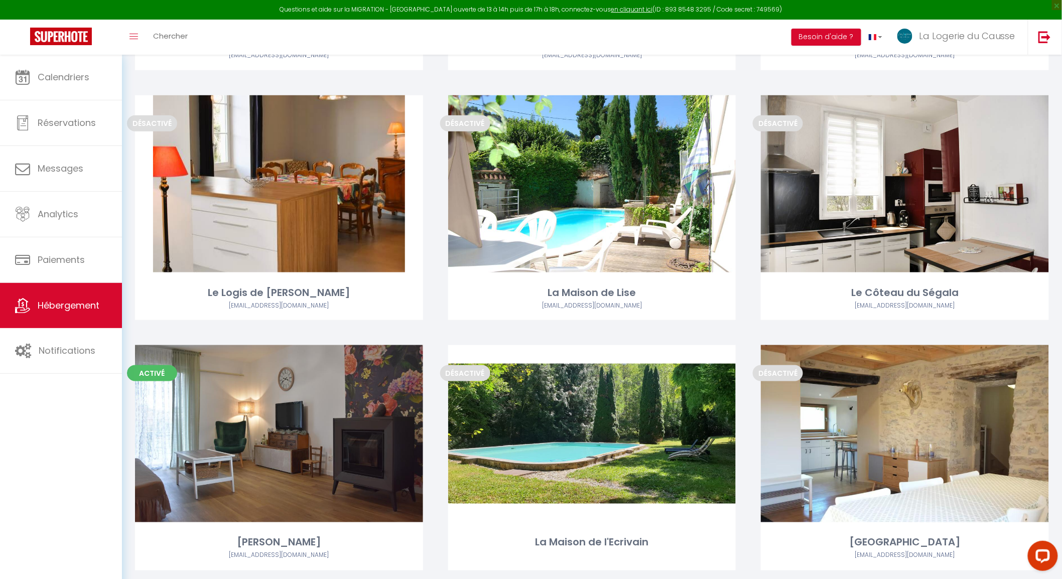
scroll to position [446, 0]
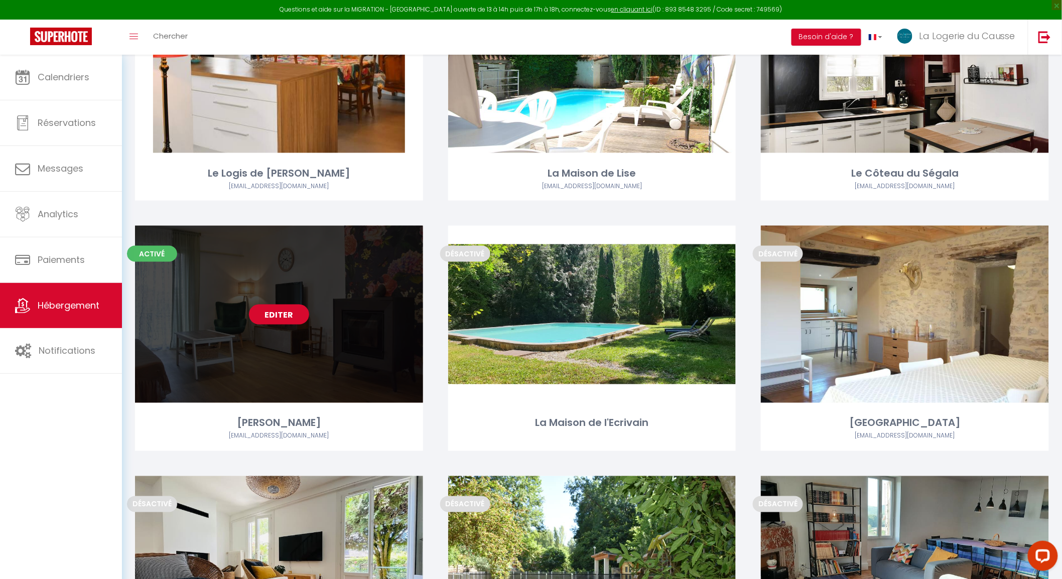
click at [282, 319] on link "Editer" at bounding box center [279, 315] width 60 height 20
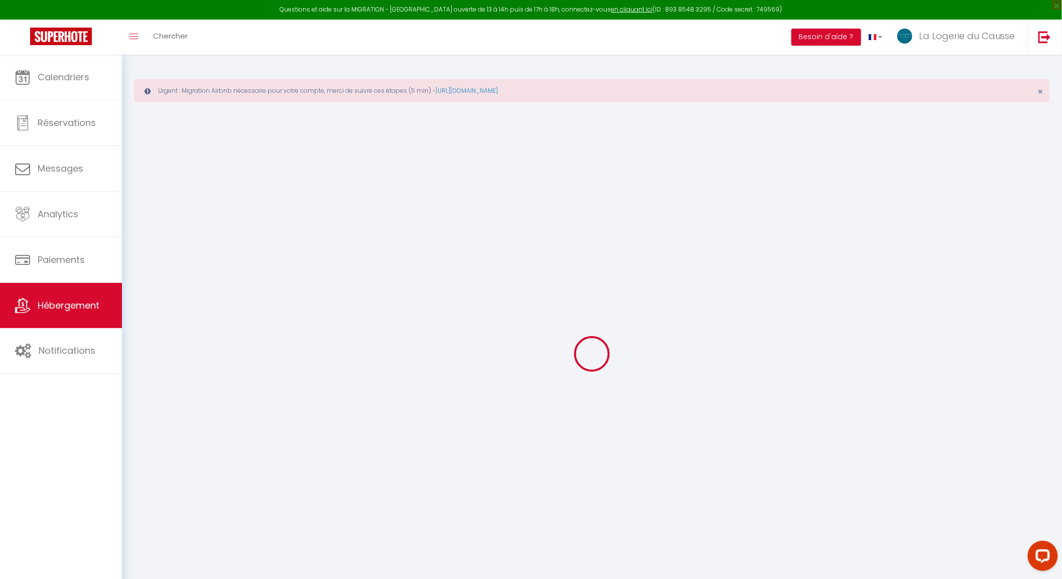
select select
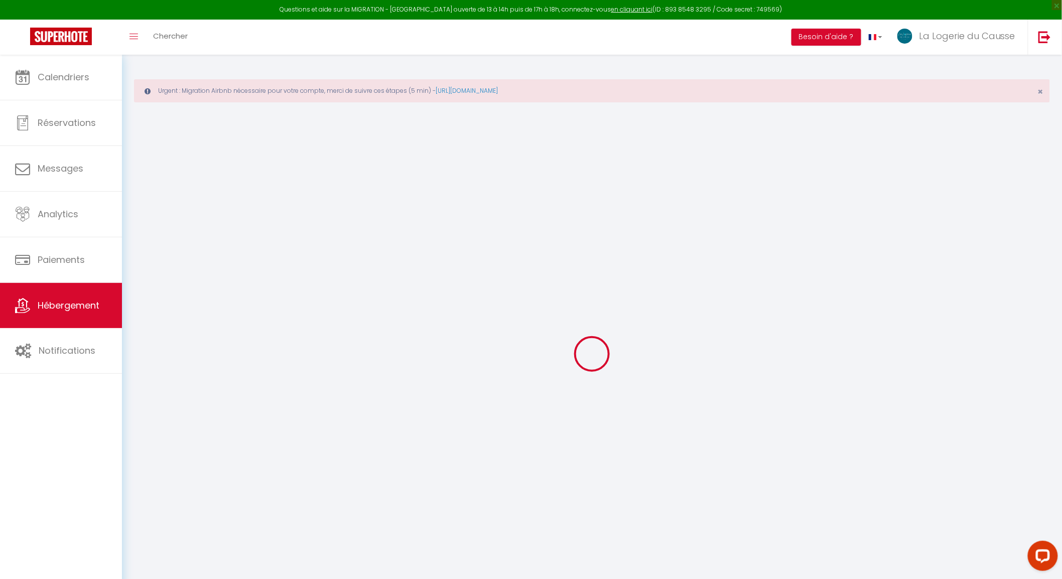
select select
checkbox input "false"
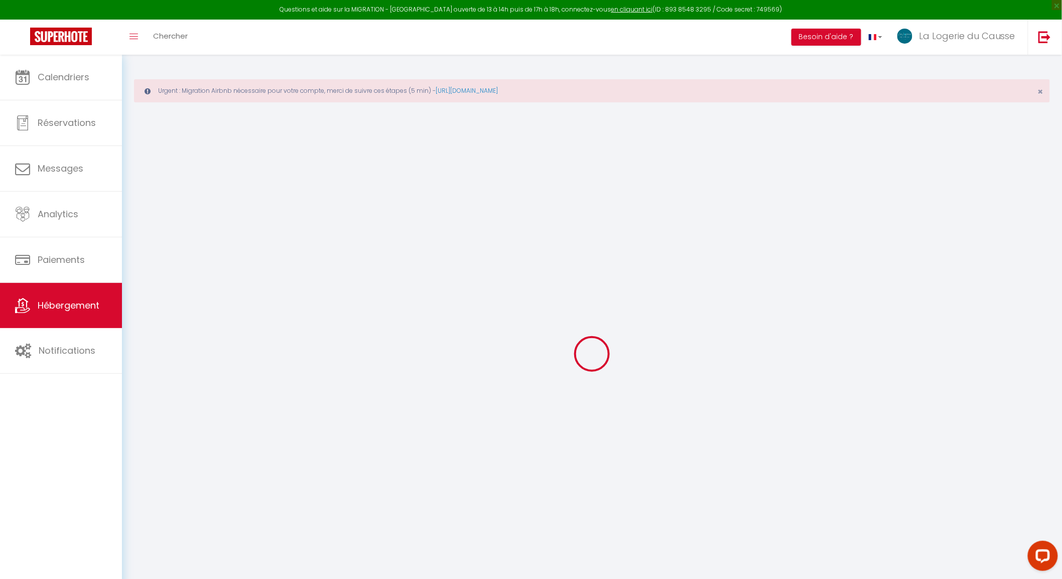
select select
type input "[PERSON_NAME]"
type input "Emilie"
type input "Vialelles"
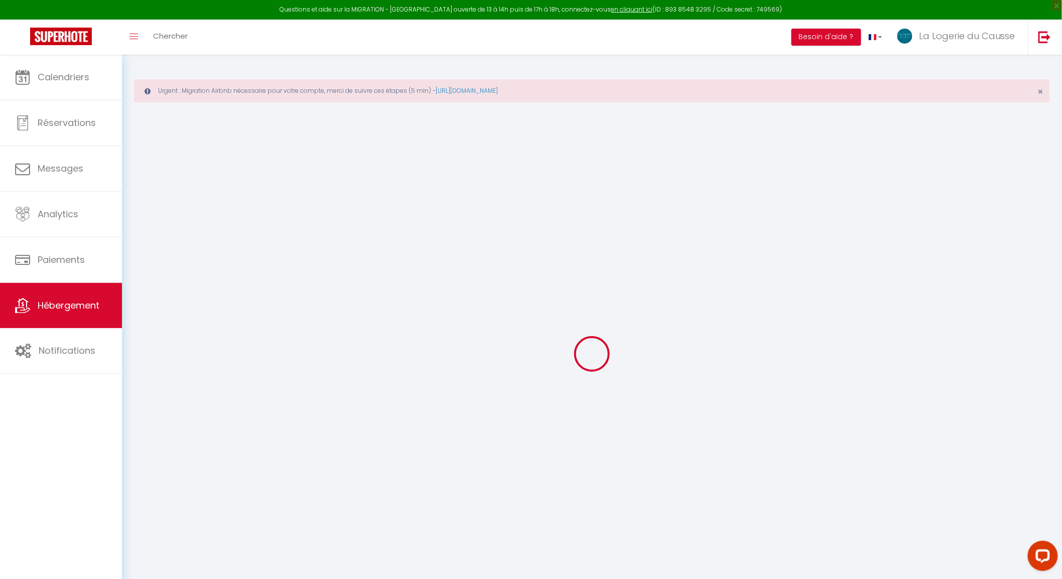
type input "2436 Route de la Diège"
type input "12260"
type input "Salles Courbaties"
select select "houses"
select select "2"
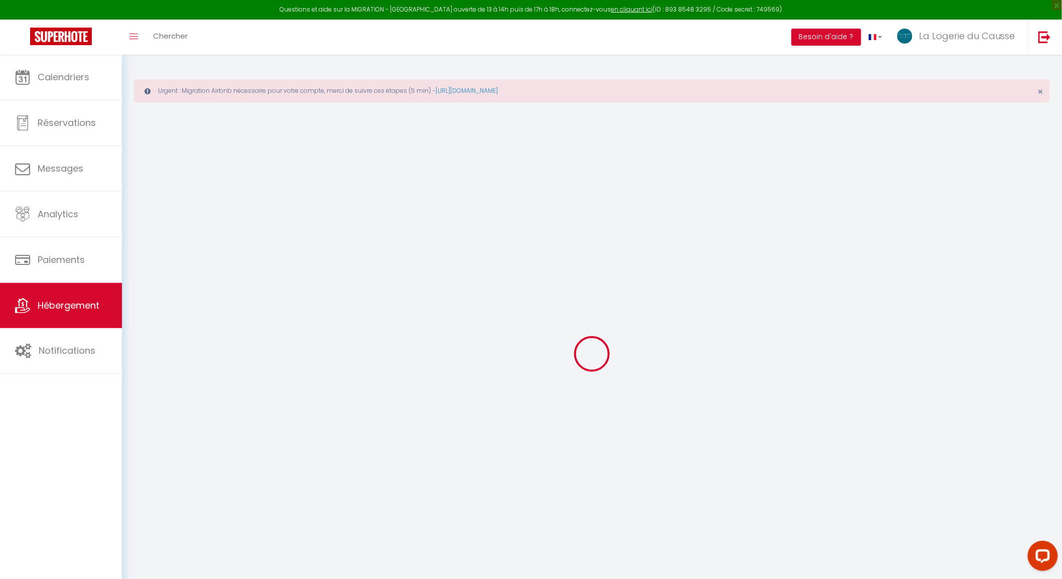
select select "2"
type input "72"
type input "79"
type input "7.20"
type input "5.76"
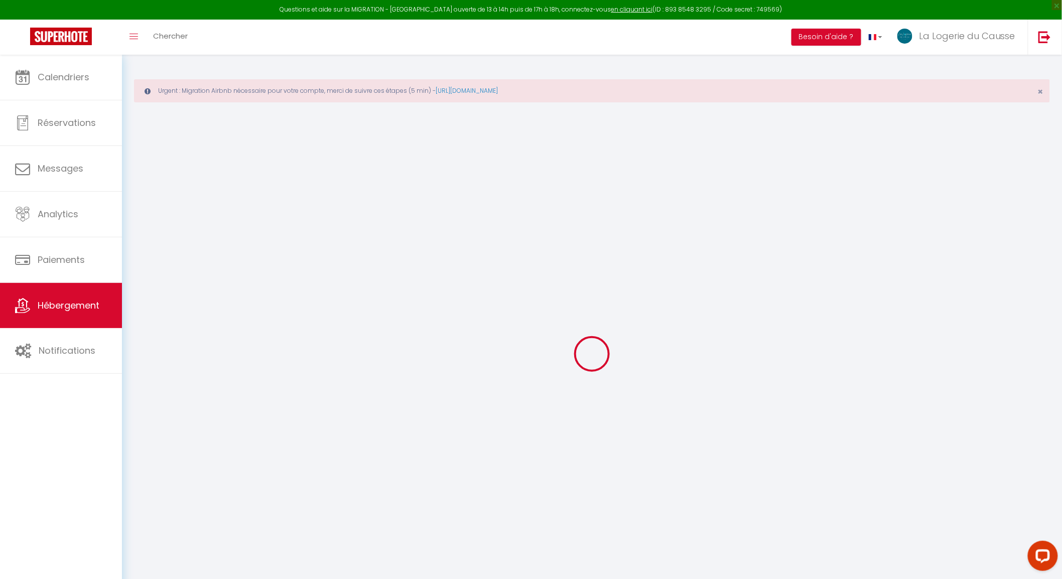
type input "800"
select select
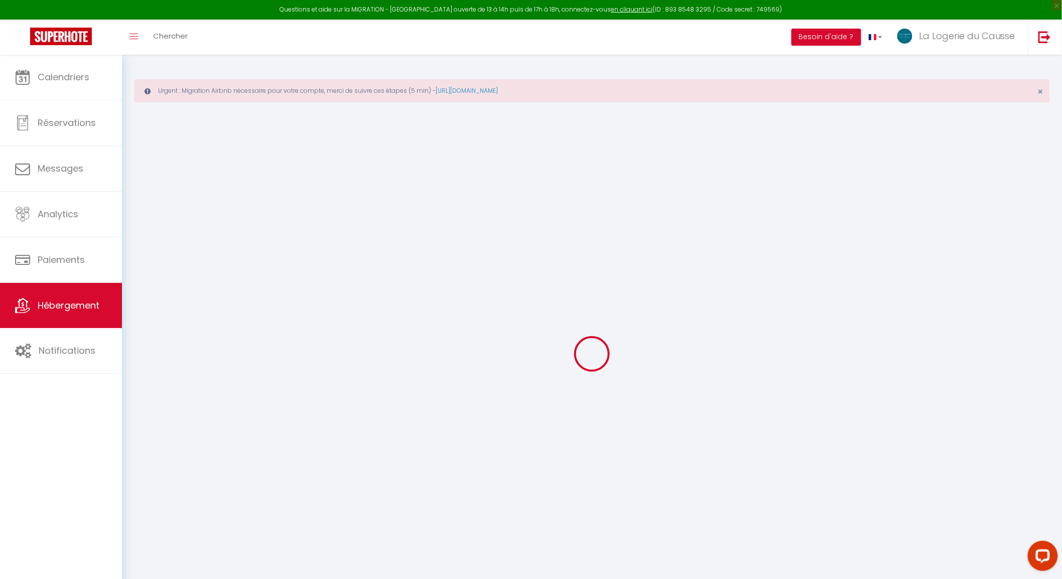
select select
type input "Centre"
type input "12260"
type input "Salles-[GEOGRAPHIC_DATA]"
type input "[EMAIL_ADDRESS][DOMAIN_NAME]"
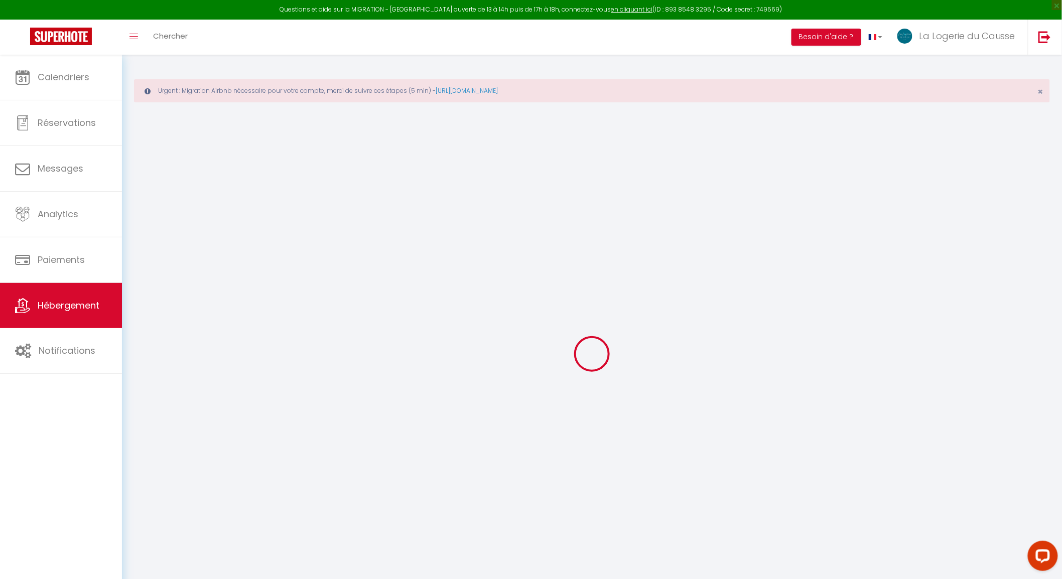
select select "11513"
checkbox input "false"
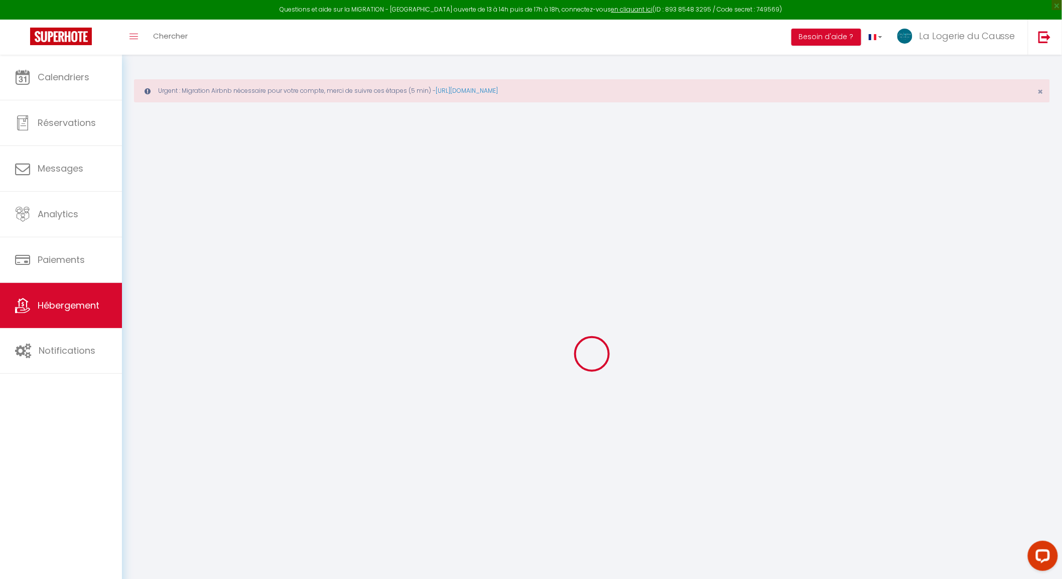
radio input "true"
type input "22"
type input "79"
type input "0"
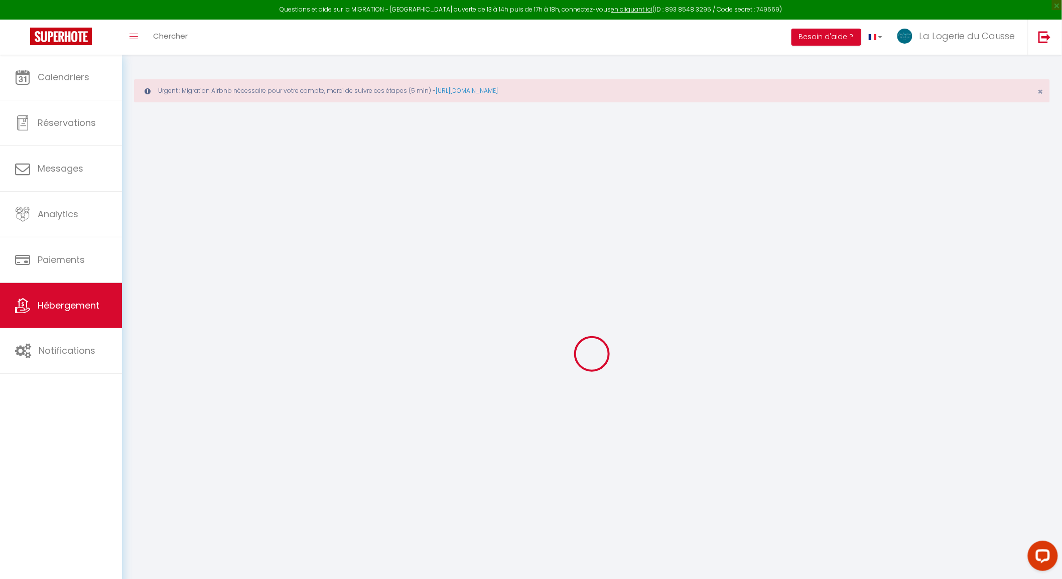
type input "0"
select select
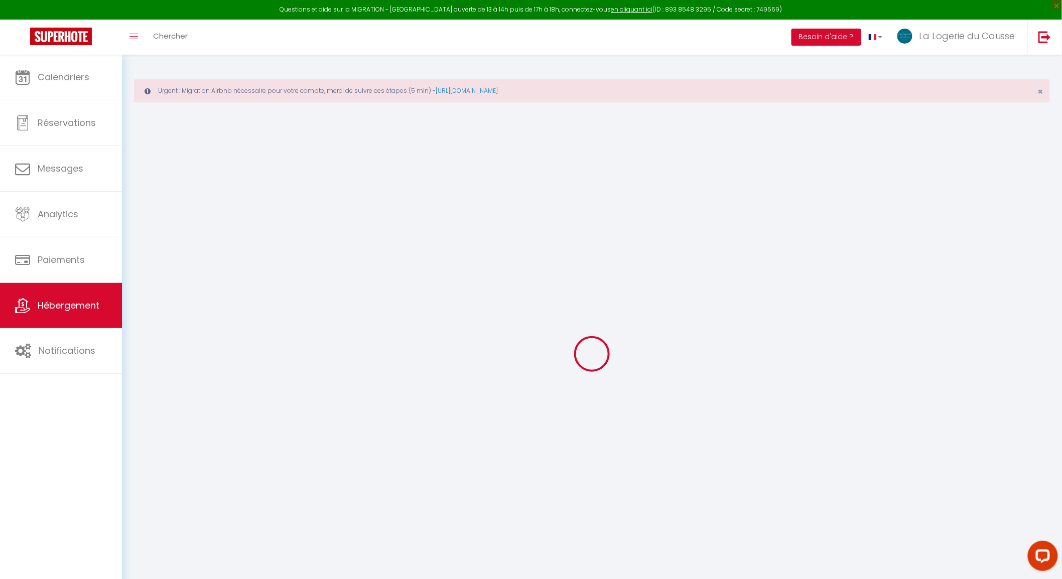
select select
checkbox input "false"
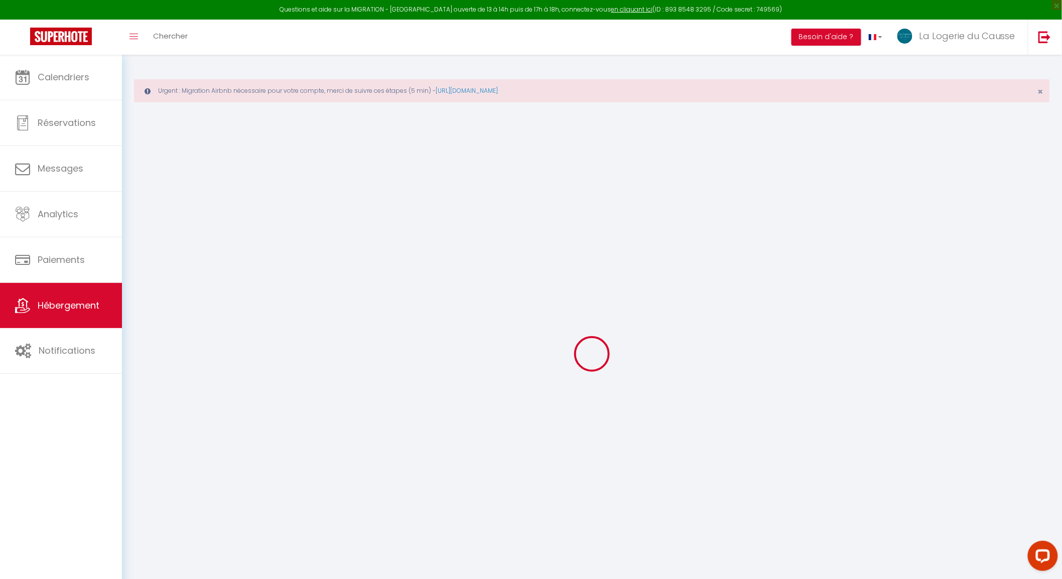
select select
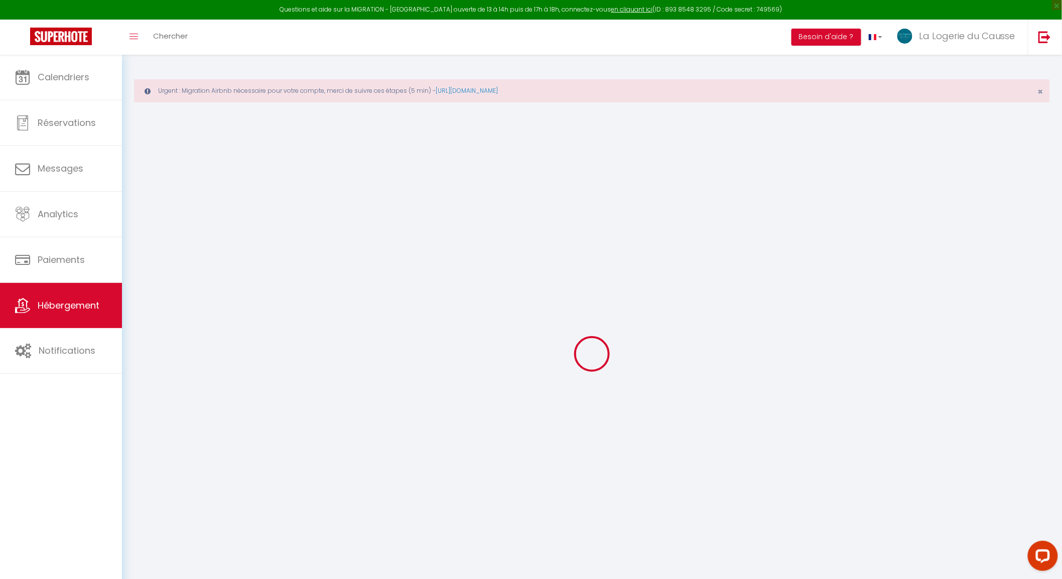
checkbox input "false"
select select "16:00"
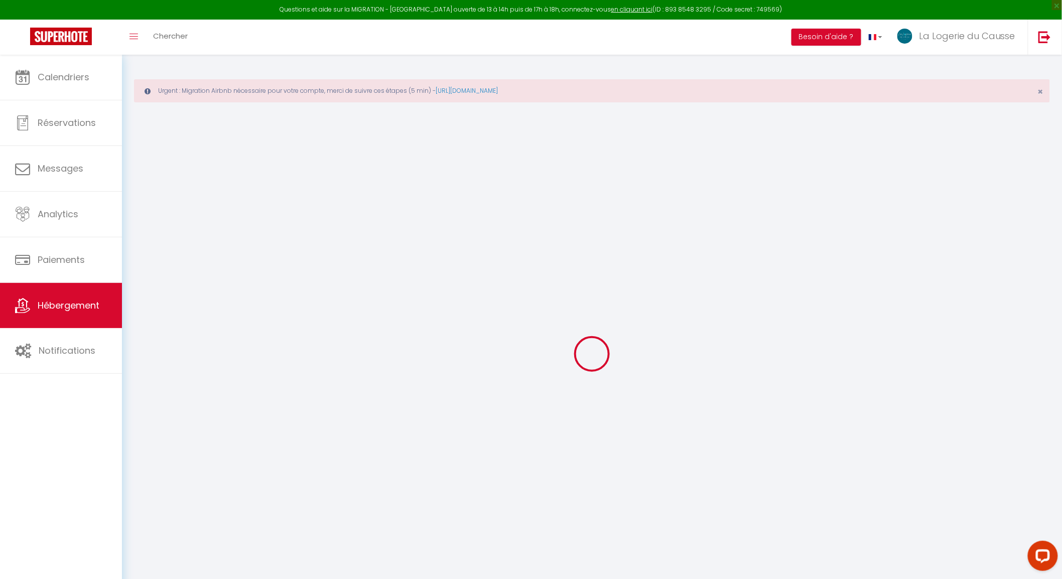
select select "18:00"
select select "10:00"
select select "15"
checkbox input "false"
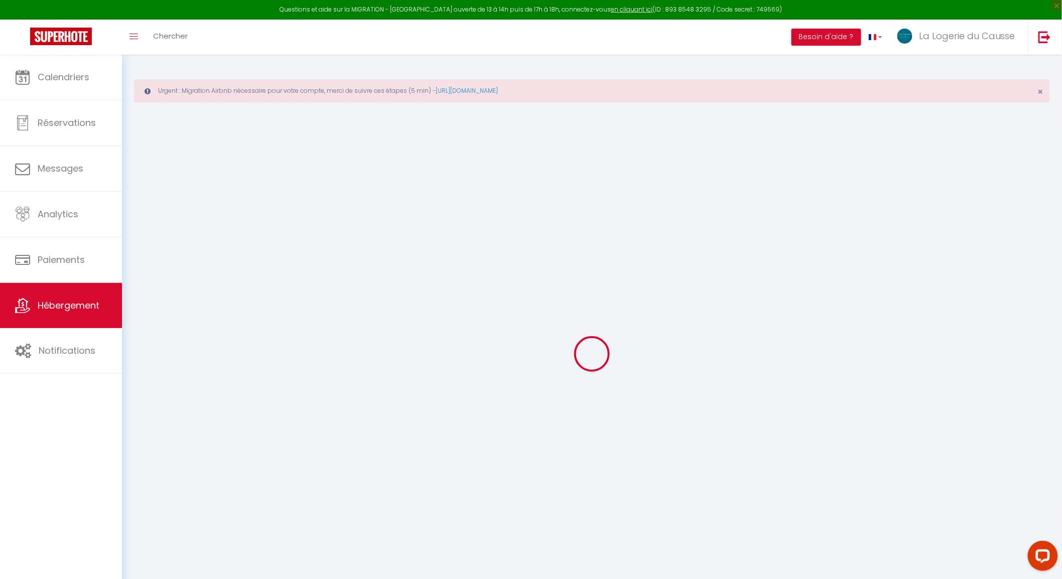
checkbox input "false"
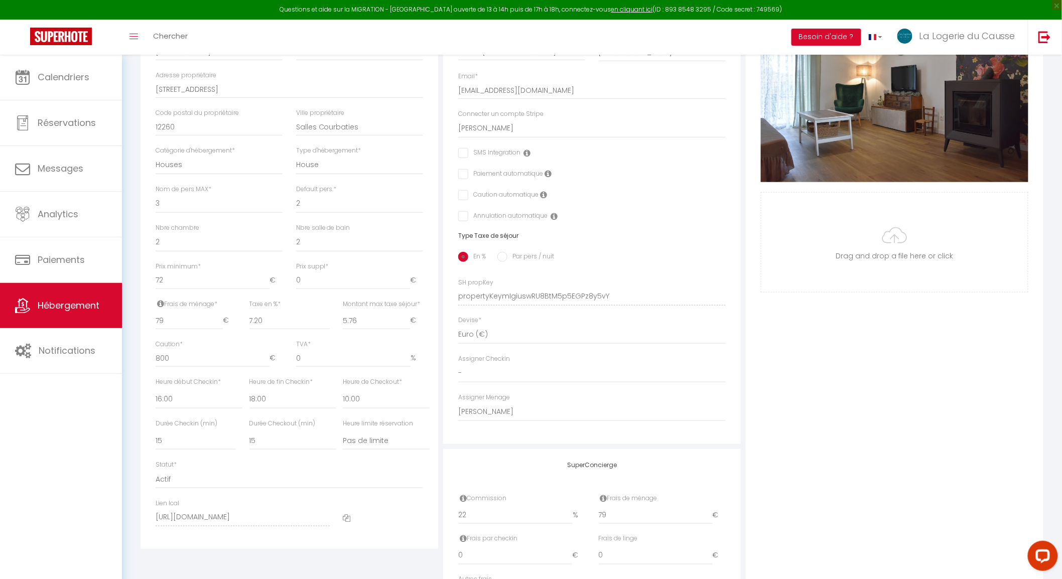
scroll to position [278, 0]
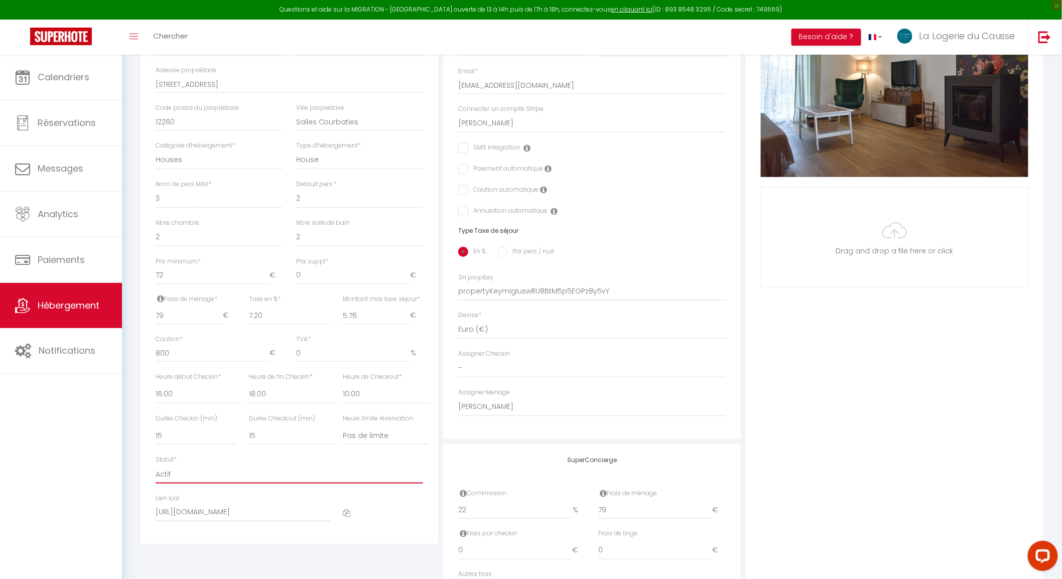
click at [196, 469] on select "Actif Pas actif" at bounding box center [289, 474] width 267 height 19
click at [156, 465] on select "Actif Pas actif" at bounding box center [289, 474] width 267 height 19
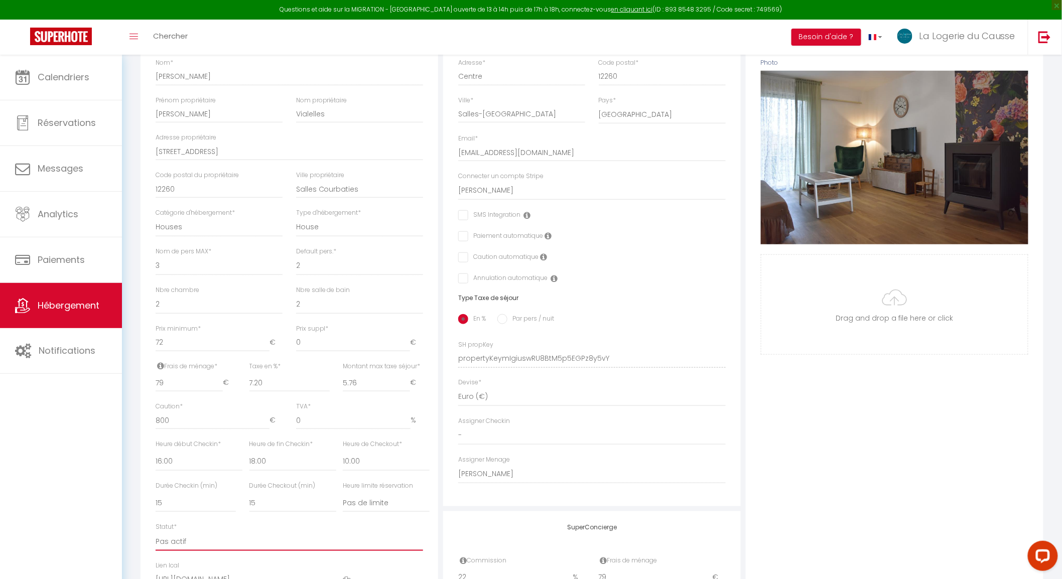
scroll to position [0, 0]
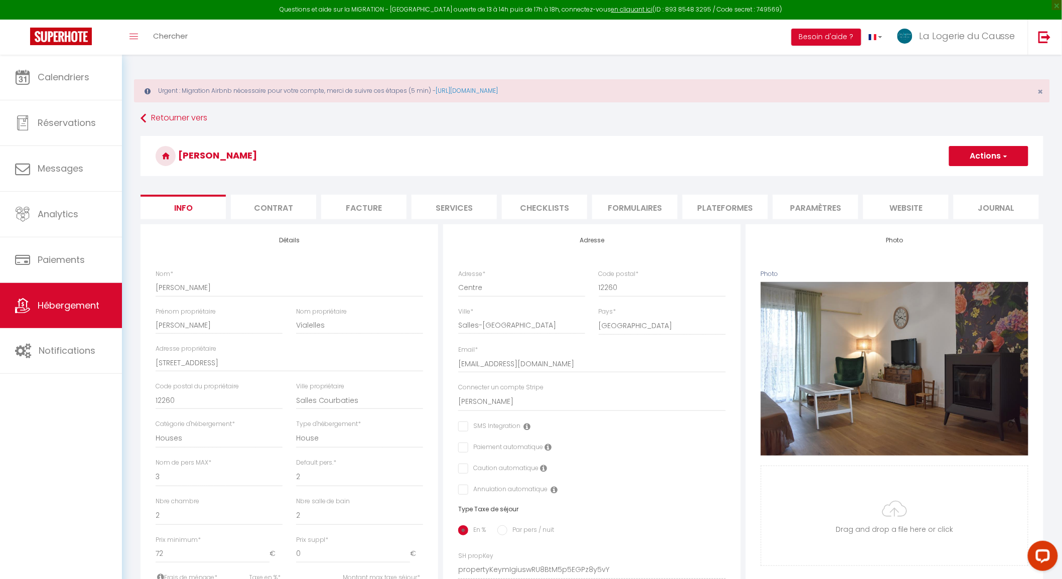
click at [996, 161] on button "Actions" at bounding box center [988, 156] width 79 height 20
click at [960, 179] on input "Enregistrer" at bounding box center [948, 178] width 37 height 10
